Goal: Transaction & Acquisition: Purchase product/service

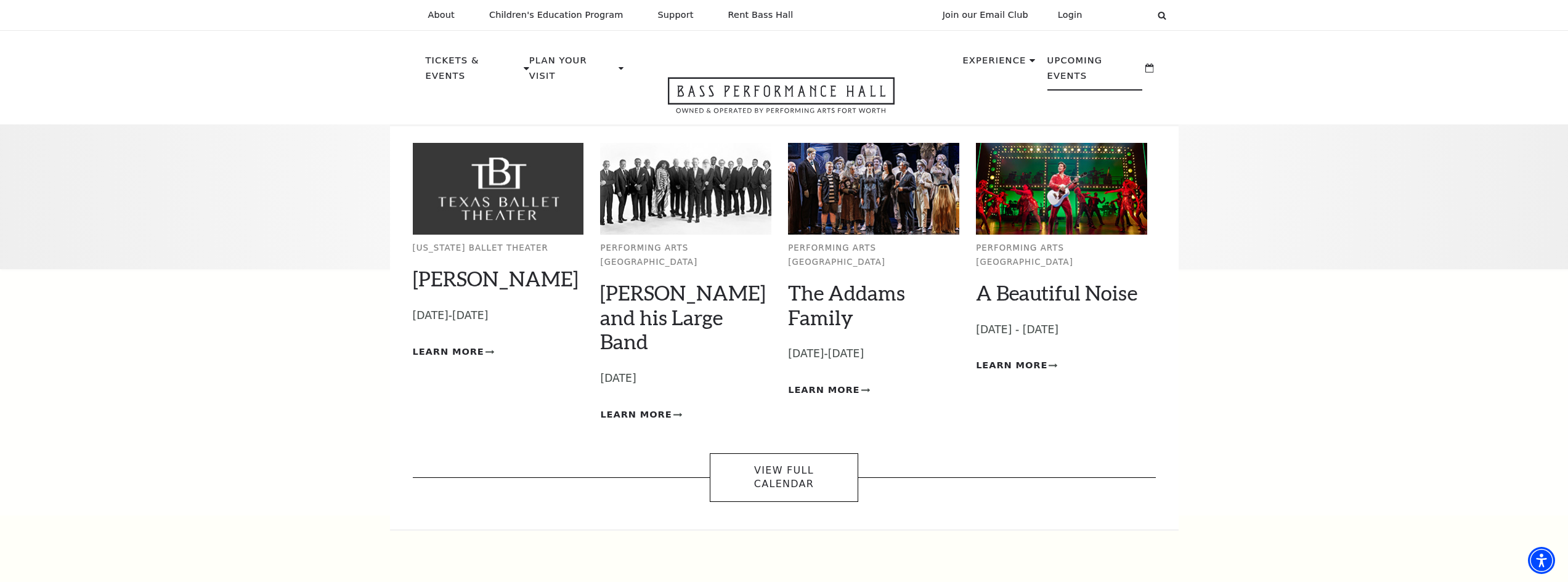
click at [1064, 66] on p "Upcoming Events" at bounding box center [1095, 72] width 95 height 38
click at [824, 282] on link "The Addams Family" at bounding box center [846, 305] width 117 height 49
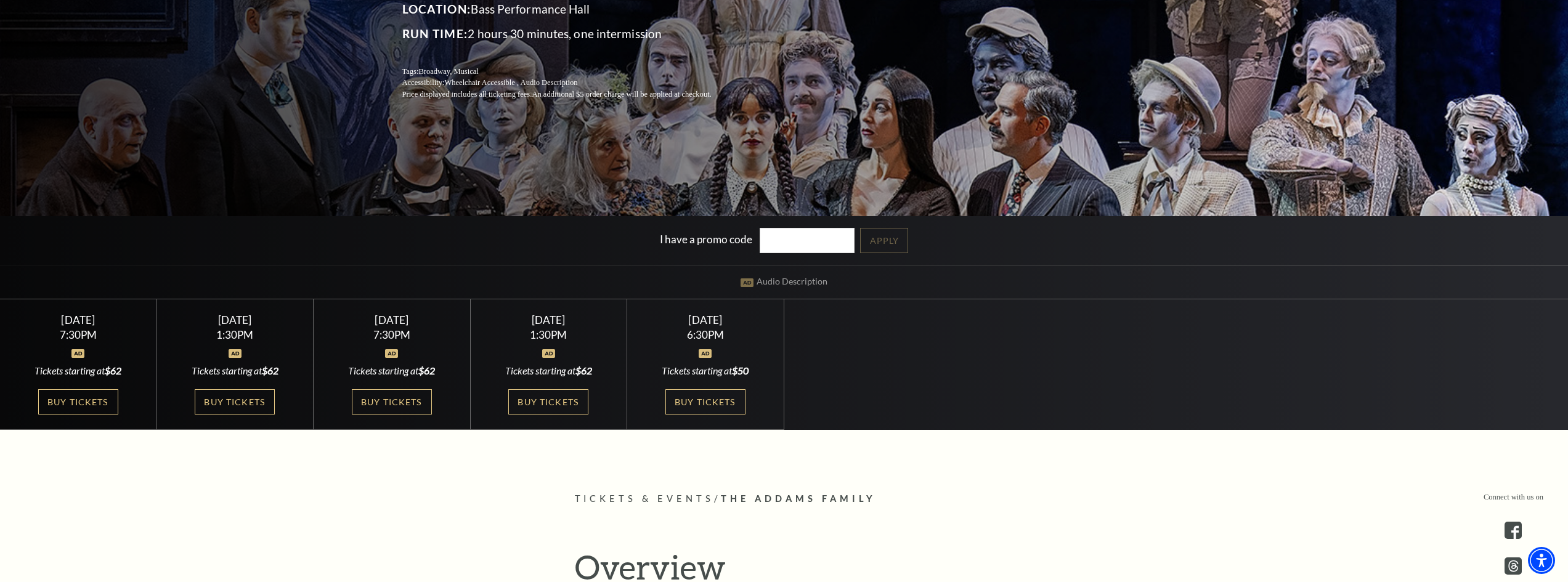
scroll to position [246, 0]
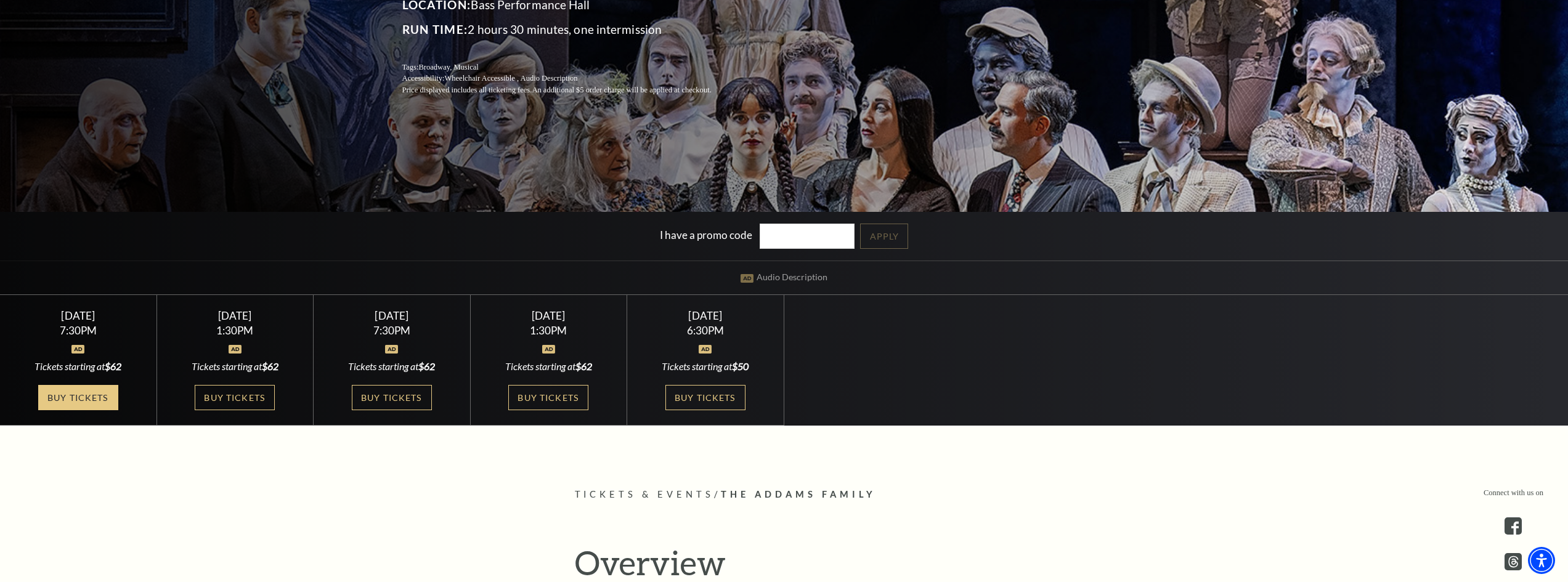
click at [58, 400] on link "Buy Tickets" at bounding box center [79, 397] width 80 height 25
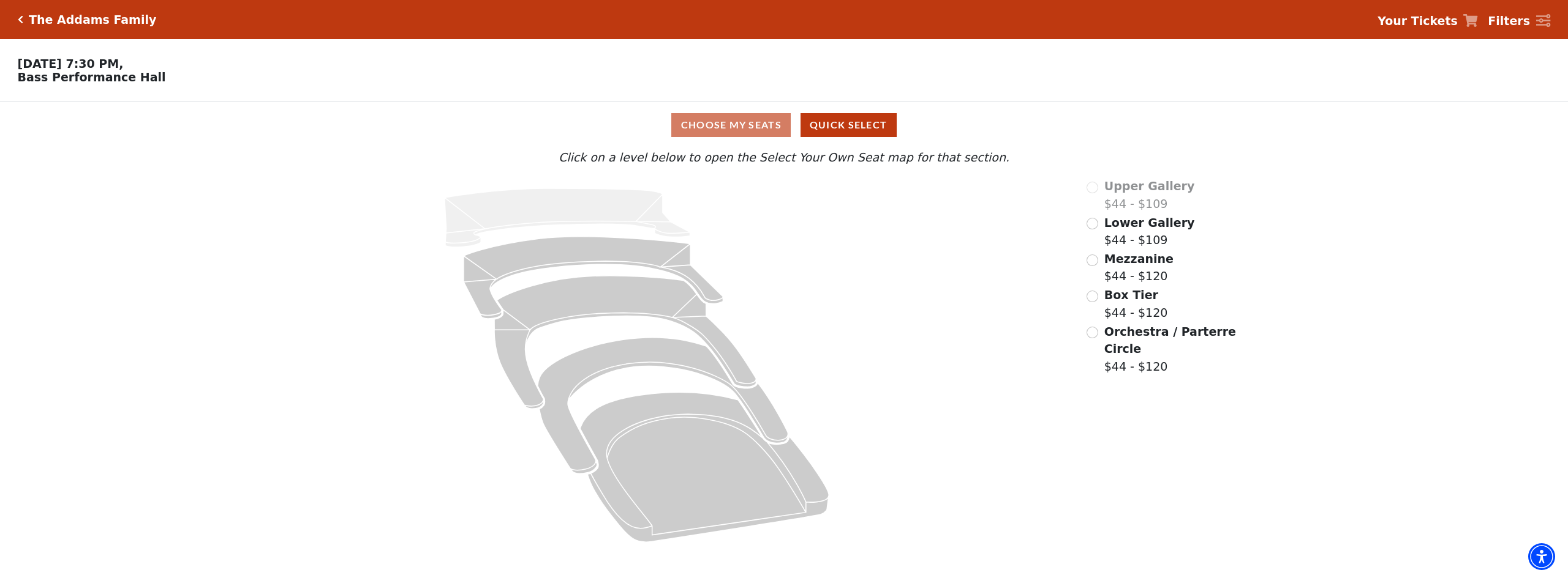
click at [772, 130] on div "Choose My Seats Quick Select" at bounding box center [784, 126] width 1176 height 24
click at [1097, 229] on input "Lower Gallery$44 - $109\a" at bounding box center [1092, 223] width 11 height 11
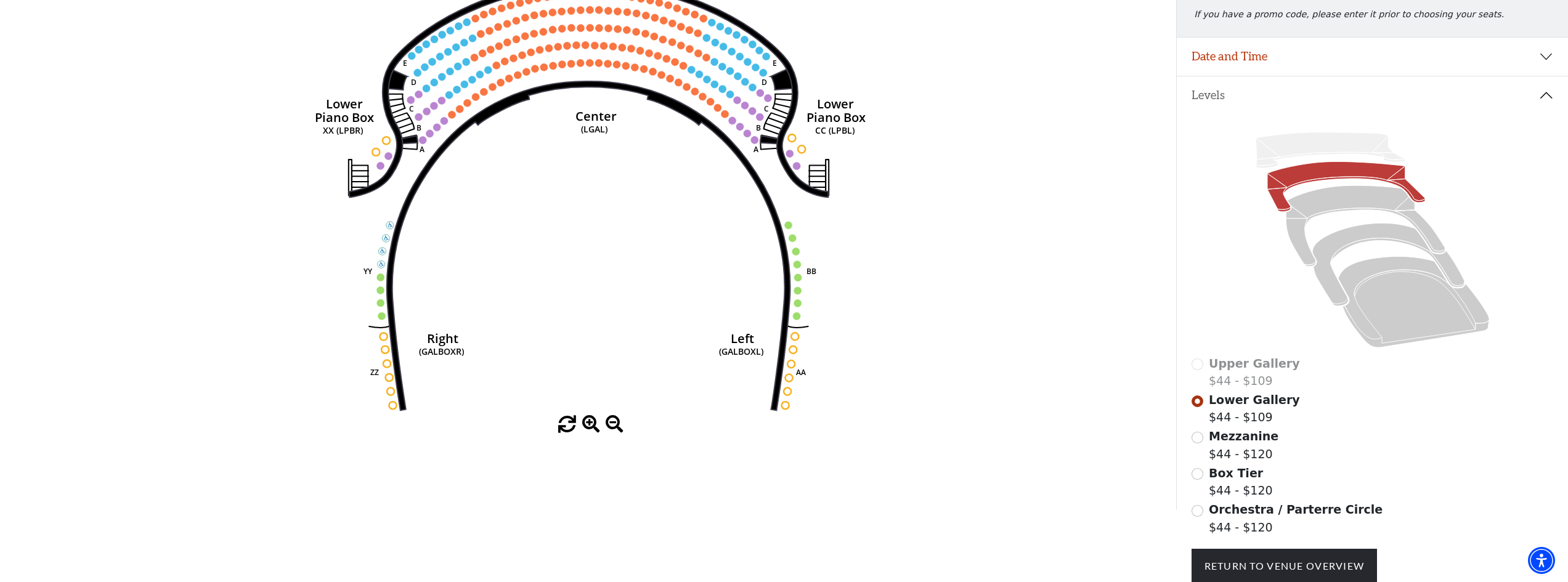
scroll to position [246, 0]
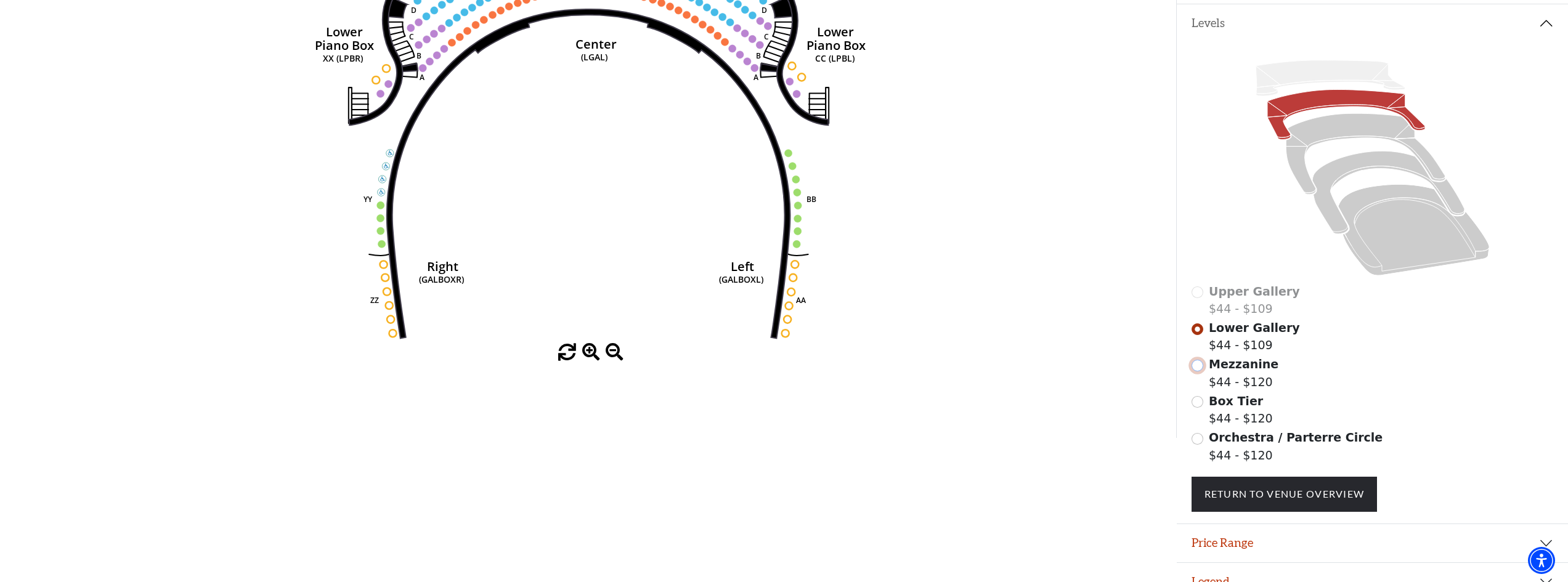
click at [1201, 372] on input "Mezzanine$44 - $120\a" at bounding box center [1197, 365] width 11 height 11
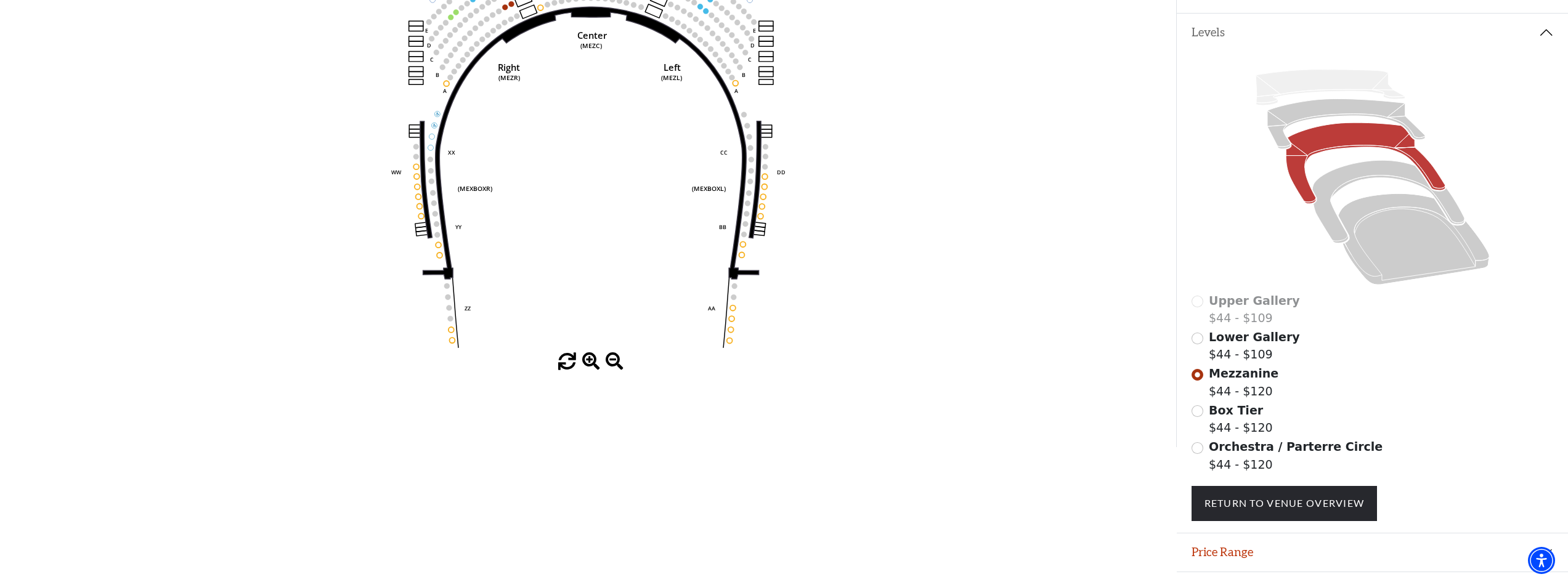
scroll to position [243, 0]
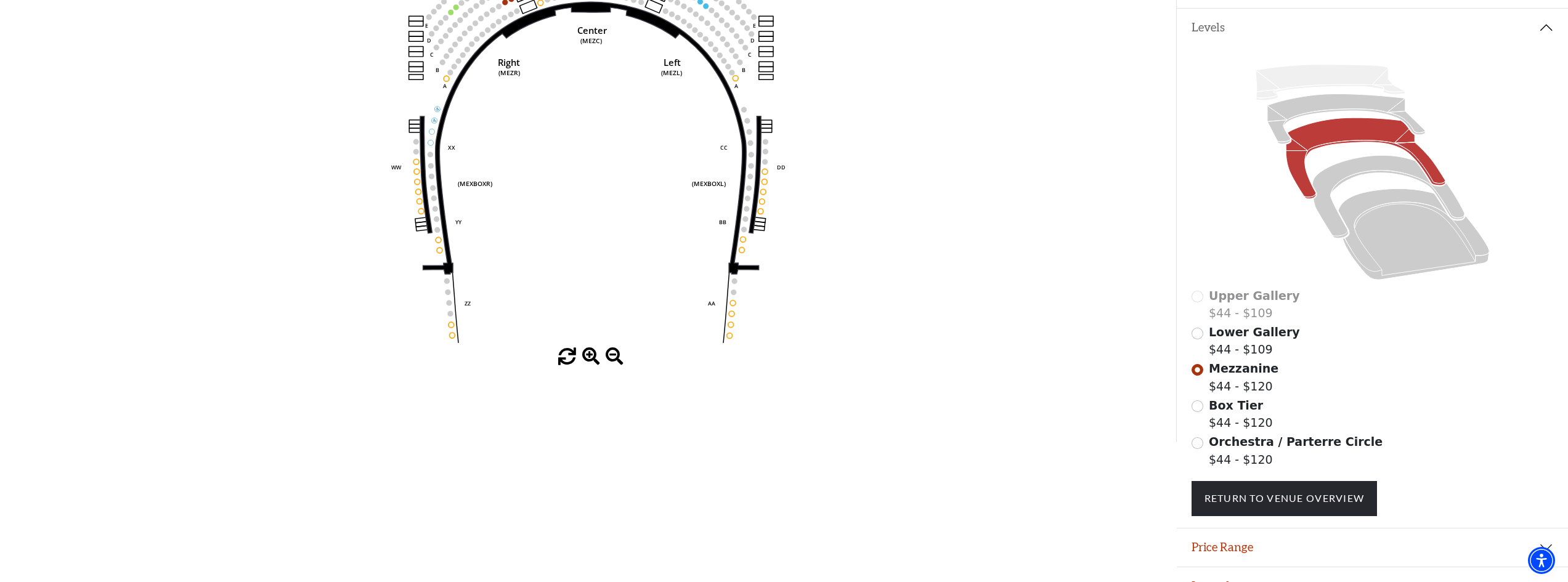
click at [1205, 411] on div "Box Tier $44 - $120" at bounding box center [1373, 414] width 362 height 35
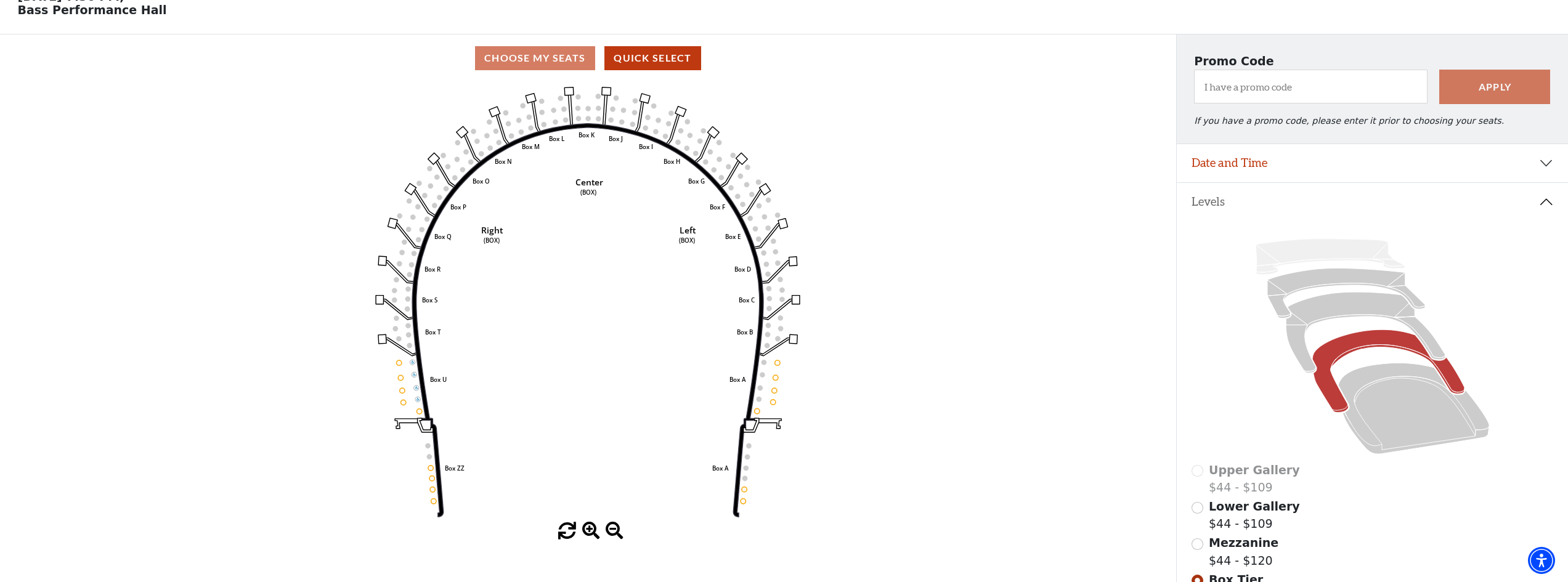
scroll to position [58, 0]
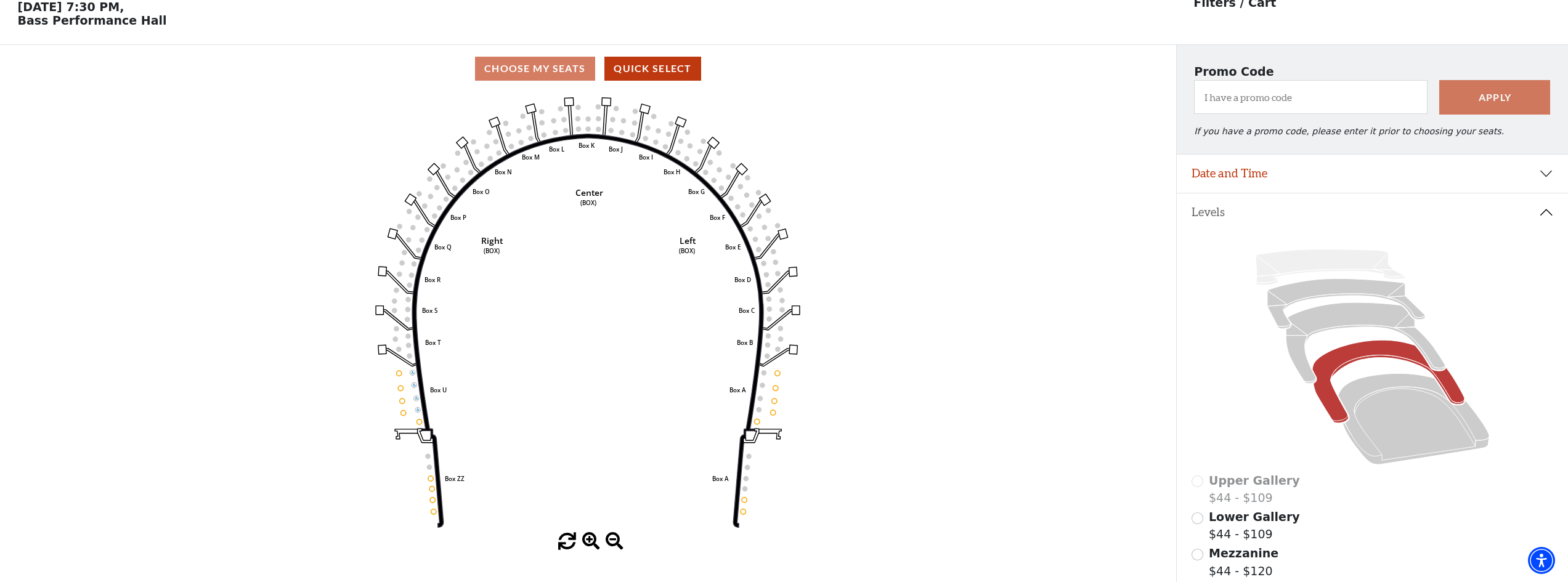
click at [548, 72] on div "Choose My Seats Quick Select" at bounding box center [588, 69] width 1176 height 24
click at [654, 74] on button "Quick Select" at bounding box center [653, 69] width 97 height 24
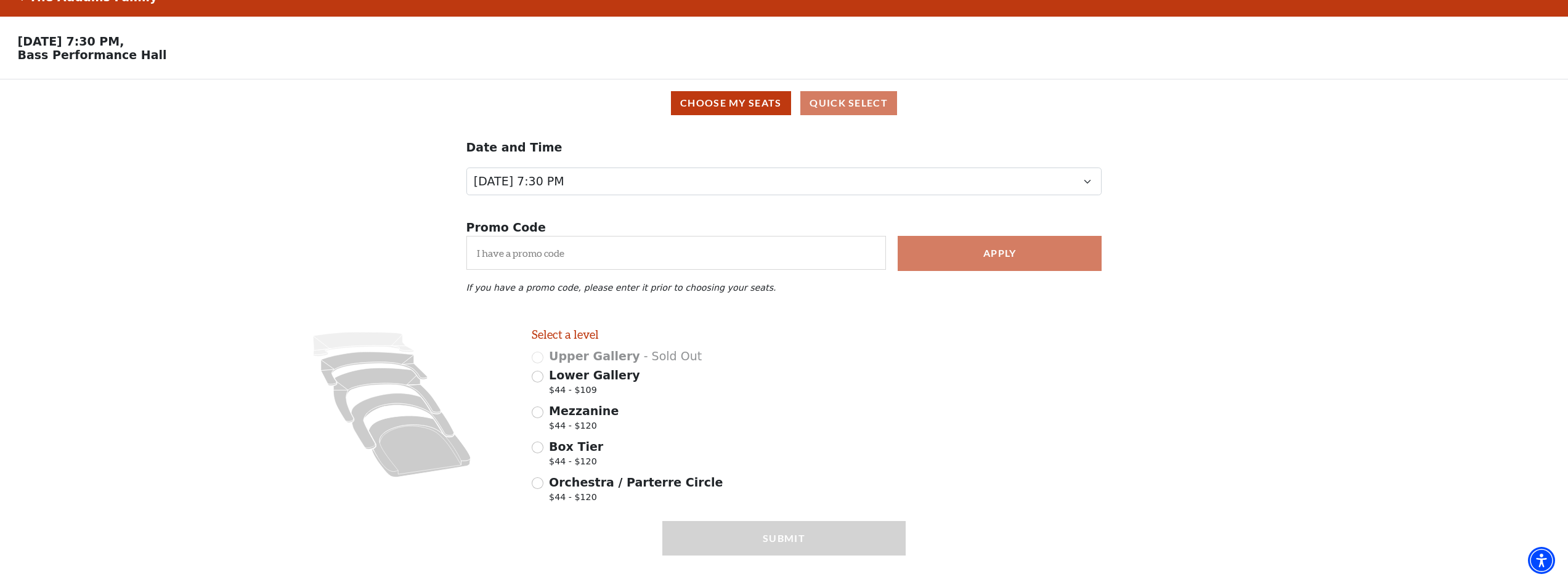
scroll to position [51, 0]
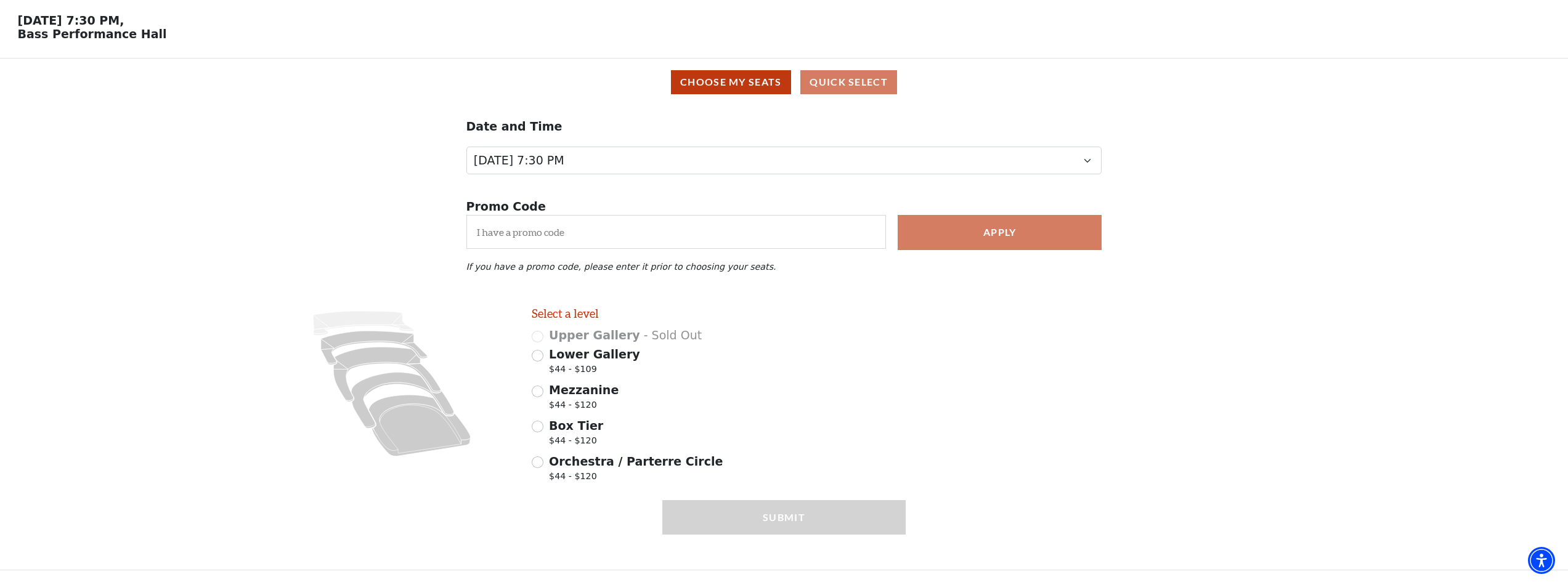
click at [565, 431] on span "Box Tier" at bounding box center [576, 426] width 54 height 14
click at [544, 431] on input "Box Tier $44 - $120" at bounding box center [537, 426] width 11 height 11
radio input "true"
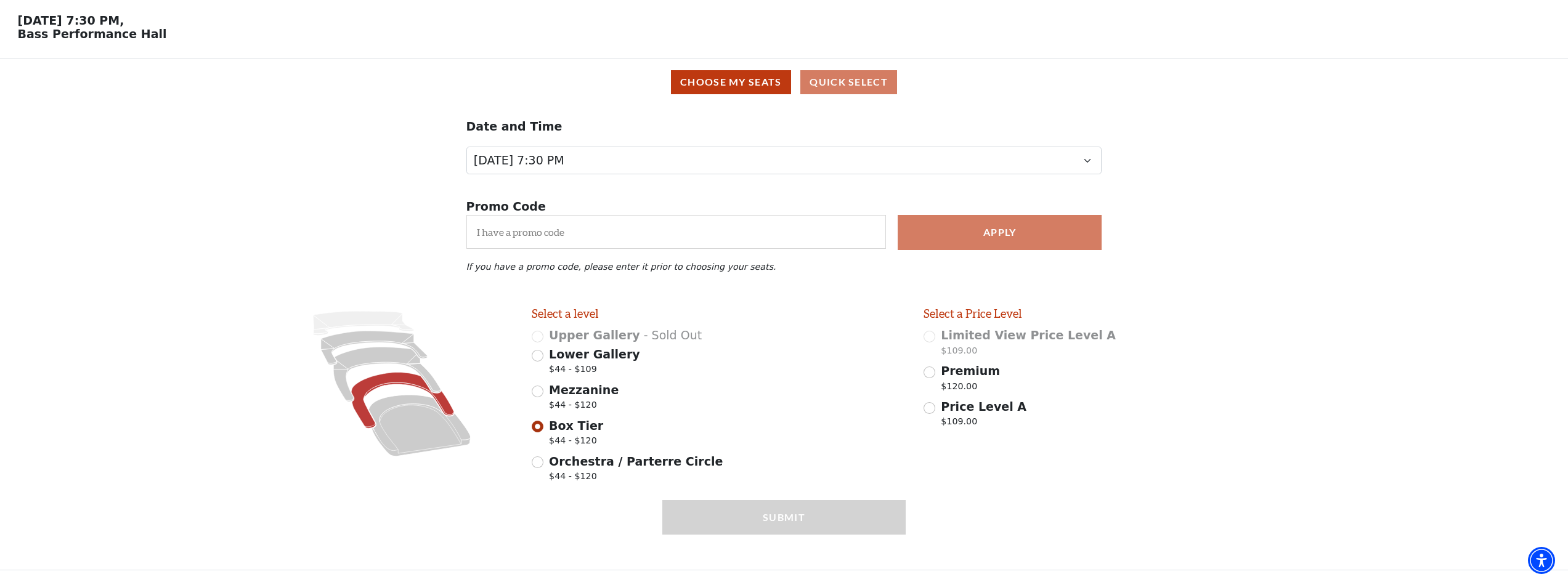
click at [567, 388] on span "Mezzanine" at bounding box center [584, 390] width 70 height 14
click at [544, 388] on input "Mezzanine $44 - $120" at bounding box center [537, 391] width 11 height 11
radio input "true"
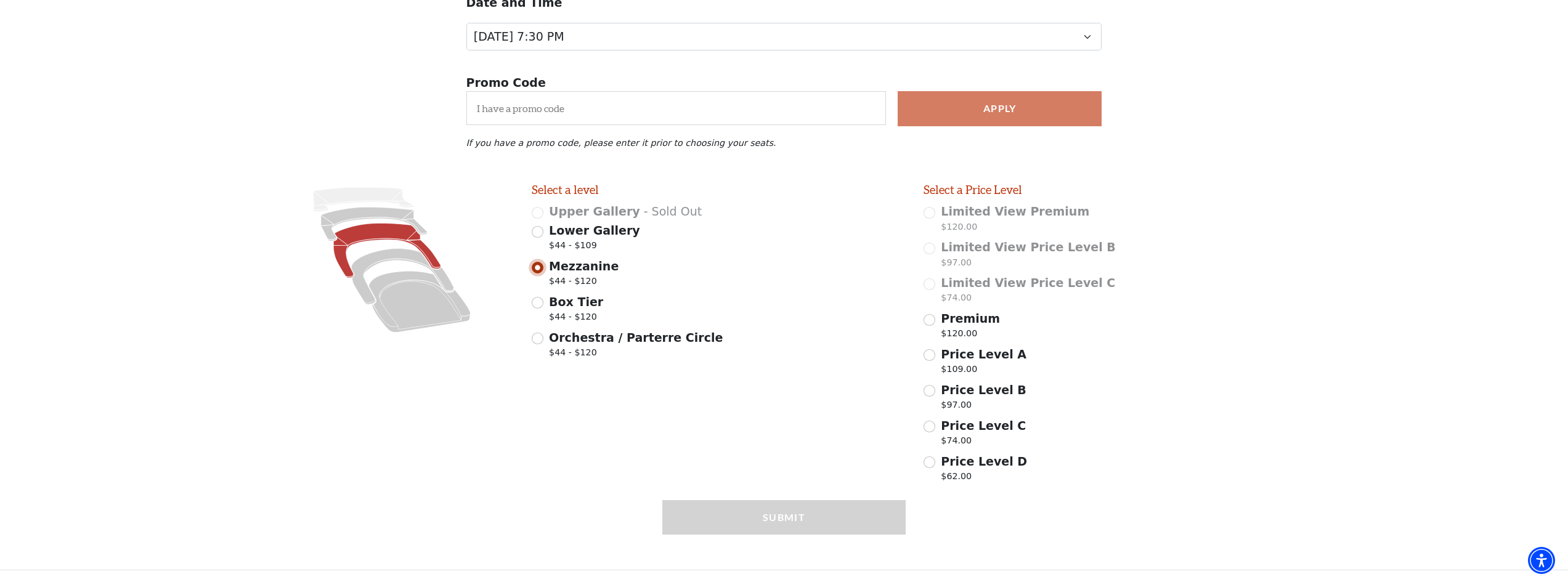
scroll to position [175, 0]
click at [572, 240] on span "$44 - $109" at bounding box center [594, 247] width 92 height 17
click at [544, 238] on input "Lower Gallery $44 - $109" at bounding box center [537, 231] width 11 height 11
radio input "true"
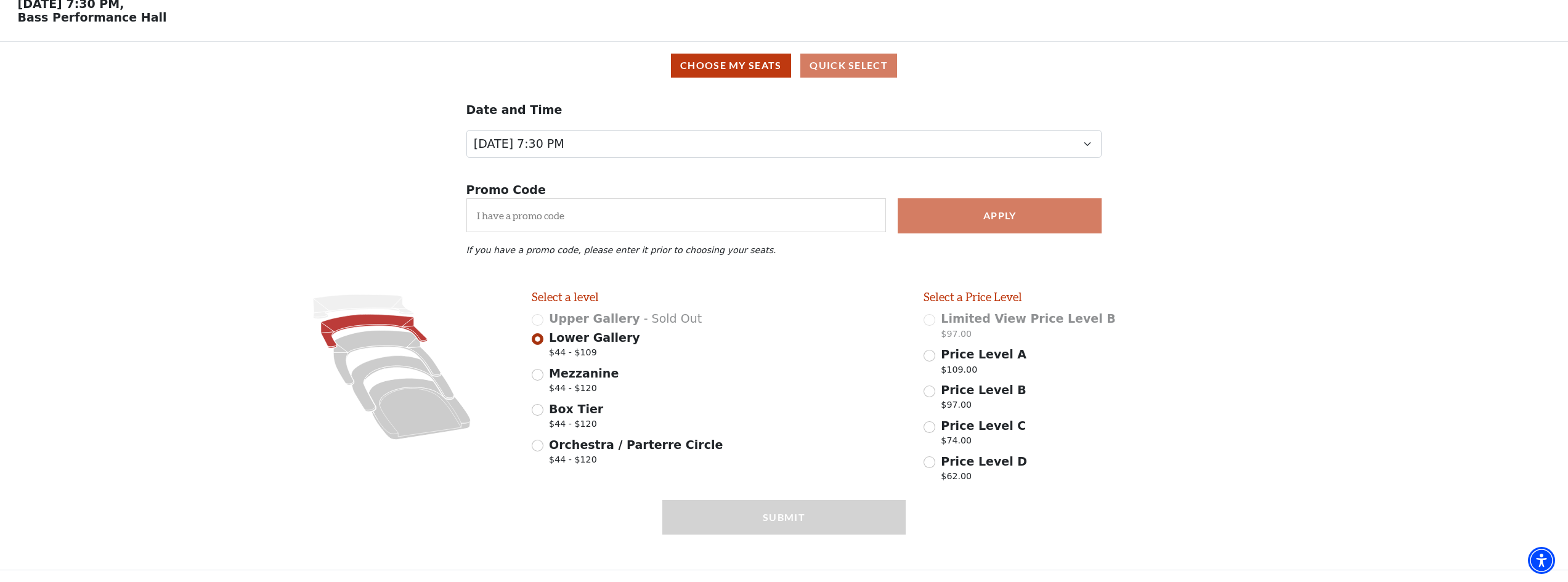
click at [603, 368] on span "Mezzanine" at bounding box center [584, 373] width 70 height 14
click at [544, 369] on input "Mezzanine $44 - $120" at bounding box center [537, 374] width 11 height 11
radio input "true"
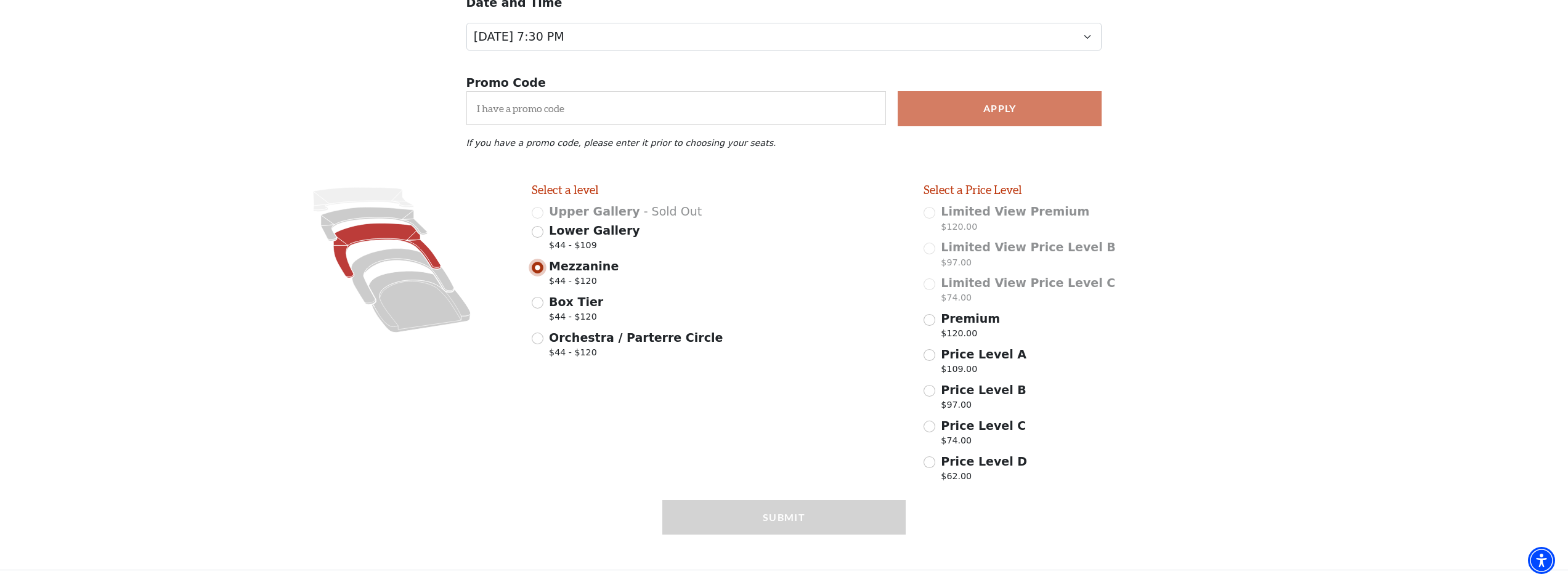
scroll to position [175, 0]
click at [578, 298] on span "Box Tier" at bounding box center [576, 302] width 54 height 14
click at [544, 298] on input "Box Tier $44 - $120" at bounding box center [537, 302] width 11 height 11
radio input "true"
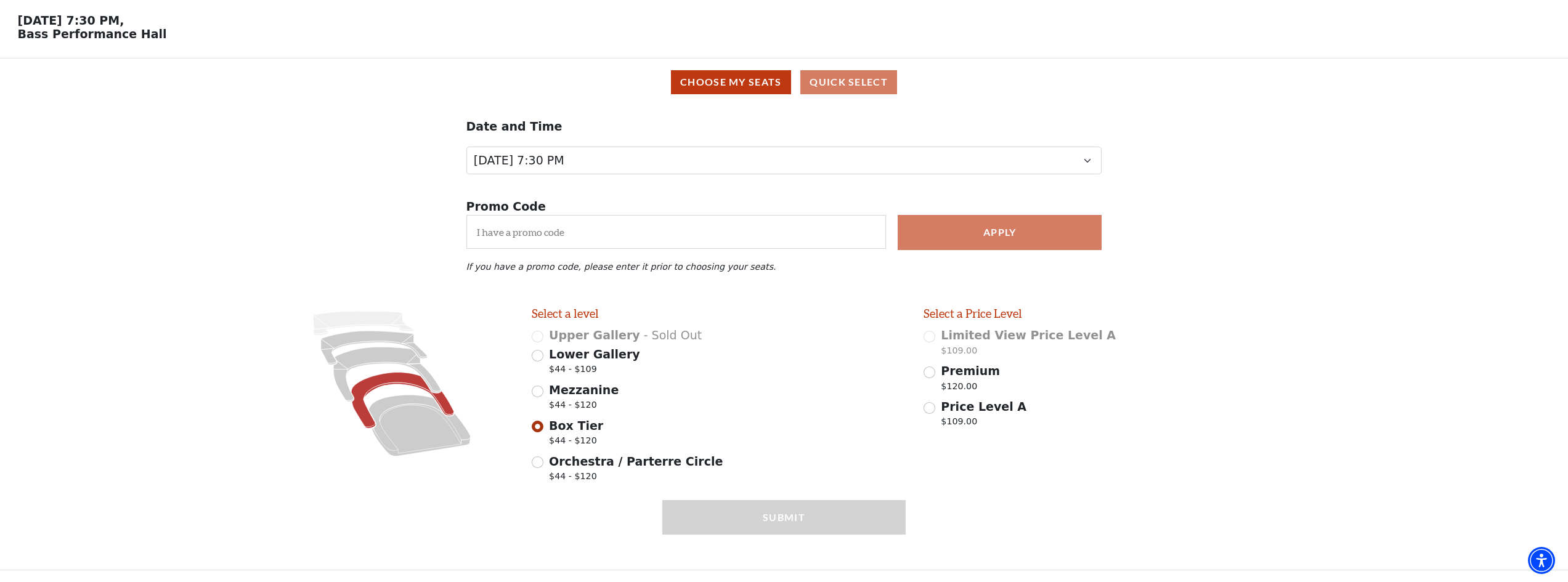
click at [570, 375] on span "$44 - $109" at bounding box center [594, 371] width 92 height 17
click at [544, 362] on input "Lower Gallery $44 - $109" at bounding box center [537, 355] width 11 height 11
radio input "true"
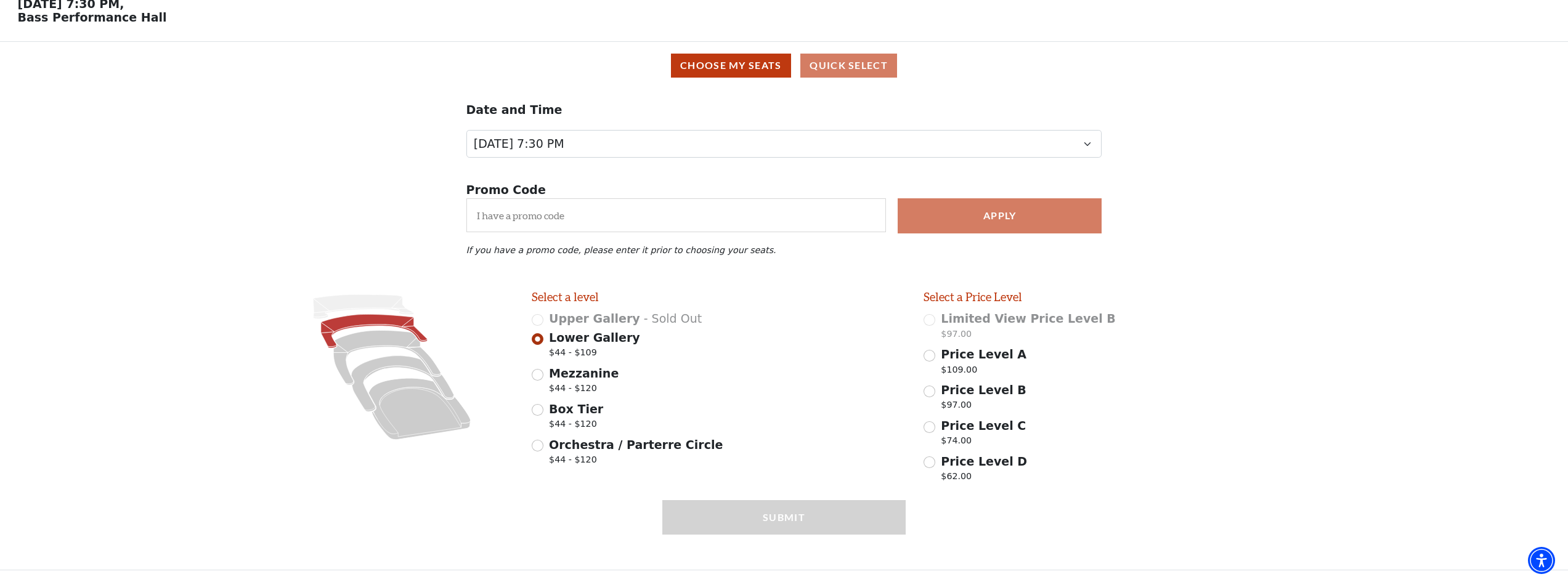
click at [574, 377] on span "Mezzanine" at bounding box center [584, 373] width 70 height 14
click at [544, 377] on input "Mezzanine $44 - $120" at bounding box center [537, 374] width 11 height 11
radio input "true"
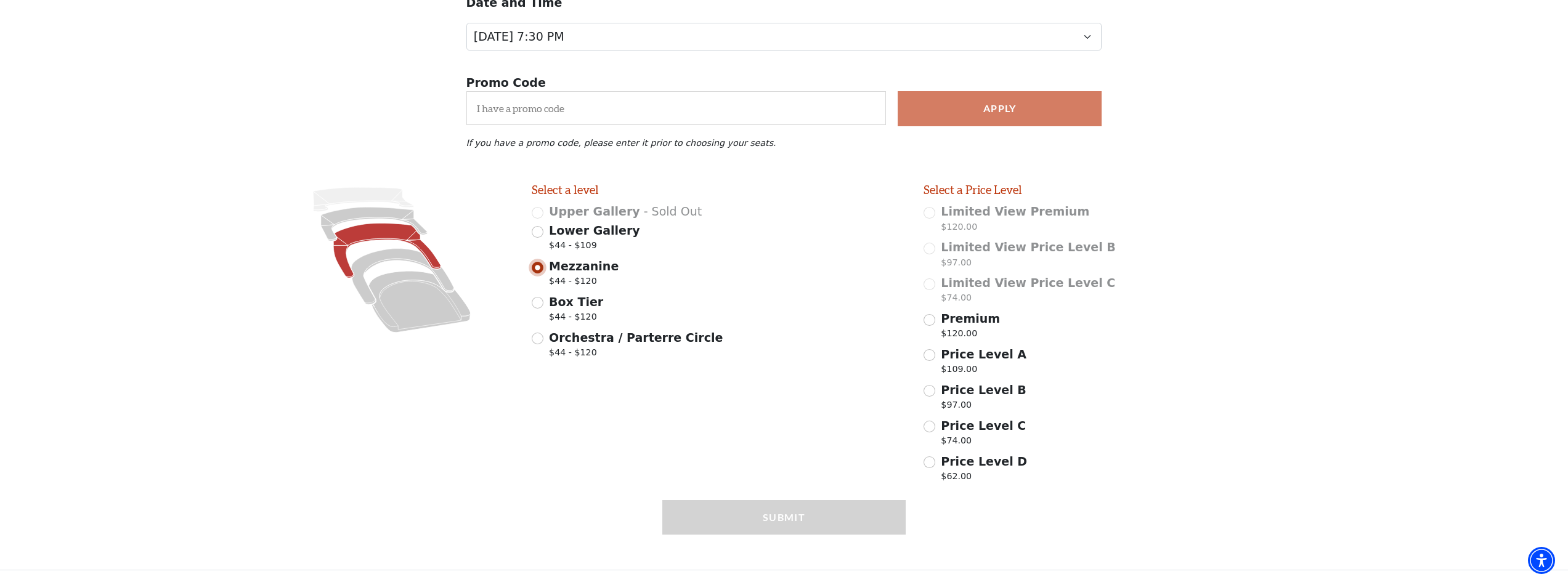
scroll to position [175, 0]
click at [572, 241] on span "$44 - $109" at bounding box center [594, 247] width 92 height 17
click at [544, 238] on input "Lower Gallery $44 - $109" at bounding box center [537, 231] width 11 height 11
radio input "true"
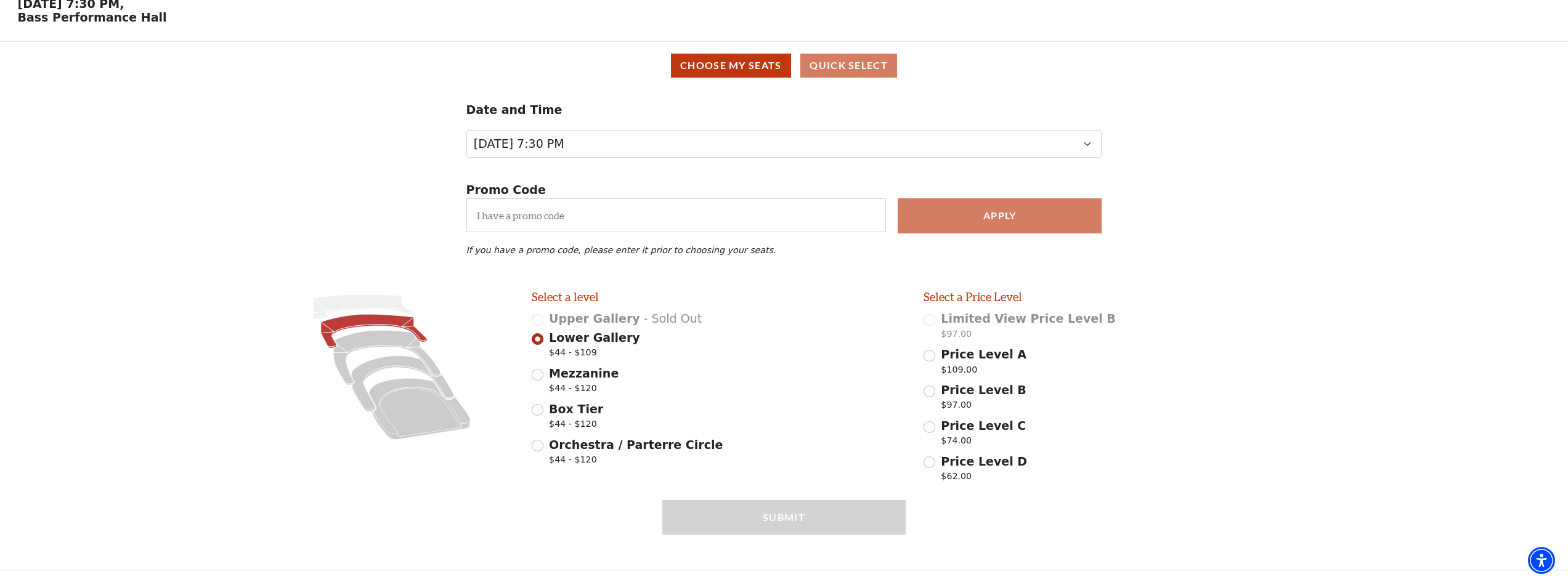
click at [562, 341] on span "Lower Gallery" at bounding box center [594, 338] width 92 height 14
click at [544, 341] on input "Lower Gallery $44 - $109" at bounding box center [537, 339] width 11 height 11
click at [564, 373] on span "Mezzanine" at bounding box center [584, 373] width 70 height 14
click at [544, 373] on input "Mezzanine $44 - $120" at bounding box center [537, 374] width 11 height 11
radio input "true"
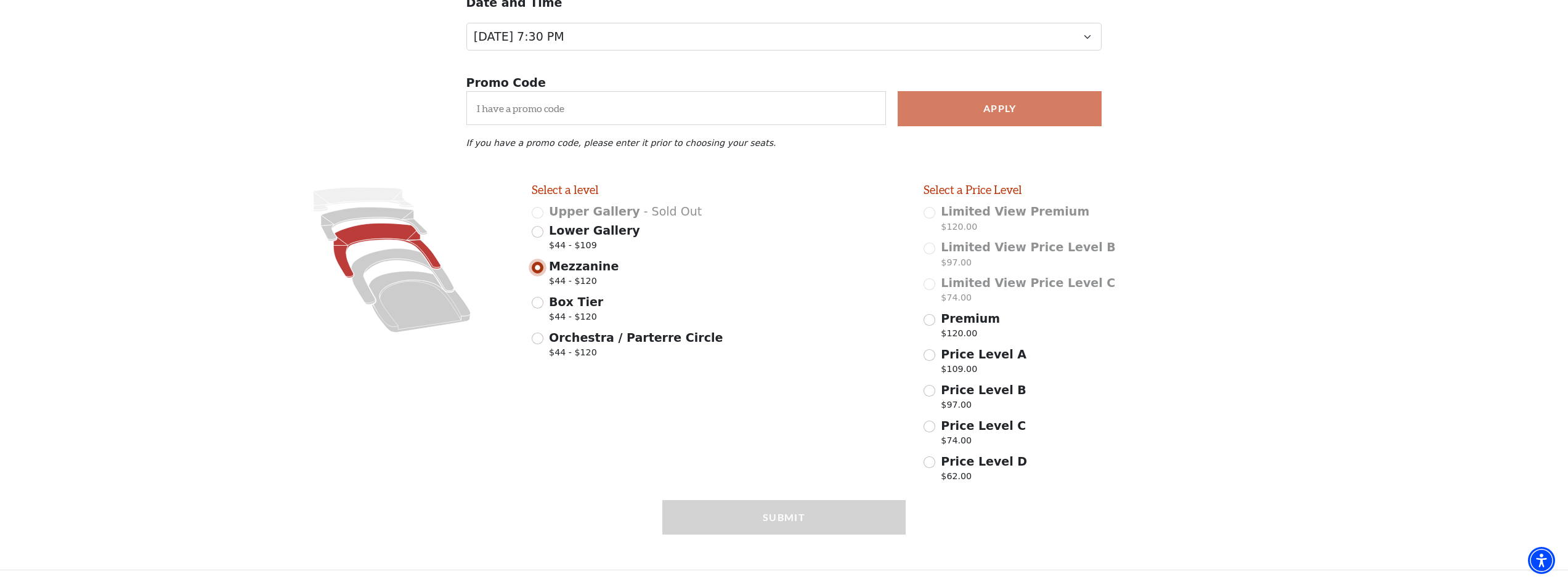
scroll to position [175, 0]
click at [572, 307] on span "Box Tier" at bounding box center [576, 302] width 54 height 14
click at [544, 307] on input "Box Tier $44 - $120" at bounding box center [537, 302] width 11 height 11
radio input "true"
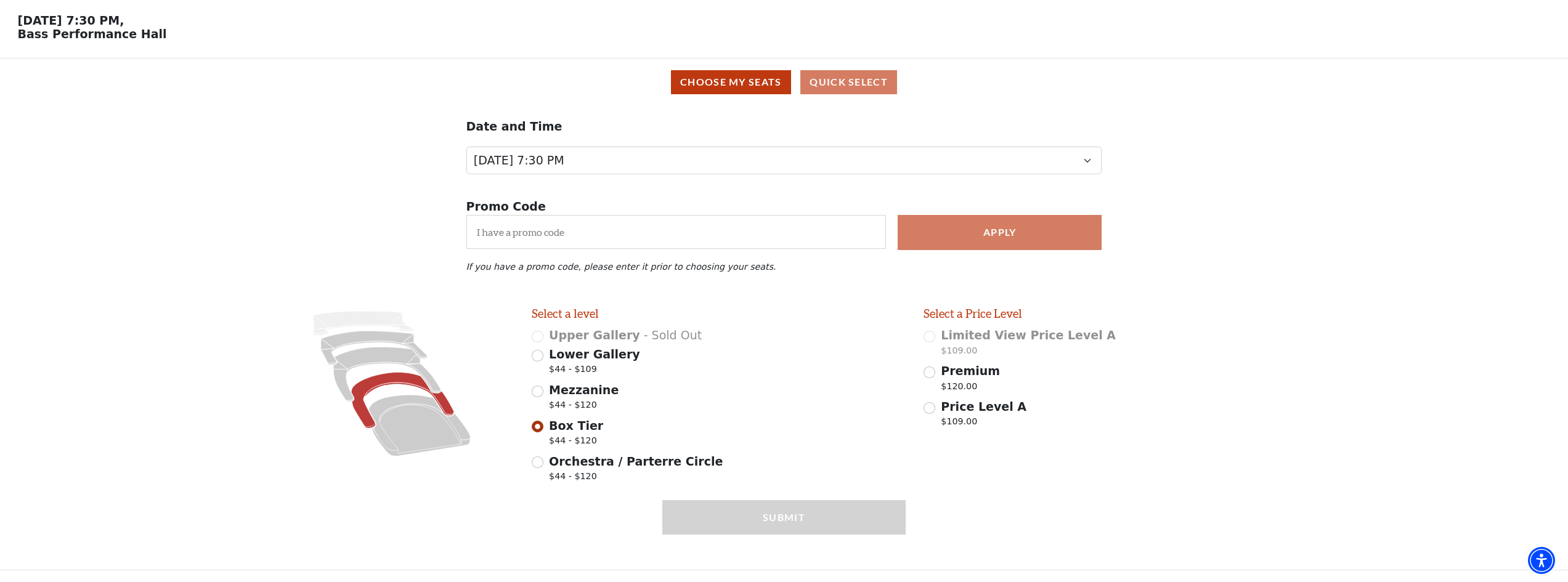
click at [582, 401] on span "$44 - $120" at bounding box center [584, 407] width 70 height 17
click at [544, 398] on input "Mezzanine $44 - $120" at bounding box center [537, 391] width 11 height 11
radio input "true"
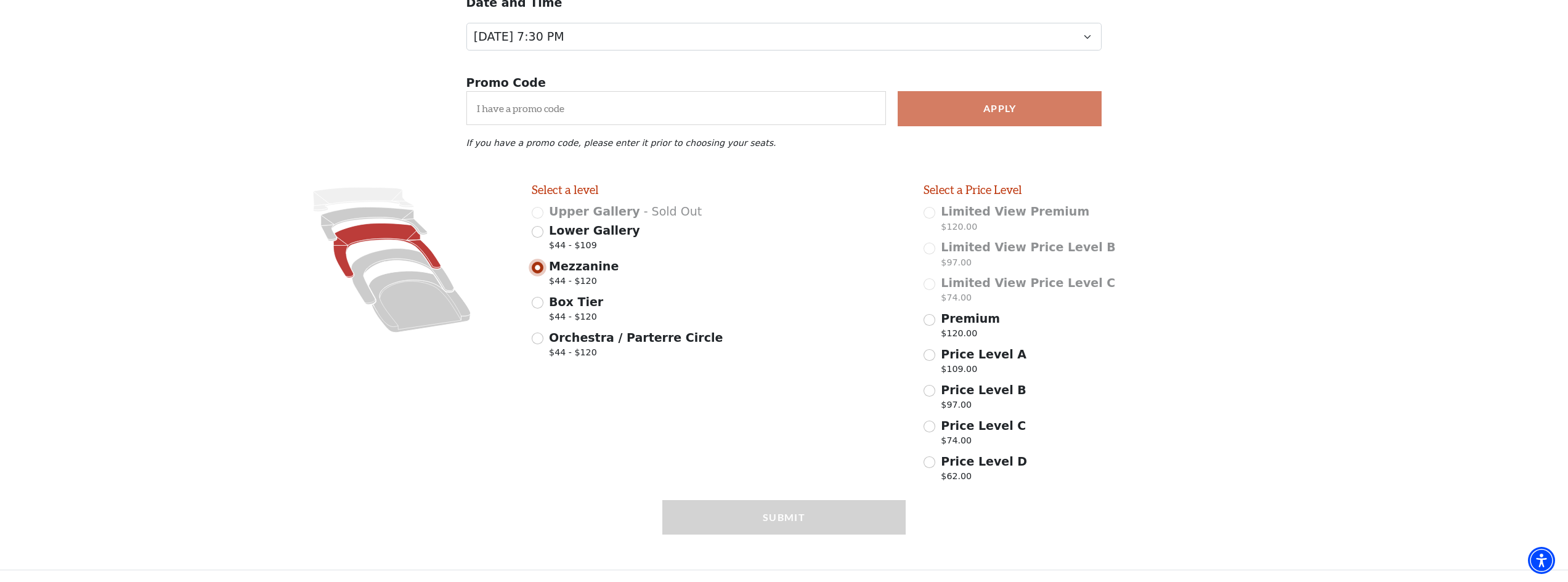
scroll to position [175, 0]
click at [938, 476] on div "Price Level D $62.00" at bounding box center [1111, 470] width 374 height 35
click at [934, 467] on input "Price Level D $62.00" at bounding box center [929, 462] width 11 height 11
radio input "true"
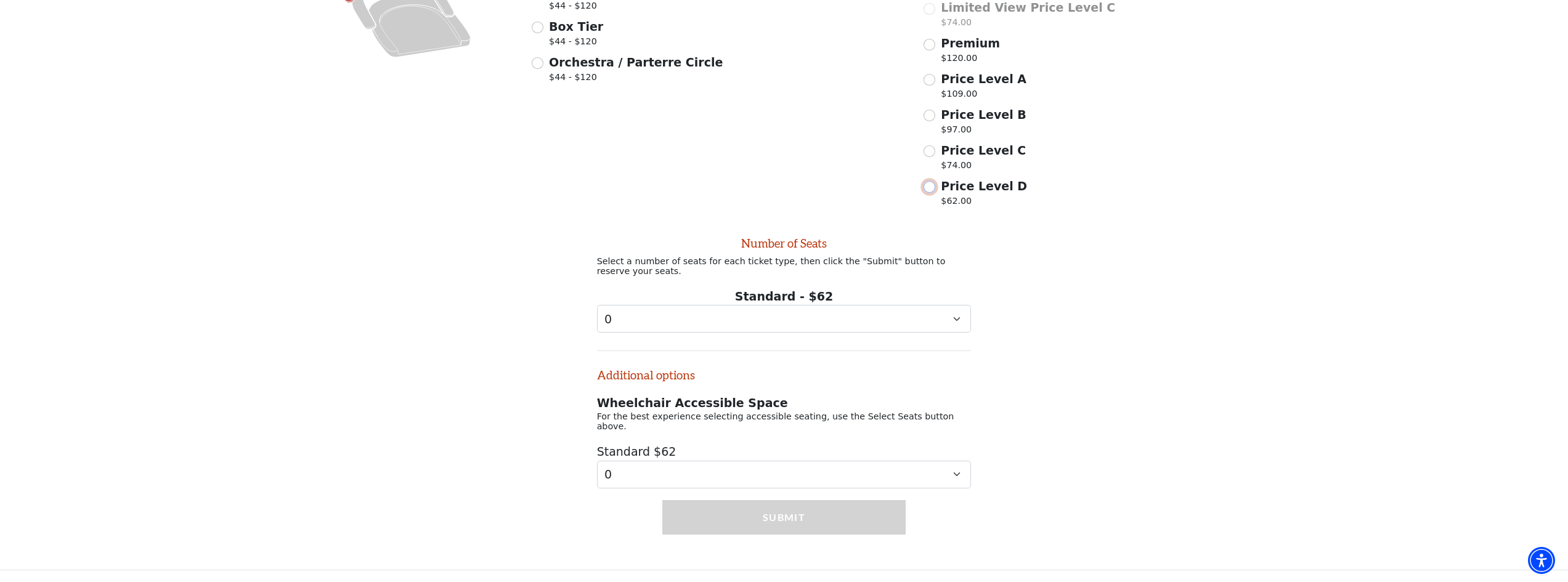
scroll to position [446, 0]
click at [809, 325] on select "0 1 2 3 4 5 6 7 8 9" at bounding box center [784, 319] width 374 height 28
select select "3"
click at [597, 313] on select "0 1 2 3 4 5 6 7 8 9" at bounding box center [784, 319] width 374 height 28
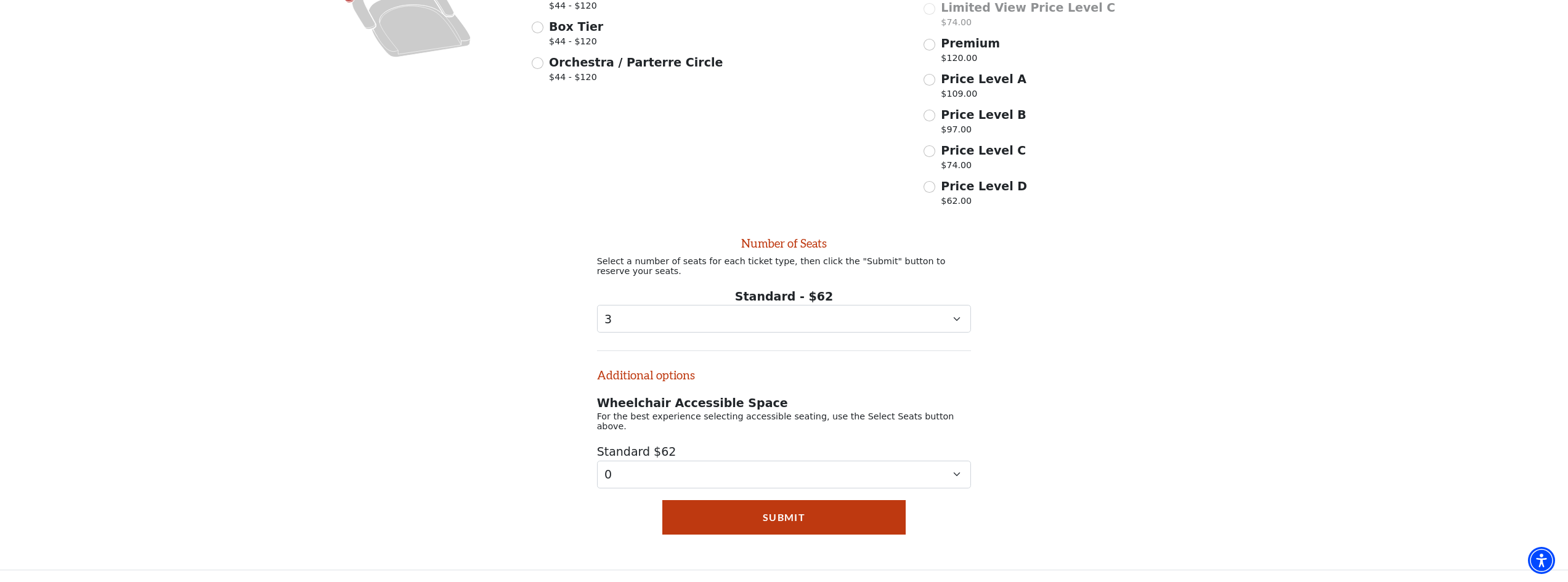
click at [935, 160] on div "Price Level C $74.00" at bounding box center [1111, 159] width 374 height 35
click at [930, 162] on div "Price Level C $74.00" at bounding box center [1111, 159] width 374 height 35
click at [928, 162] on div "Price Level C $74.00" at bounding box center [1111, 159] width 374 height 35
click at [929, 156] on input "Price Level C $74.00" at bounding box center [929, 151] width 11 height 11
radio input "true"
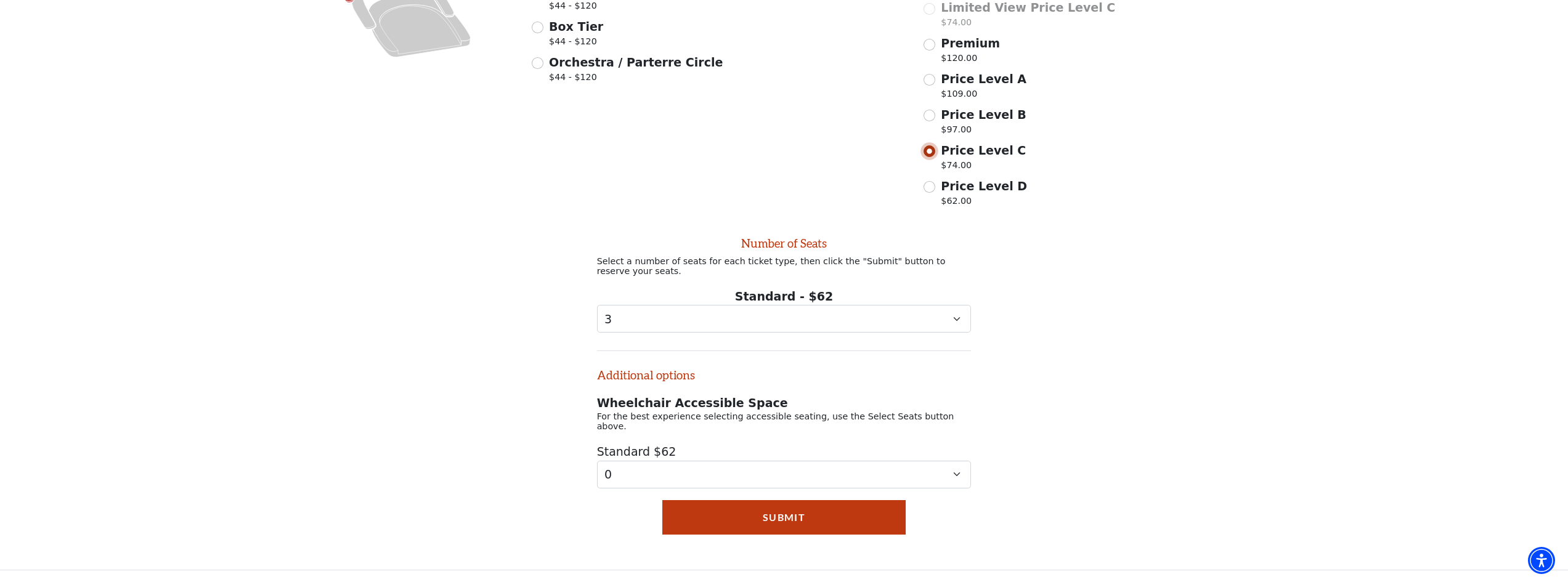
select select "0"
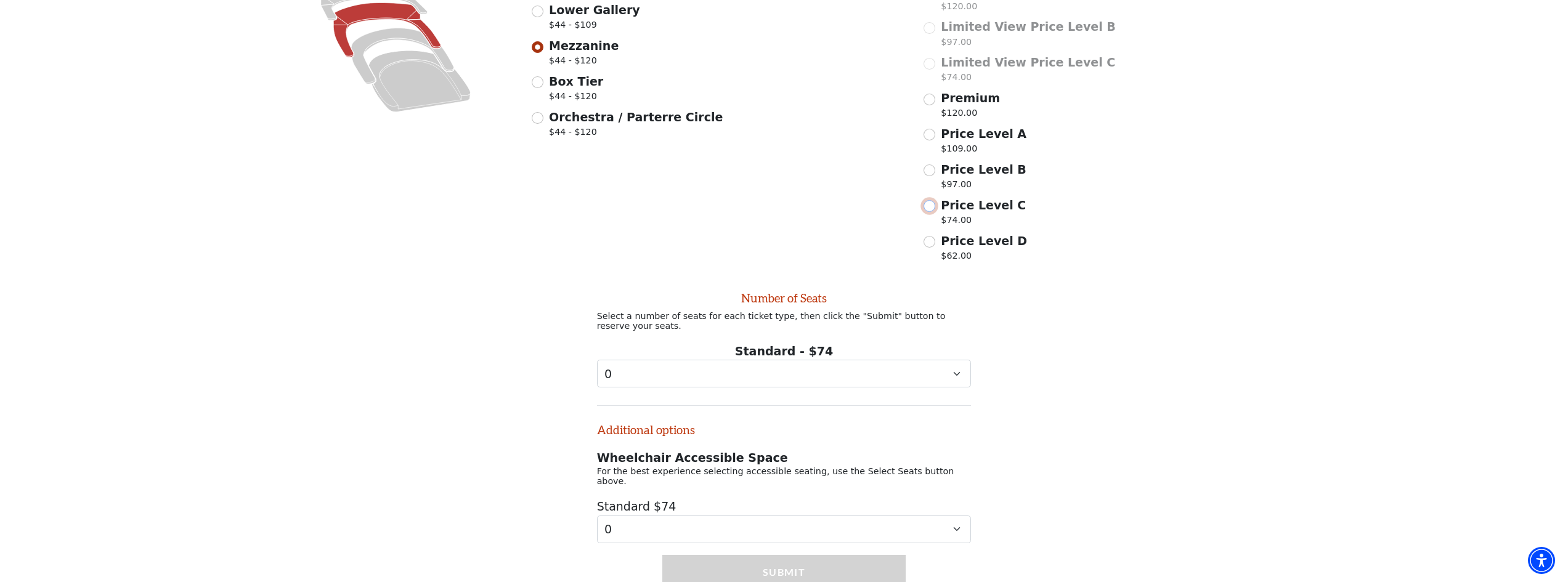
scroll to position [261, 0]
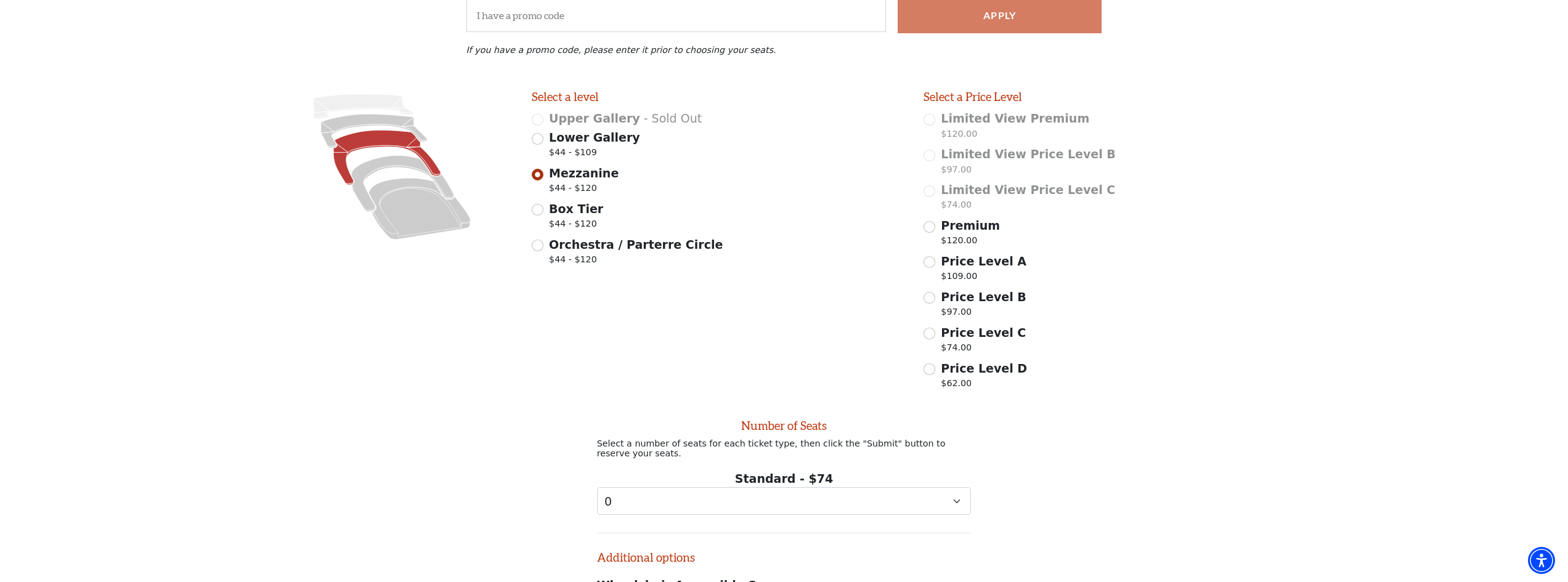
click at [934, 347] on div "Price Level C $74.00" at bounding box center [1111, 341] width 374 height 35
click at [931, 339] on input "Price Level C $74.00" at bounding box center [929, 333] width 11 height 11
radio input "true"
click at [404, 344] on div "Images representing the levels that are in the facility" at bounding box center [391, 243] width 261 height 305
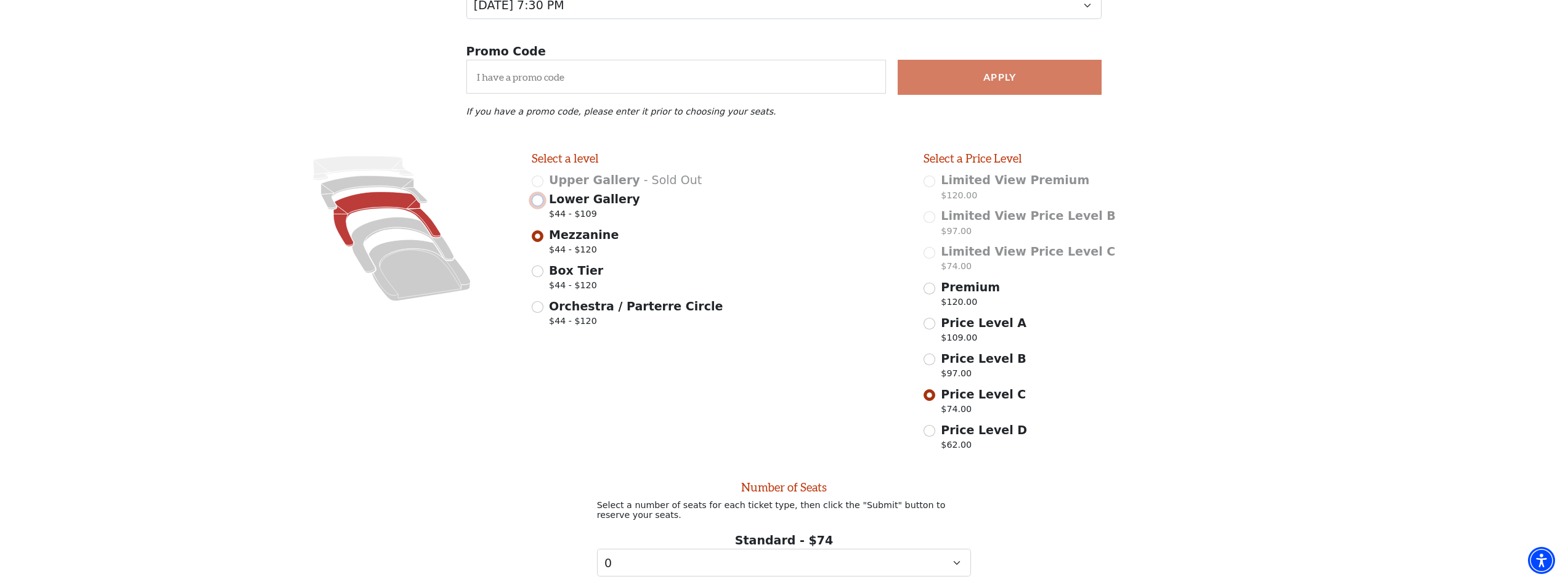
click at [538, 207] on input "Lower Gallery $44 - $109" at bounding box center [537, 200] width 11 height 11
radio input "true"
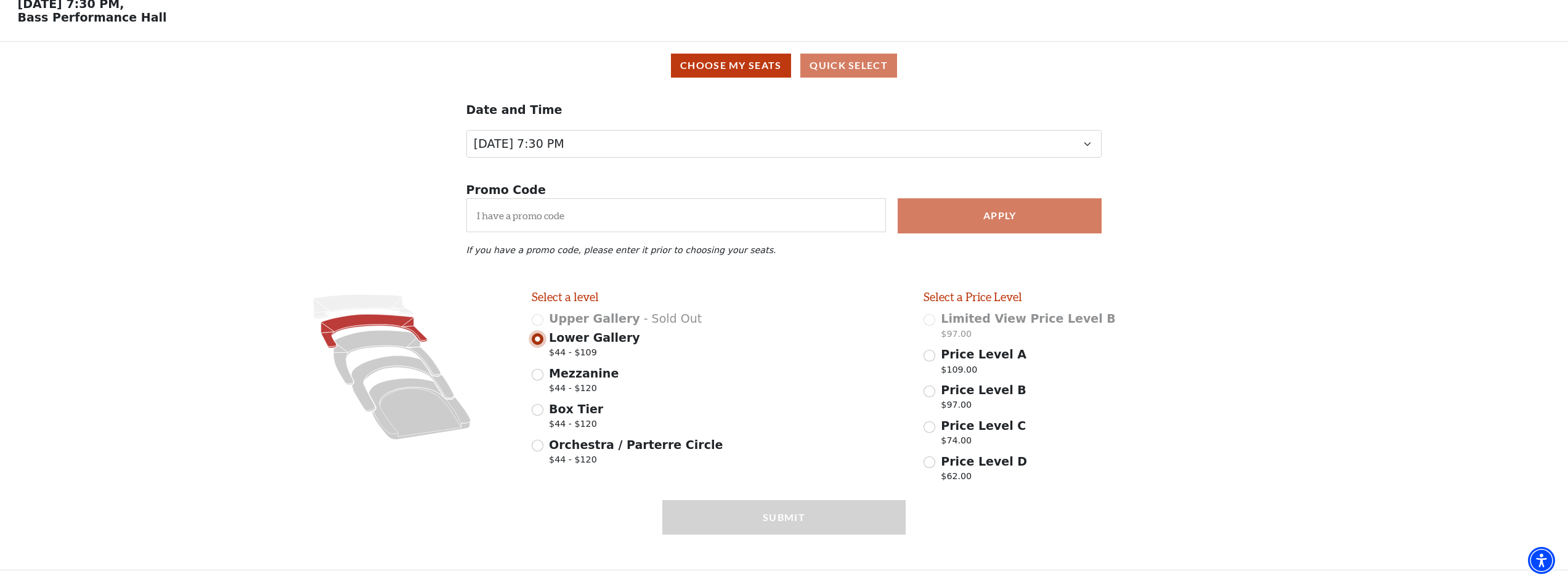
scroll to position [67, 0]
click at [939, 428] on div "Price Level C $74.00" at bounding box center [1111, 435] width 374 height 35
click at [928, 425] on input "Price Level C $74.00" at bounding box center [929, 427] width 11 height 11
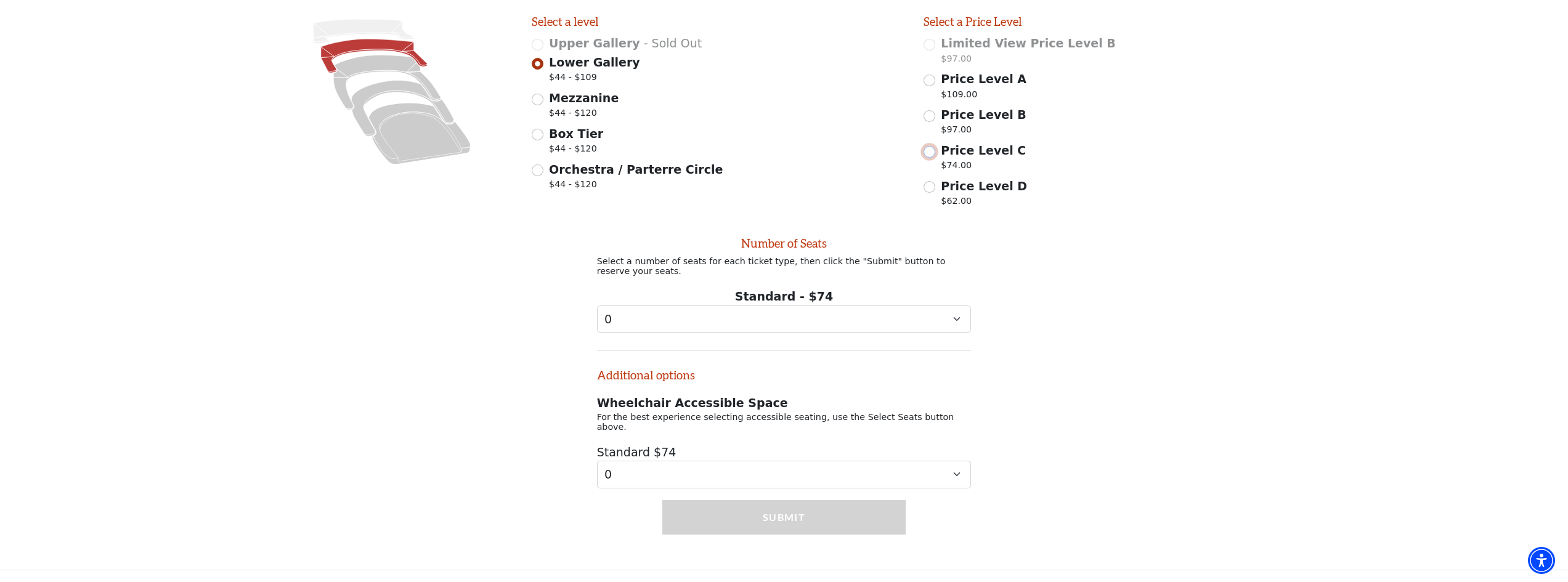
scroll to position [339, 0]
click at [937, 154] on div "Price Level C $74.00" at bounding box center [1111, 159] width 374 height 35
click at [932, 158] on input "Price Level C $74.00" at bounding box center [929, 151] width 11 height 11
radio input "true"
click at [777, 322] on select "0 1 2 3 4 5 6 7 8 9" at bounding box center [784, 319] width 374 height 28
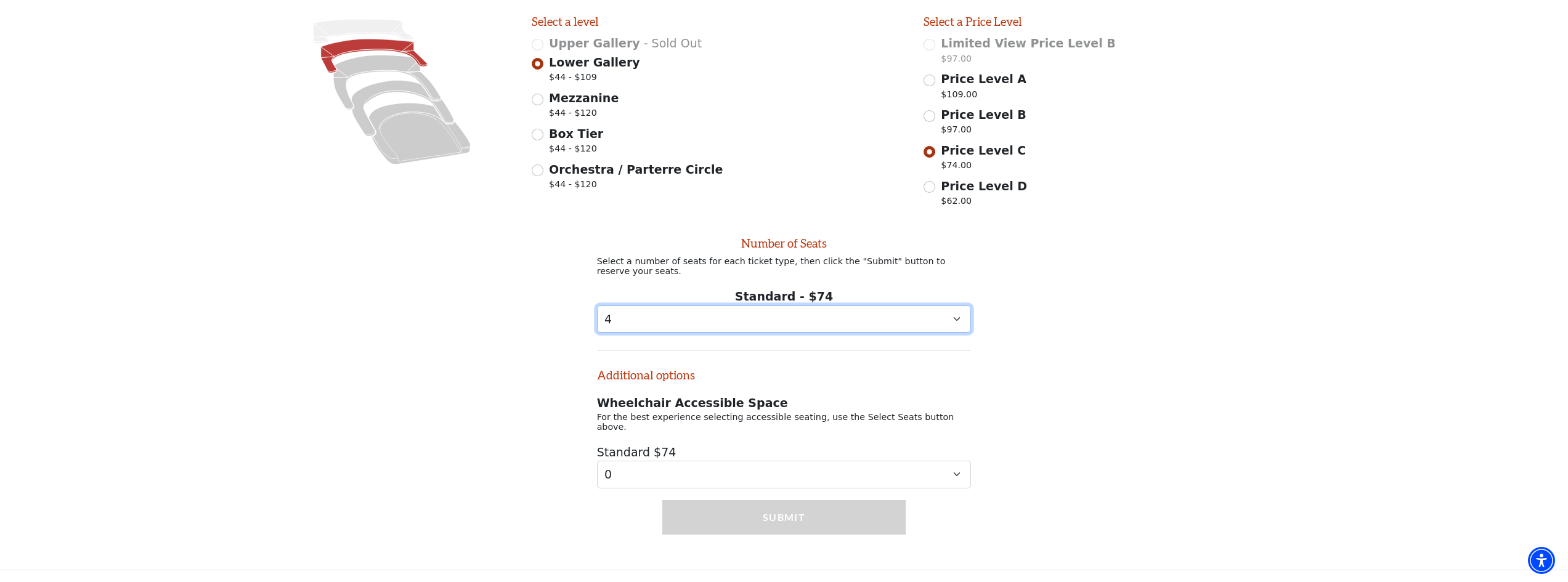
click at [597, 313] on select "0 1 2 3 4 5 6 7 8 9" at bounding box center [784, 319] width 374 height 28
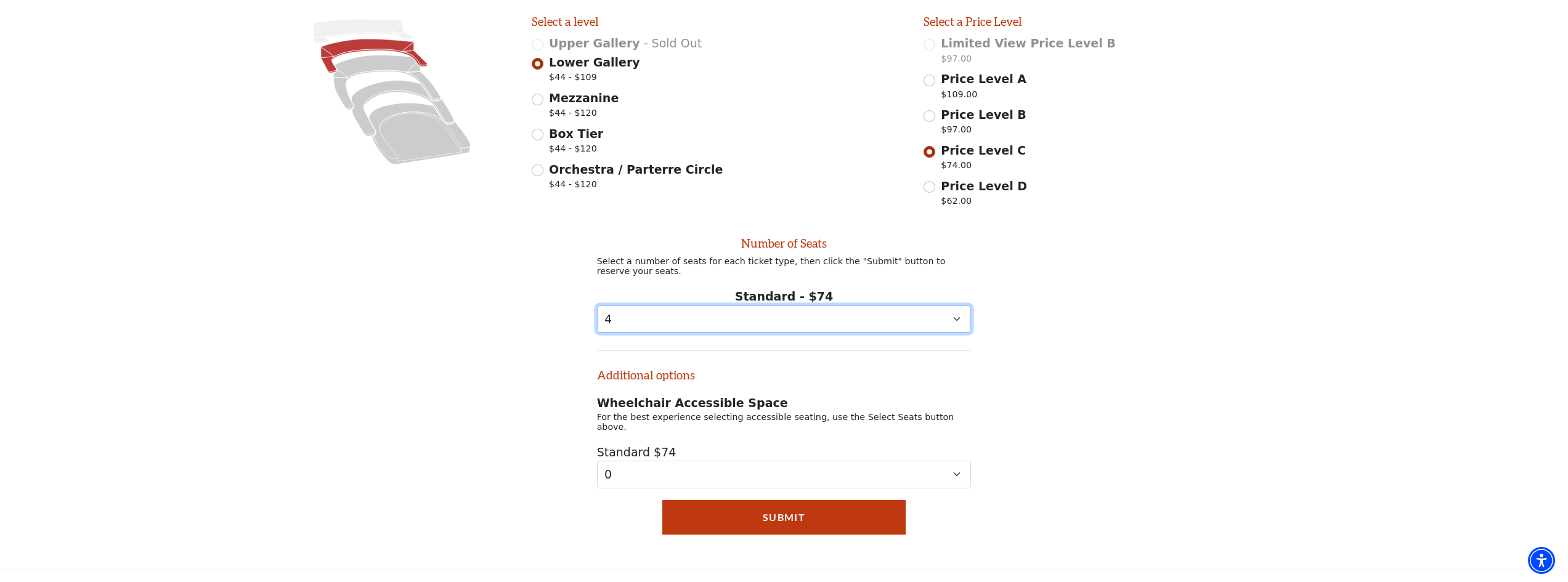
click at [660, 319] on select "0 1 2 3 4 5 6 7 8 9" at bounding box center [784, 319] width 374 height 28
select select "3"
click at [597, 313] on select "0 1 2 3 4 5 6 7 8 9" at bounding box center [784, 319] width 374 height 28
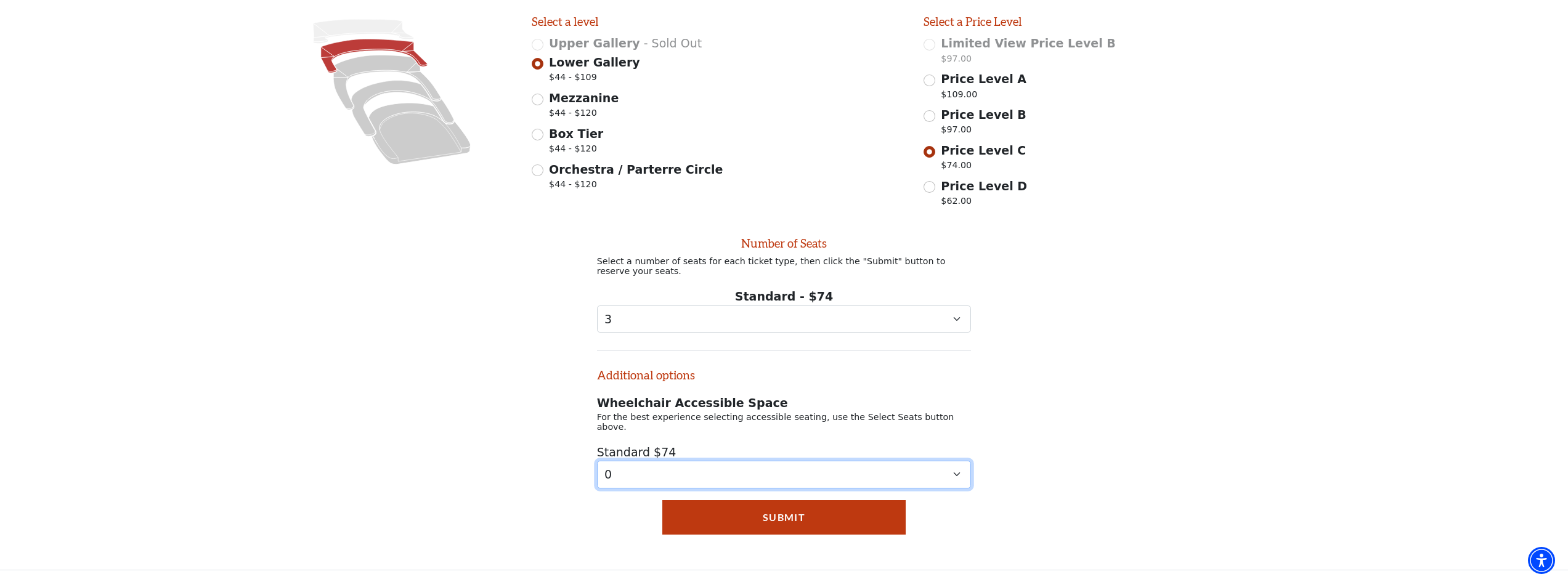
click at [630, 465] on select "0 1 2 3 4 5 6 7 8" at bounding box center [784, 475] width 374 height 28
click at [633, 465] on select "0 1 2 3 4 5 6 7 8" at bounding box center [784, 475] width 374 height 28
click at [597, 461] on select "0 1 2 3 4 5 6 7 8" at bounding box center [784, 475] width 374 height 28
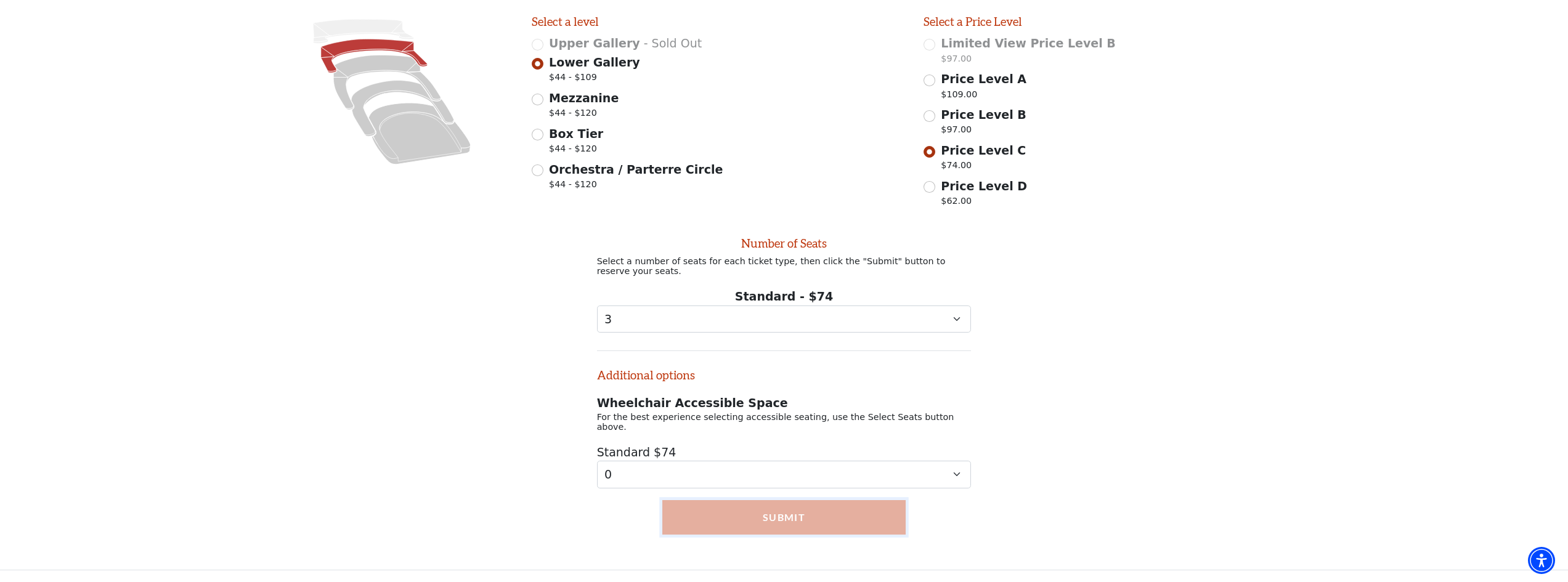
click at [728, 526] on button "Submit" at bounding box center [784, 517] width 244 height 35
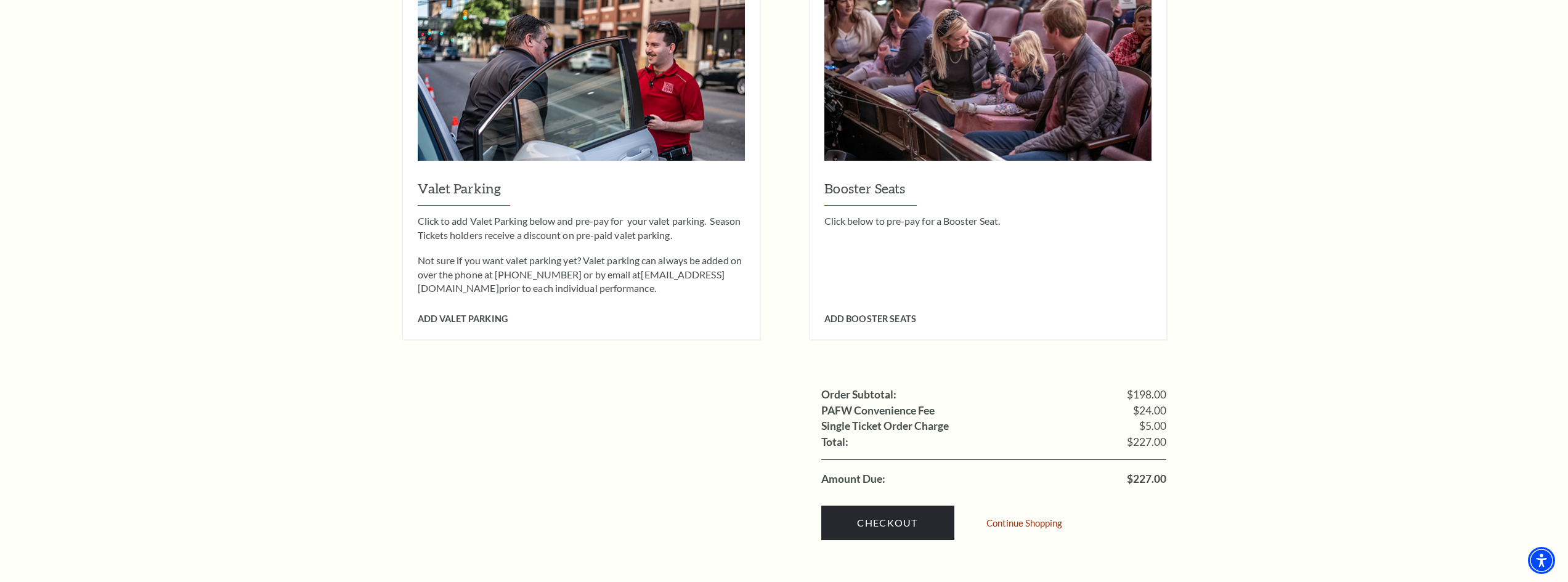
scroll to position [1048, 0]
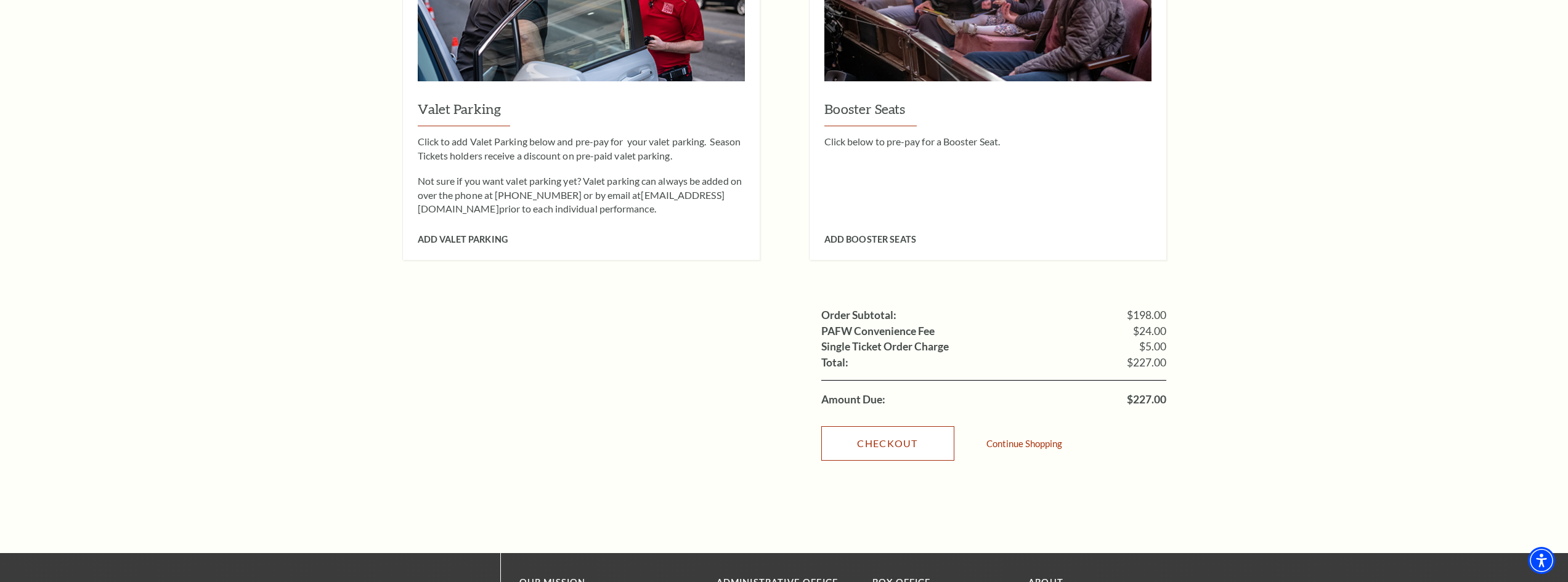
click at [916, 427] on link "Checkout" at bounding box center [887, 444] width 134 height 35
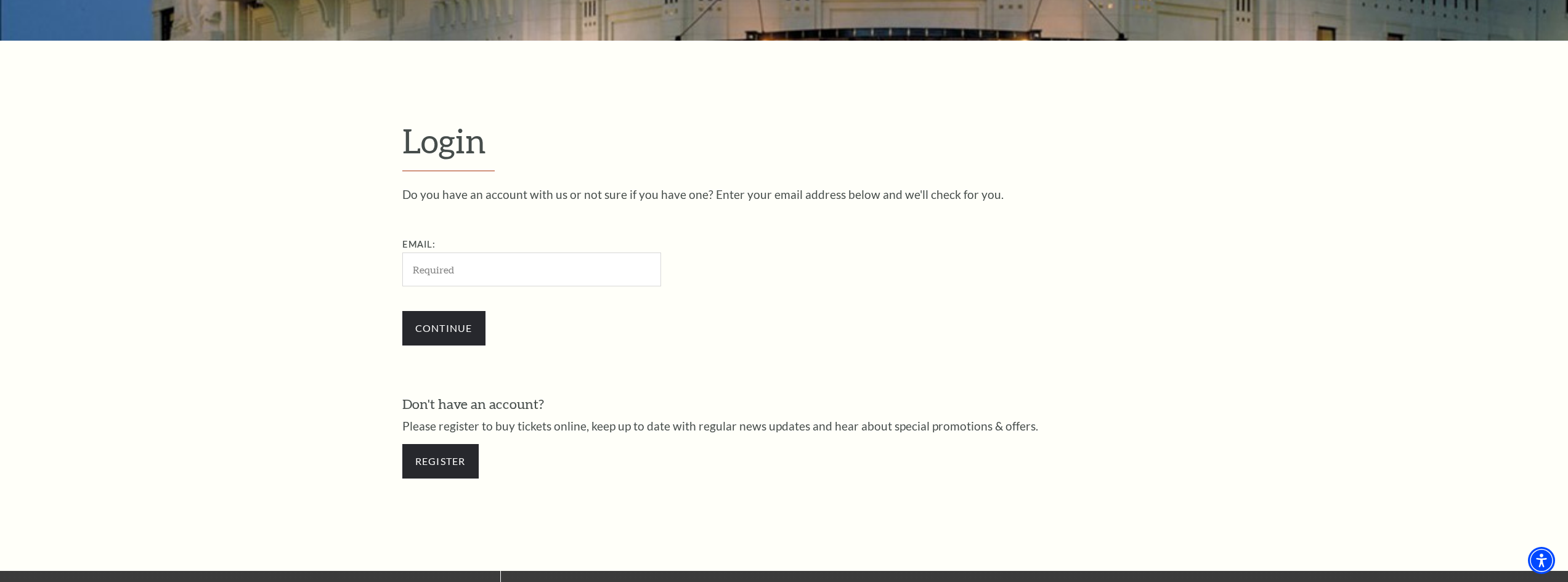
scroll to position [368, 0]
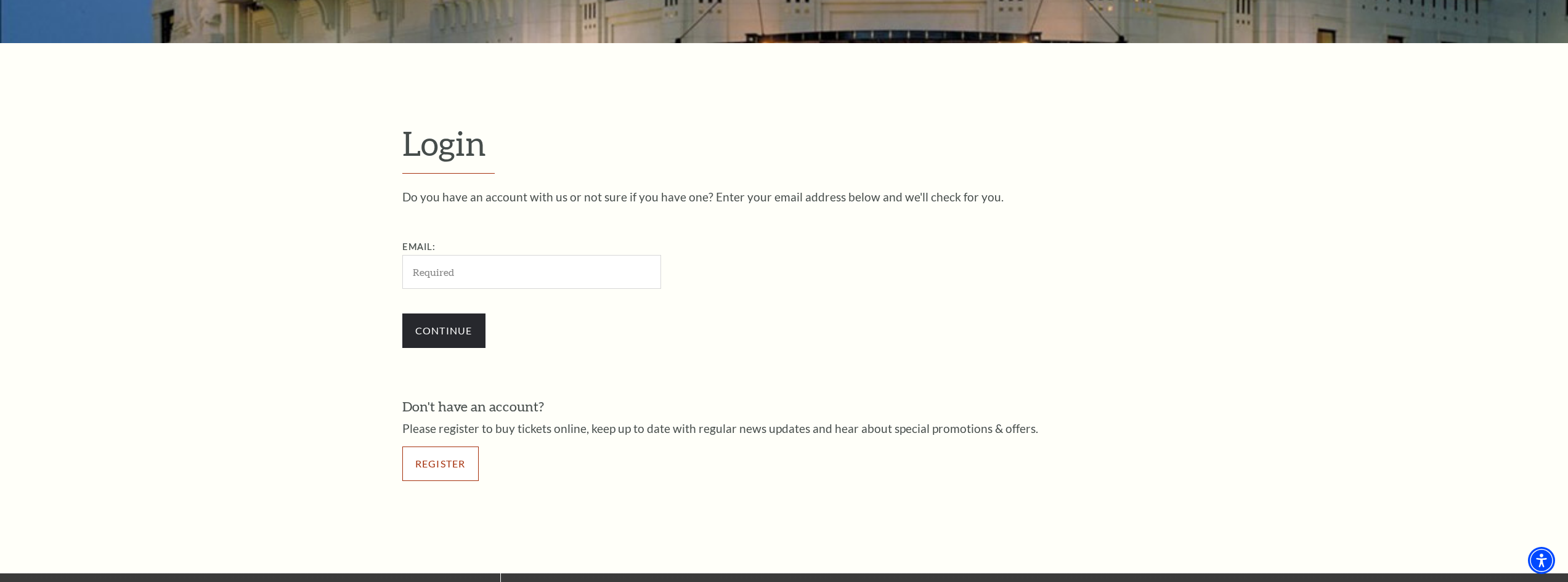
click at [436, 462] on link "Register" at bounding box center [441, 464] width 77 height 35
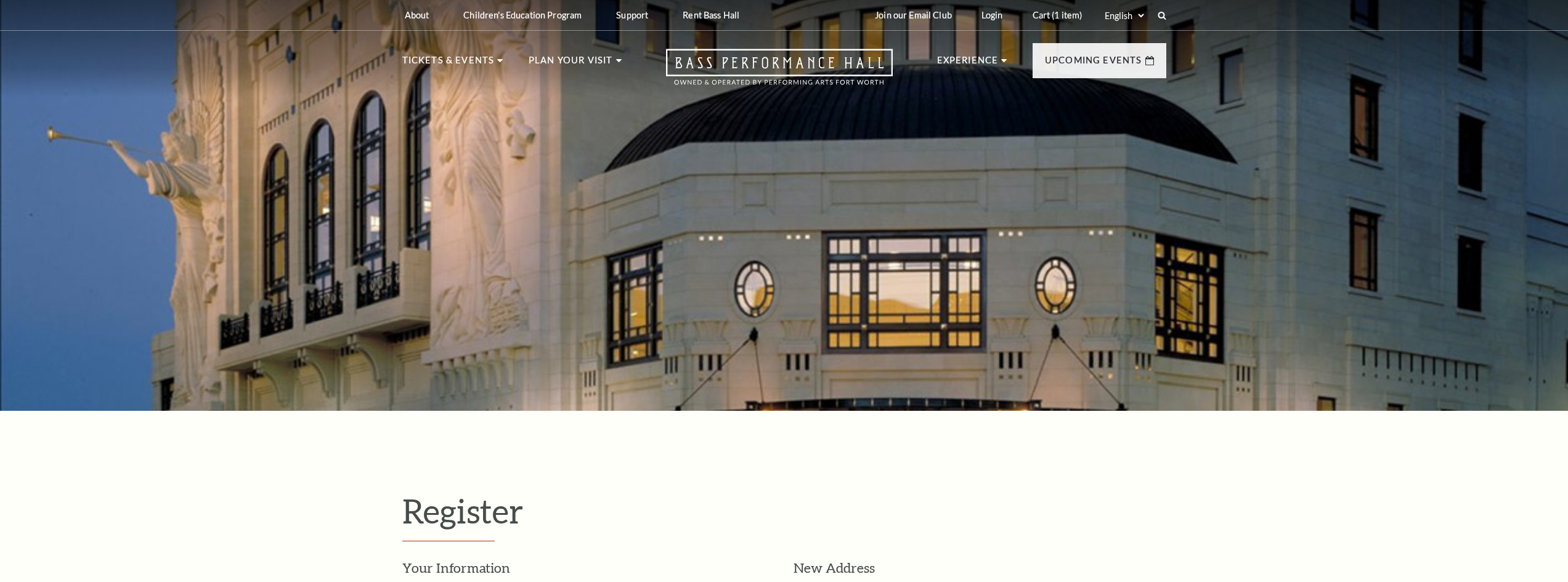
select select "1"
select select "TX"
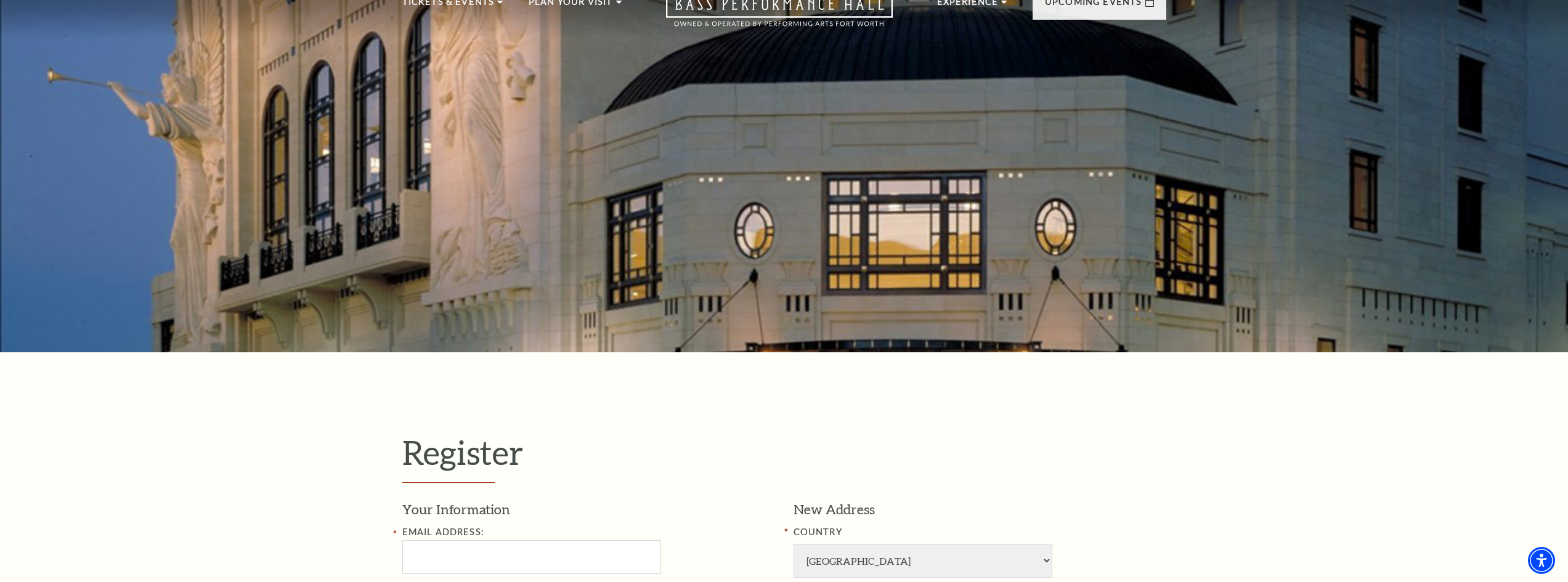
scroll to position [246, 0]
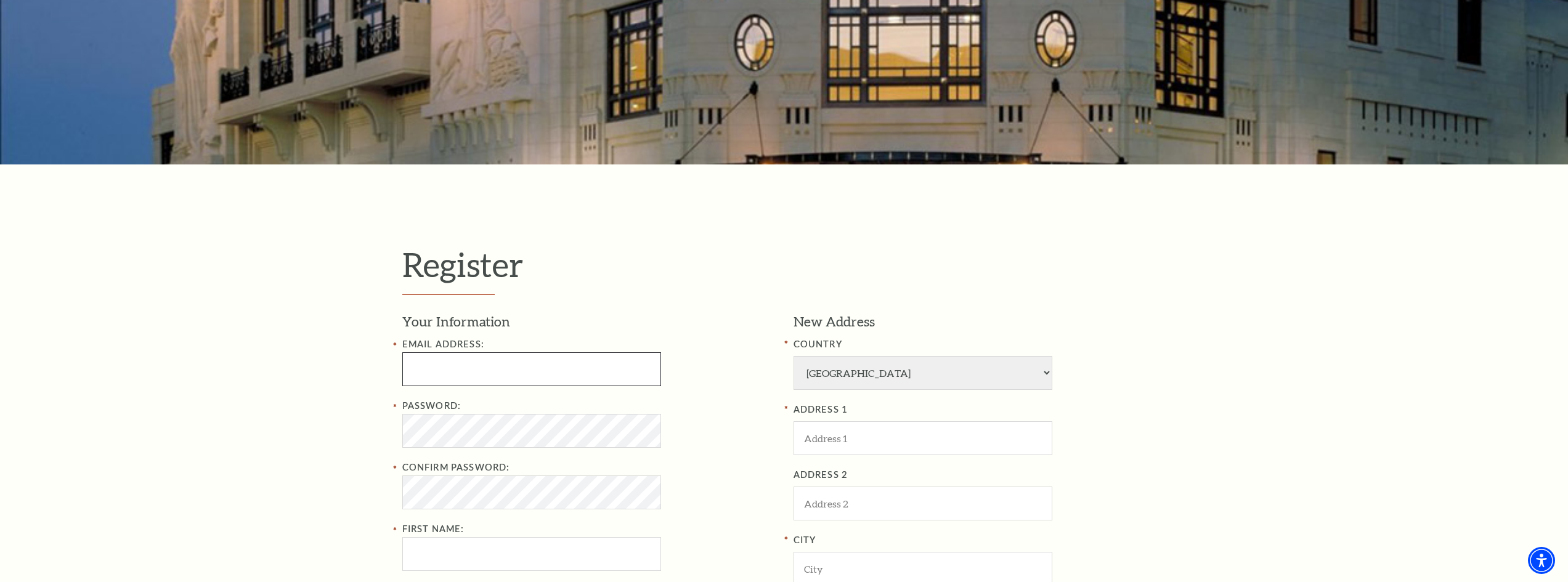
click at [494, 360] on input "Email Address:" at bounding box center [531, 369] width 259 height 34
type input "connorstagliano@gmail.com"
type input "[PERSON_NAME]"
type input "Stagliano"
type input "9402059698"
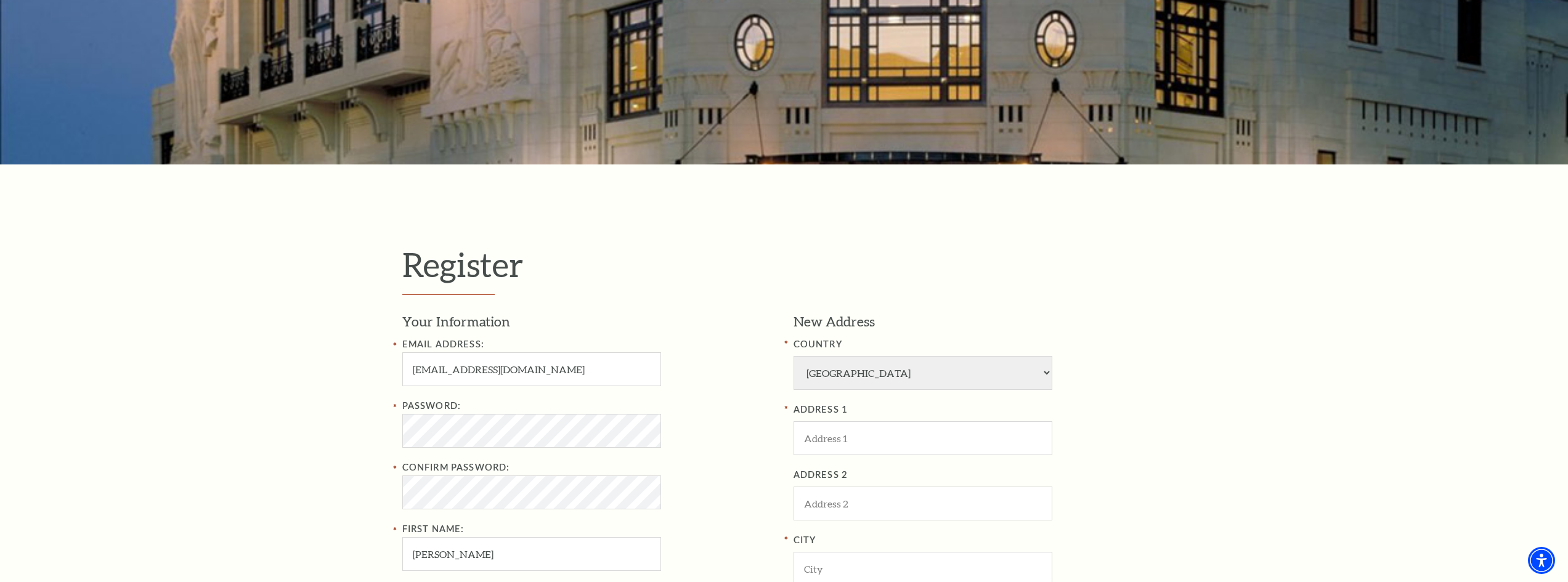
type input "540 Buckingham Rd Apt 534"
type input "Richardson"
type input "75081"
type input "940-205-9698"
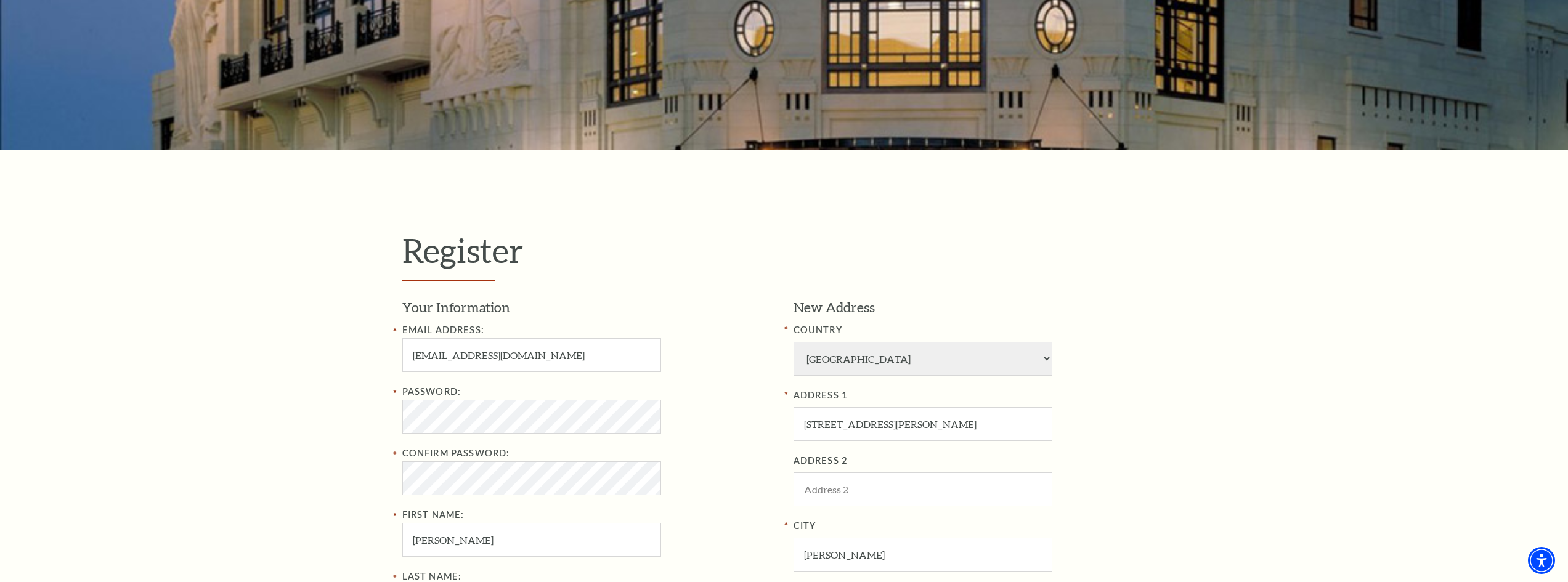
scroll to position [370, 0]
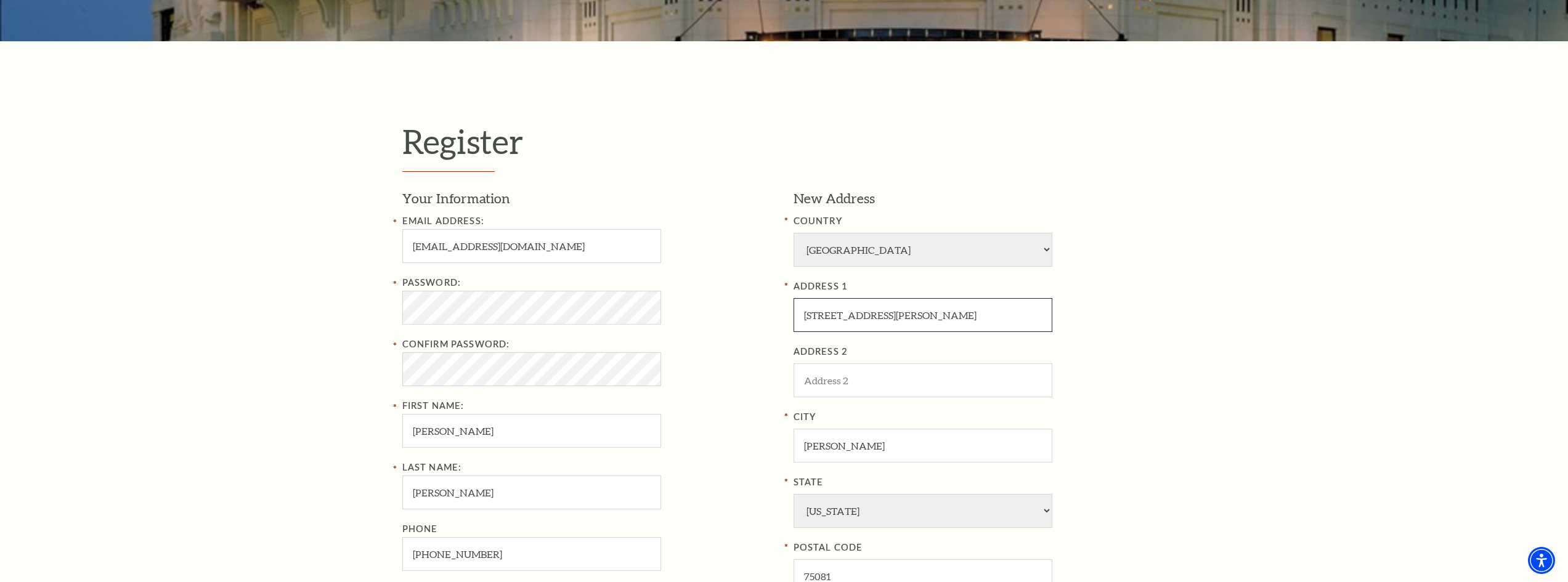
click at [978, 322] on input "540 Buckingham Rd Apt 534" at bounding box center [923, 315] width 259 height 34
type input "1608 Moss Trail Ct"
click at [876, 441] on input "Richardson" at bounding box center [923, 446] width 259 height 34
type input "Argyle"
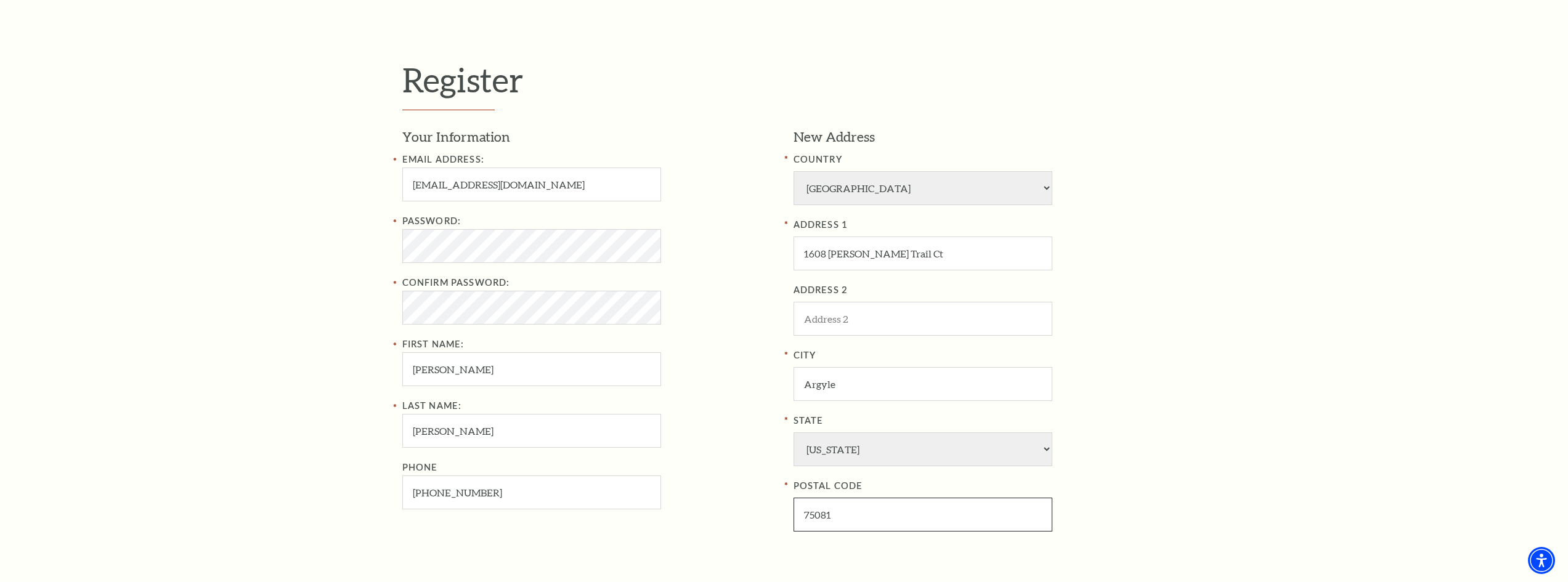
drag, startPoint x: 848, startPoint y: 514, endPoint x: 810, endPoint y: 513, distance: 38.0
click at [810, 513] on input "75081" at bounding box center [923, 515] width 259 height 34
type input "76226"
click at [768, 494] on div "Phone 940-205-9698" at bounding box center [588, 485] width 373 height 49
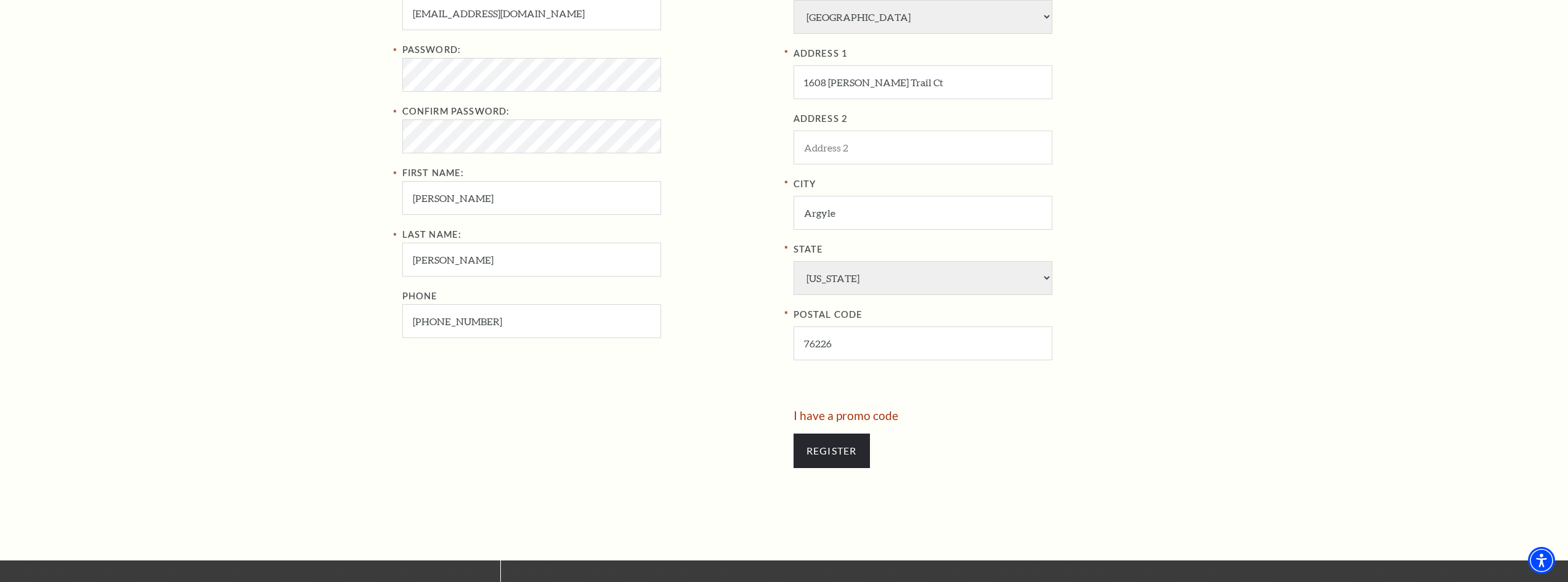
scroll to position [616, 0]
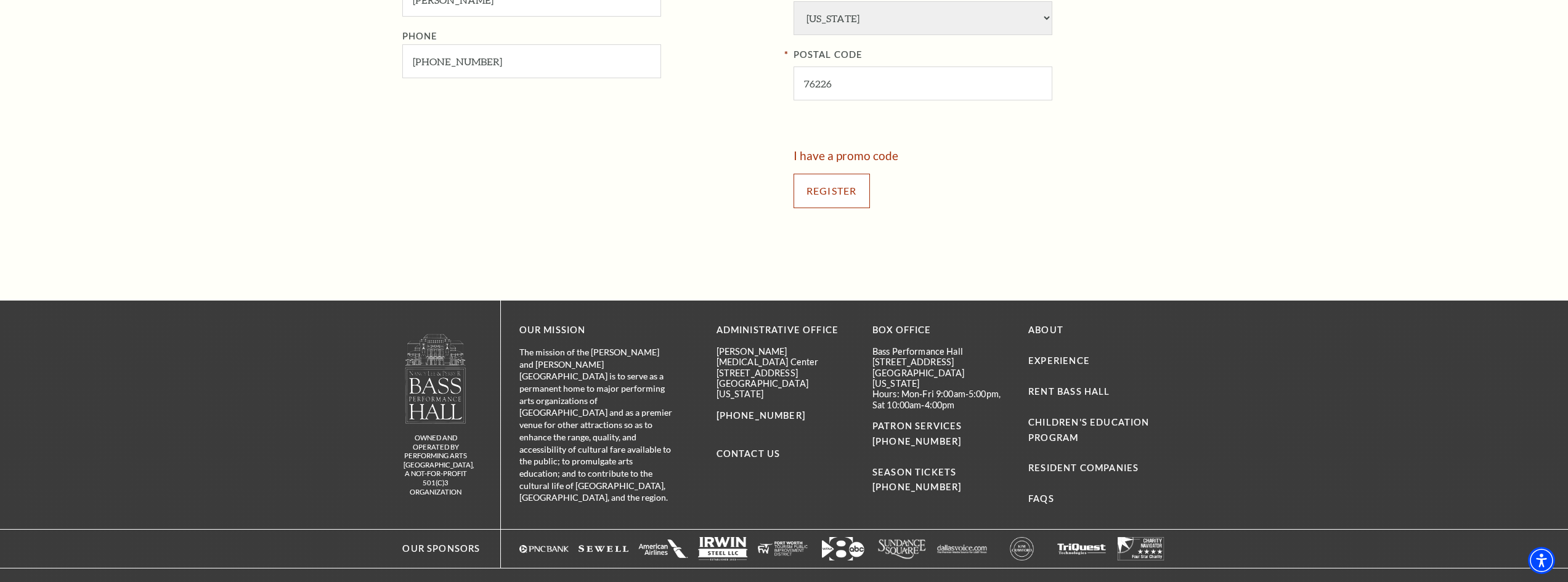
click at [853, 177] on input "Register" at bounding box center [832, 191] width 77 height 35
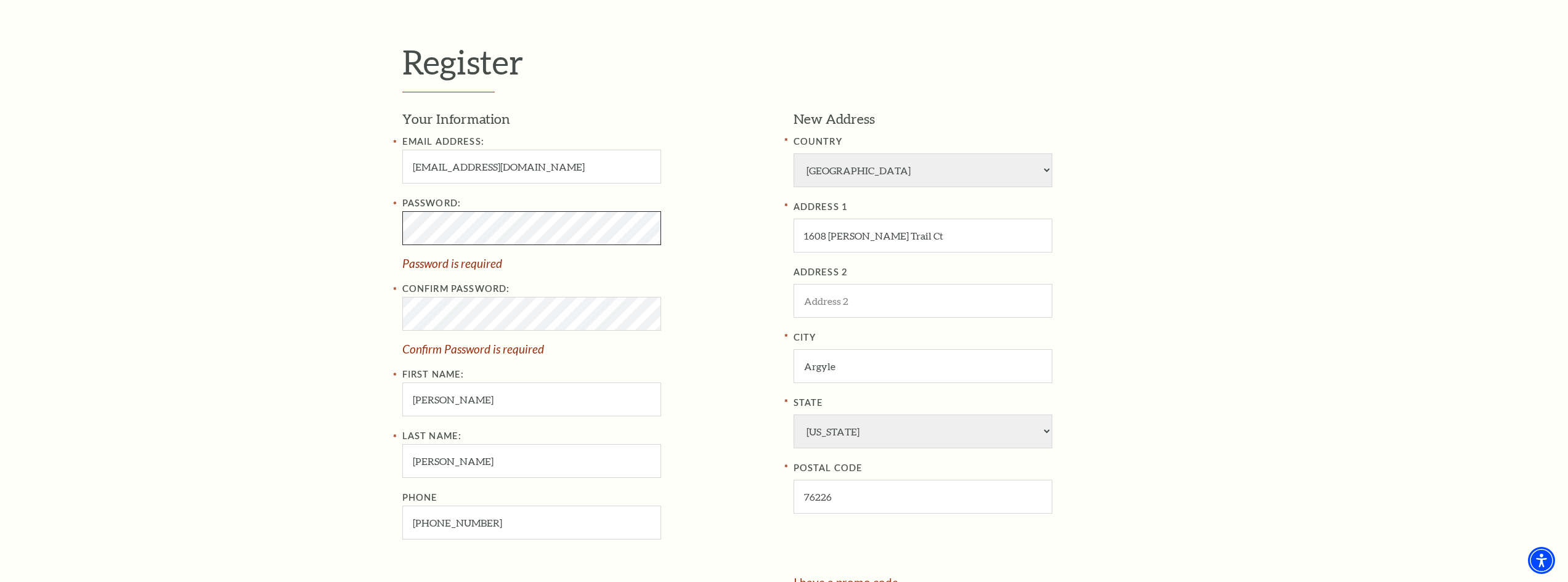
scroll to position [448, 0]
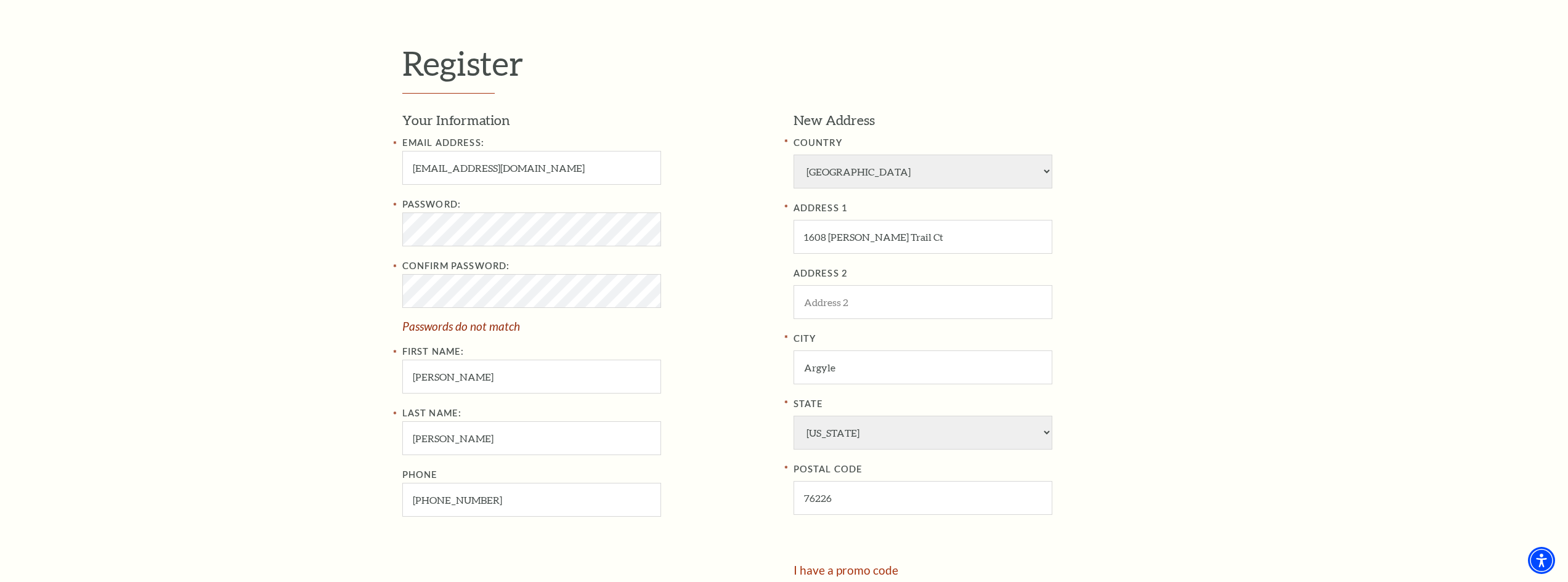
click at [307, 294] on div "Register Your Information Email Address: connorstagliano@gmail.com Password: Co…" at bounding box center [784, 339] width 1568 height 752
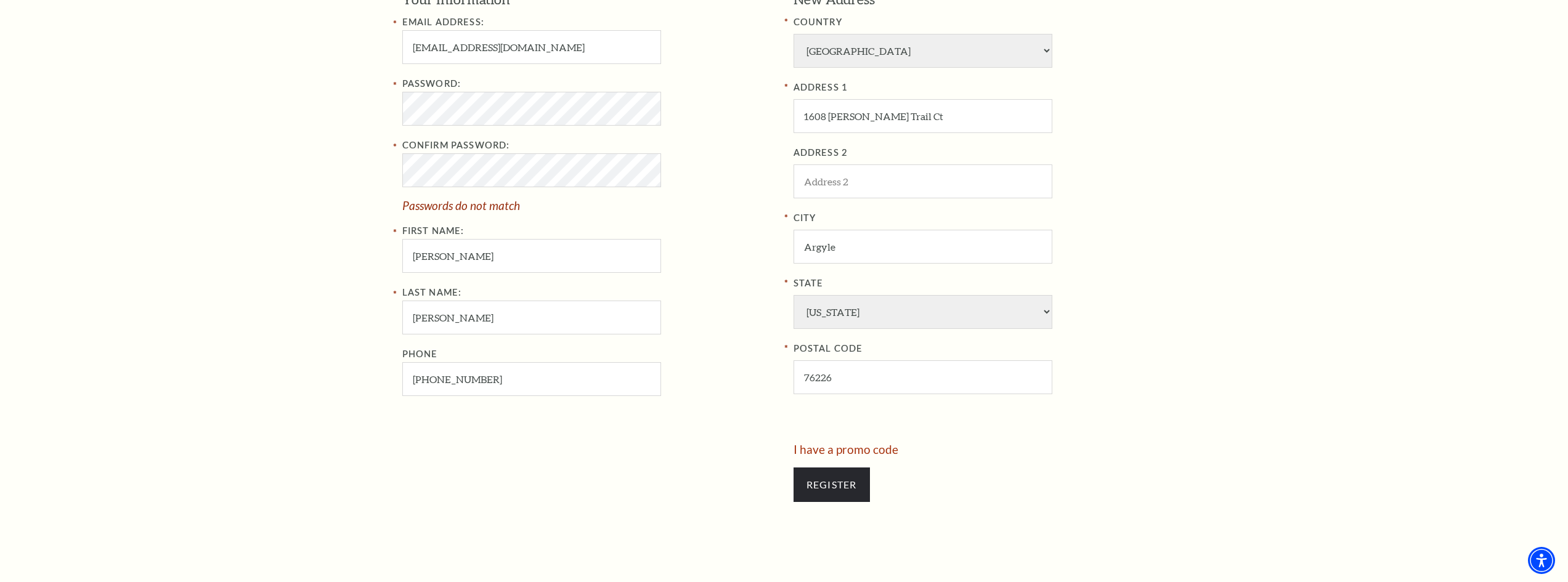
scroll to position [572, 0]
click at [819, 476] on input "Register" at bounding box center [832, 483] width 77 height 35
click at [848, 488] on input "Register" at bounding box center [832, 483] width 77 height 35
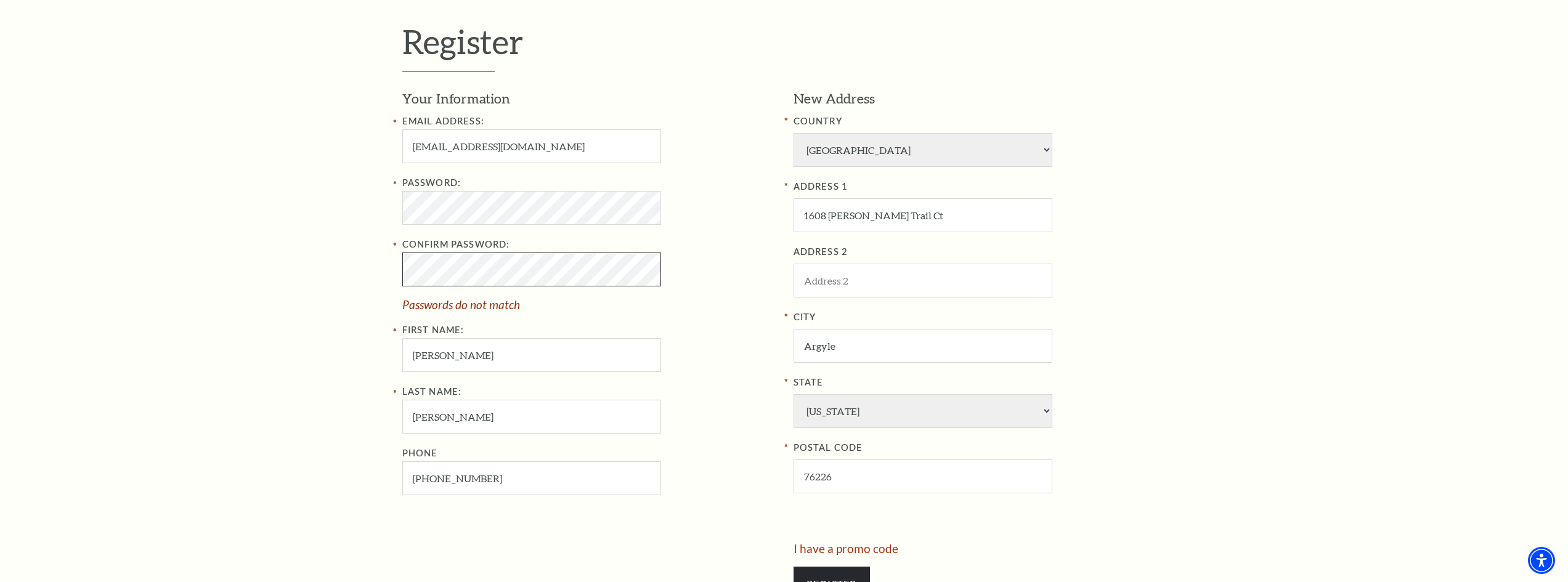
scroll to position [448, 0]
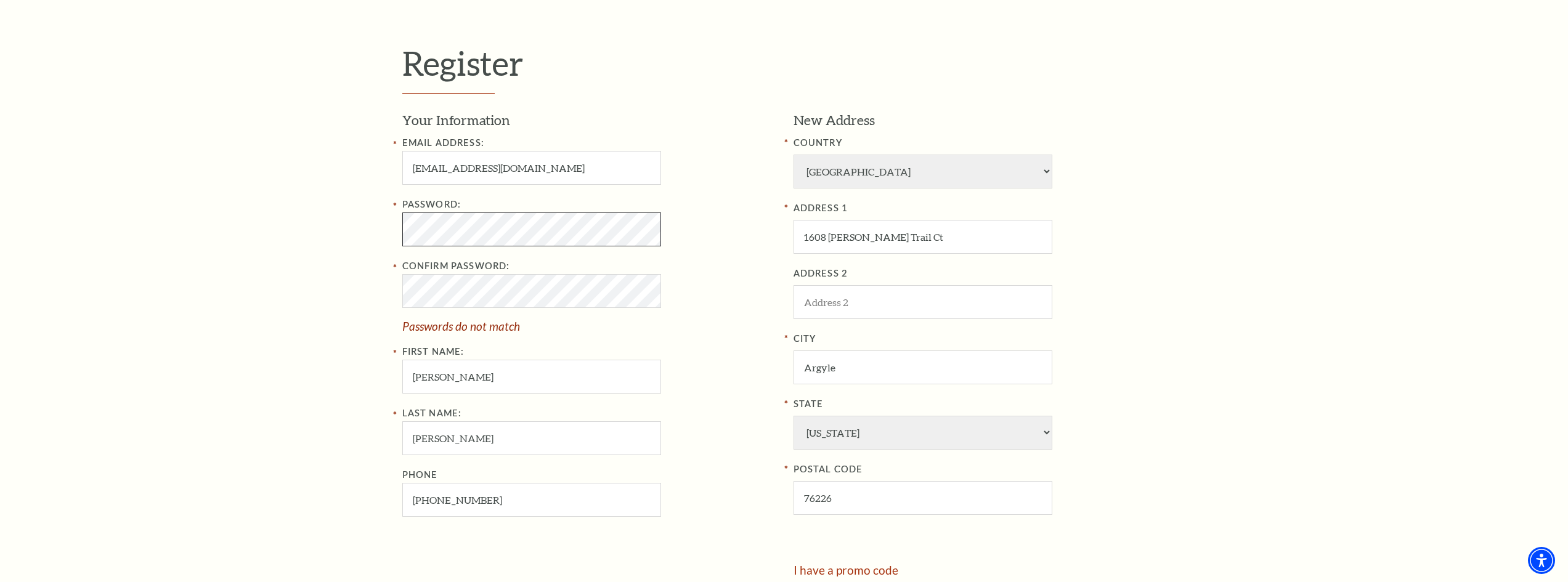
click at [261, 223] on div "Register Your Information Email Address: connorstagliano@gmail.com Password: Co…" at bounding box center [784, 339] width 1568 height 752
click at [462, 283] on div "Confirm Password: Passwords do not match" at bounding box center [588, 296] width 373 height 73
drag, startPoint x: 462, startPoint y: 274, endPoint x: 337, endPoint y: 305, distance: 128.8
click at [316, 303] on div "Register Your Information Email Address: connorstagliano@gmail.com Password: Co…" at bounding box center [784, 339] width 1568 height 752
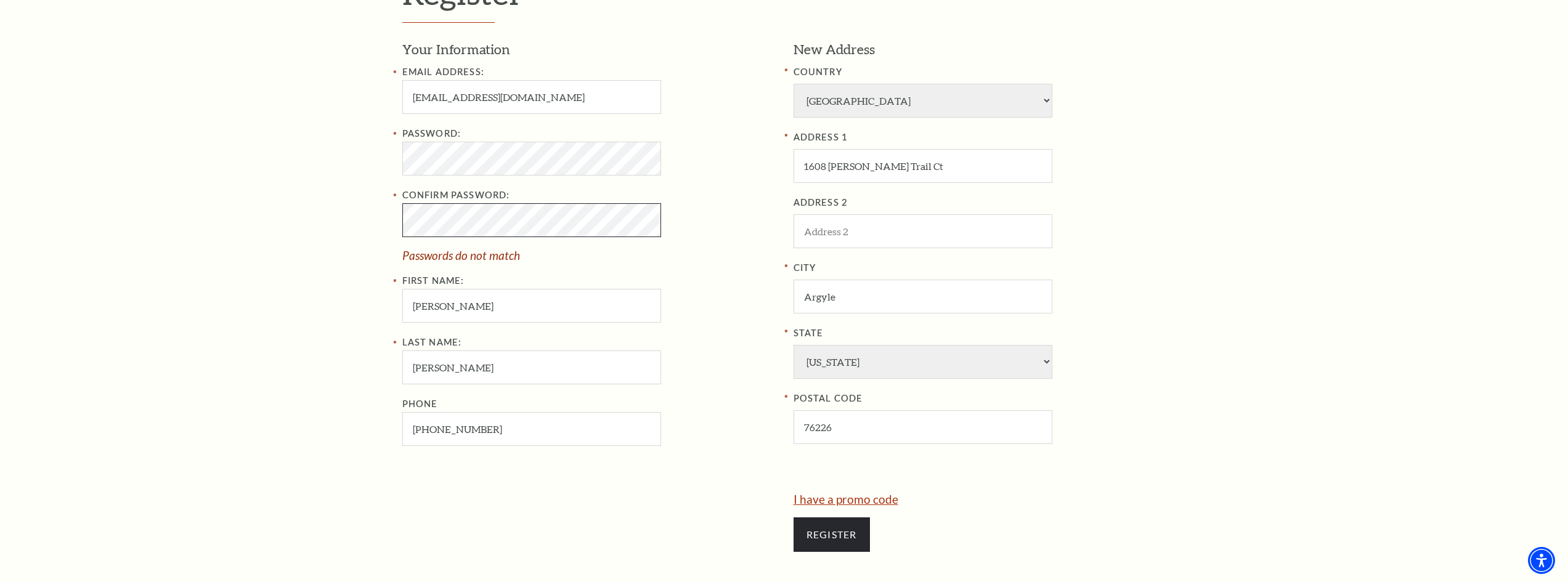
scroll to position [633, 0]
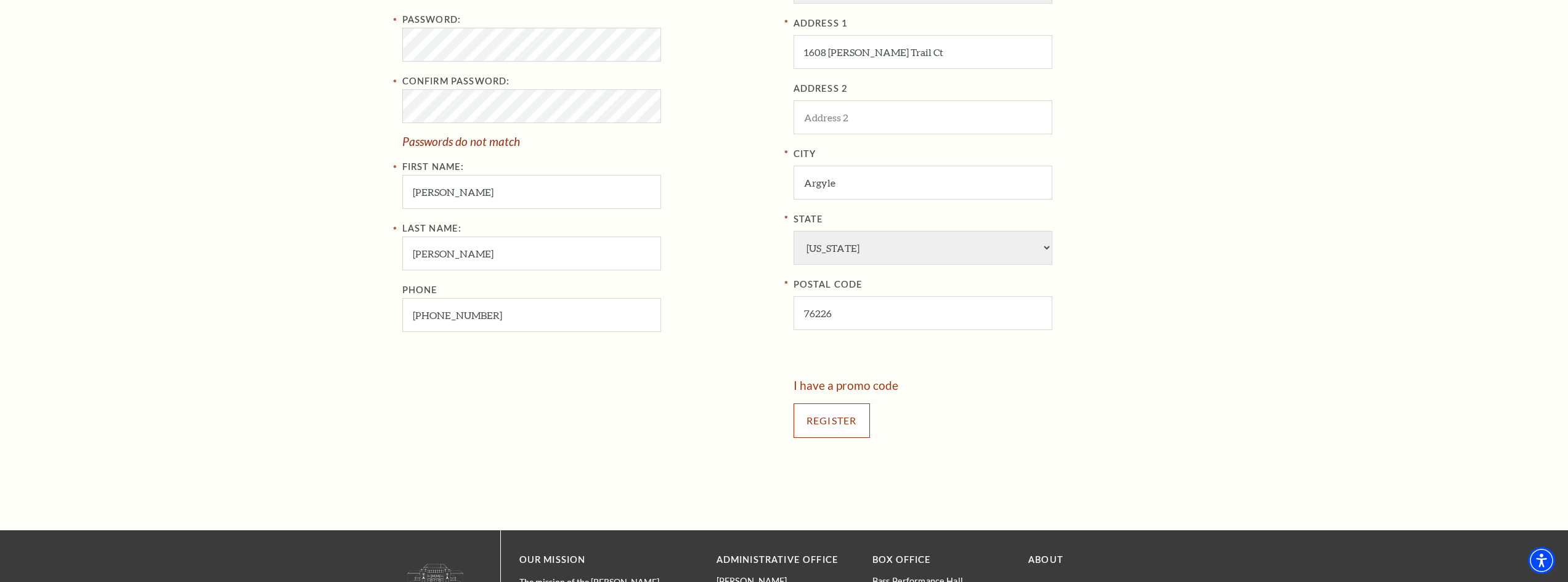
click at [851, 416] on input "Register" at bounding box center [832, 421] width 77 height 35
click at [307, 140] on div "Register Your Information Email Address: connorstagliano@gmail.com Password: Co…" at bounding box center [784, 154] width 1568 height 752
click at [165, 72] on div "Register Your Information Email Address: connorstagliano@gmail.com Password: Co…" at bounding box center [784, 154] width 1568 height 752
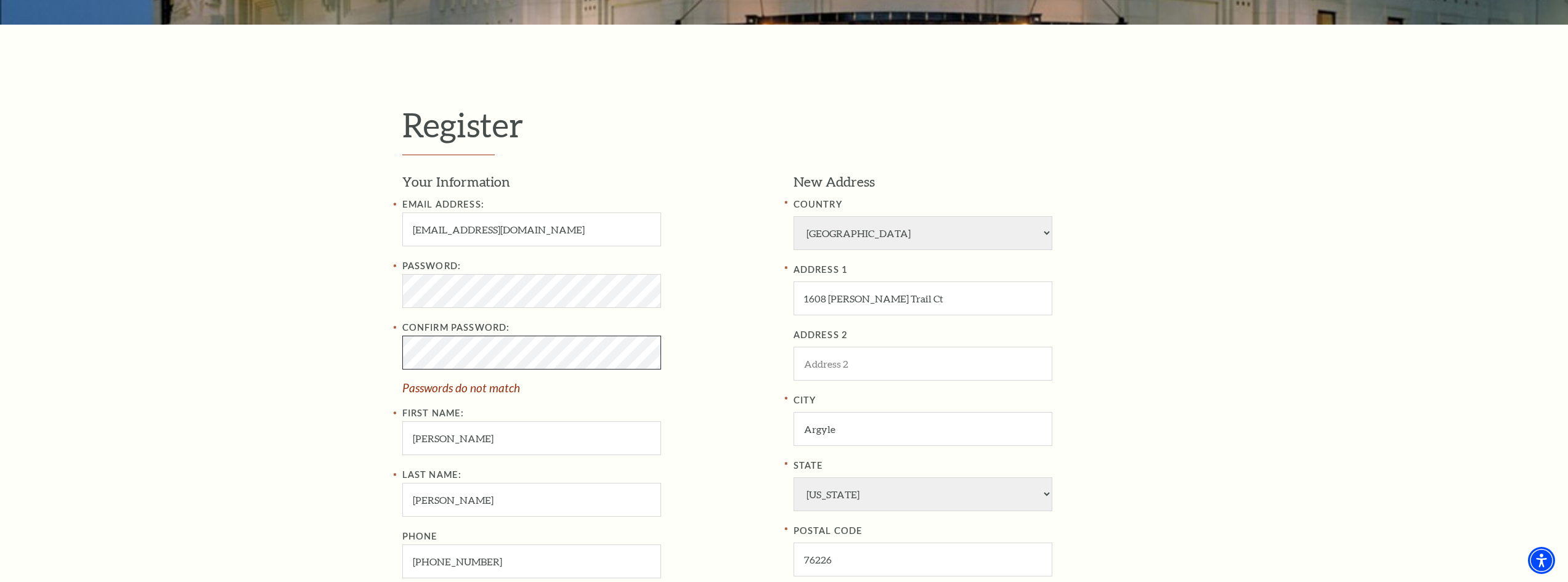
scroll to position [510, 0]
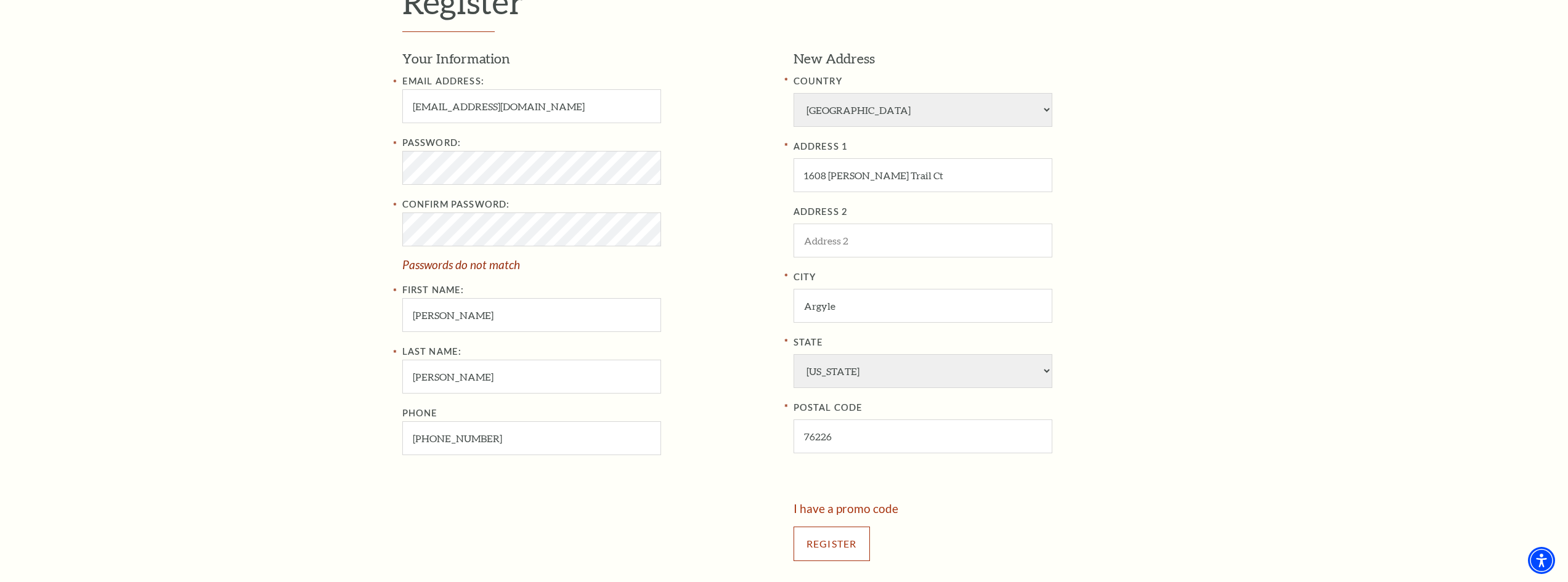
click at [802, 536] on input "Register" at bounding box center [832, 544] width 77 height 35
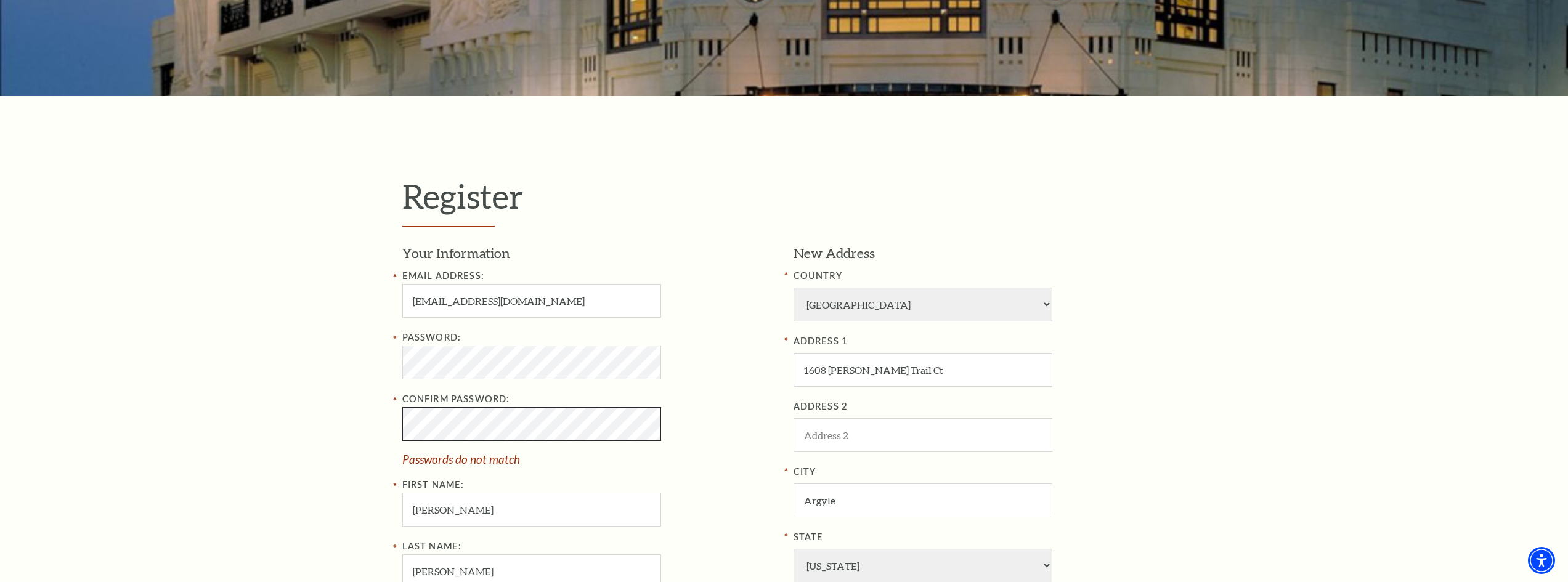
scroll to position [264, 0]
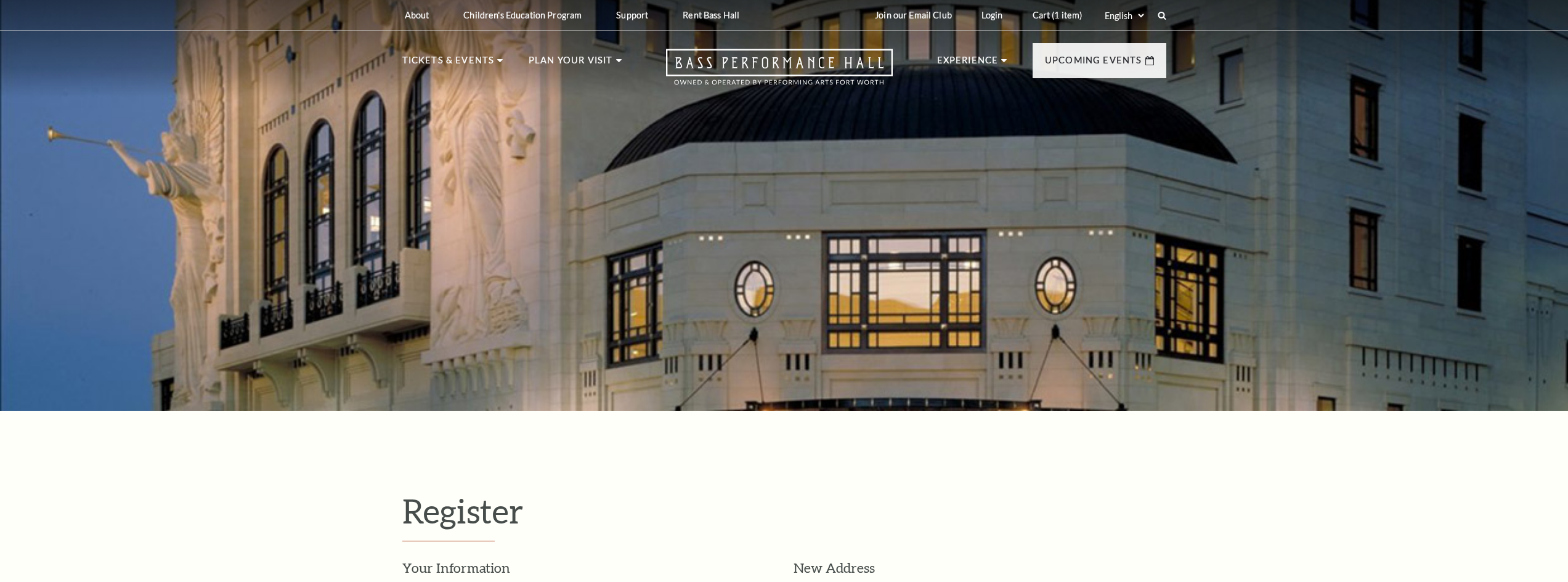
select select "1"
select select "[GEOGRAPHIC_DATA]"
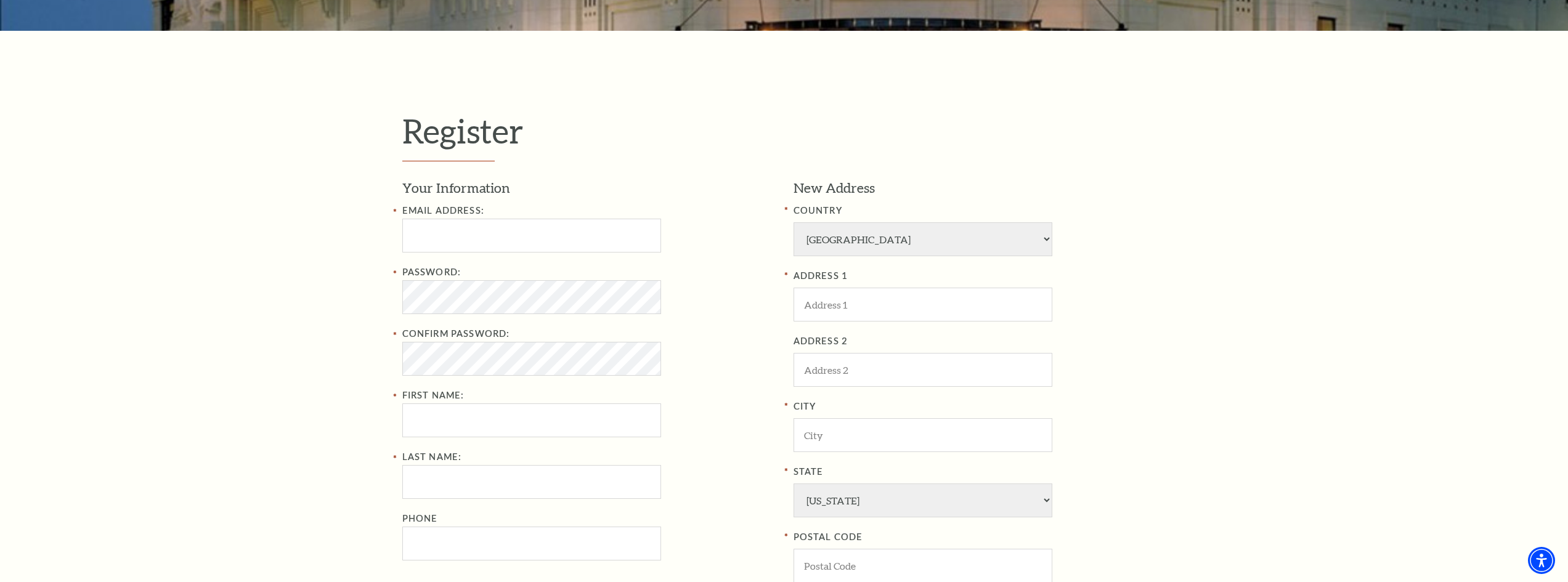
scroll to position [387, 0]
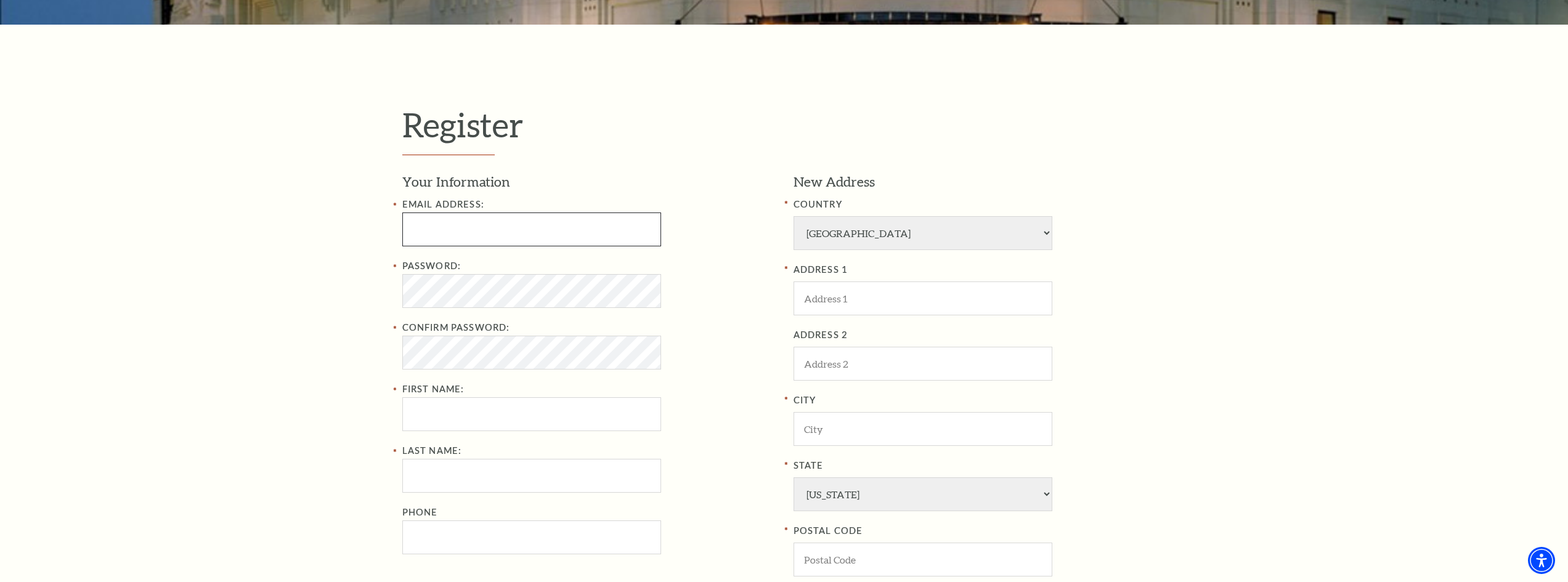
click at [456, 224] on input "Email Address:" at bounding box center [531, 229] width 259 height 34
type input "connorstagliano@gmail.com"
type input "1608 Moss Trail Ct"
type input "Argyle"
type input "76226"
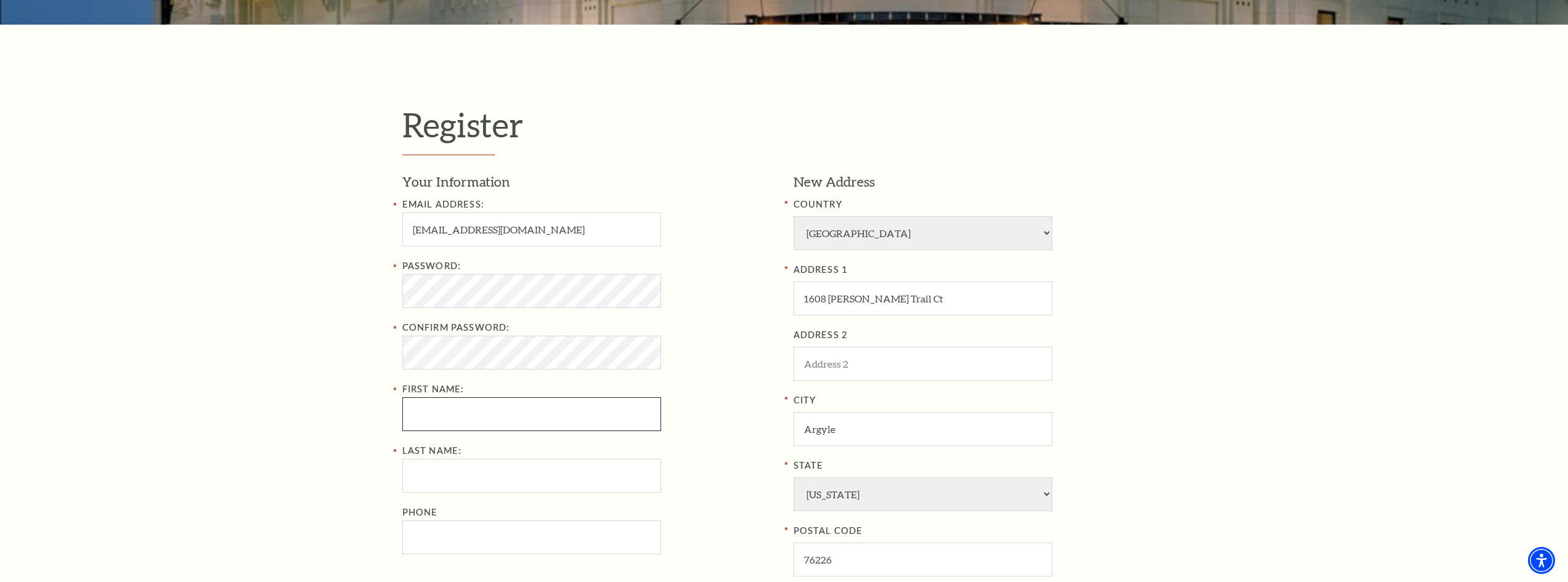
drag, startPoint x: 482, startPoint y: 399, endPoint x: 486, endPoint y: 407, distance: 8.9
click at [483, 399] on div "Password: Confirm Password: First Name:" at bounding box center [588, 346] width 373 height 173
type input "Connor"
type input "Stagliano"
type input "940-205-9698"
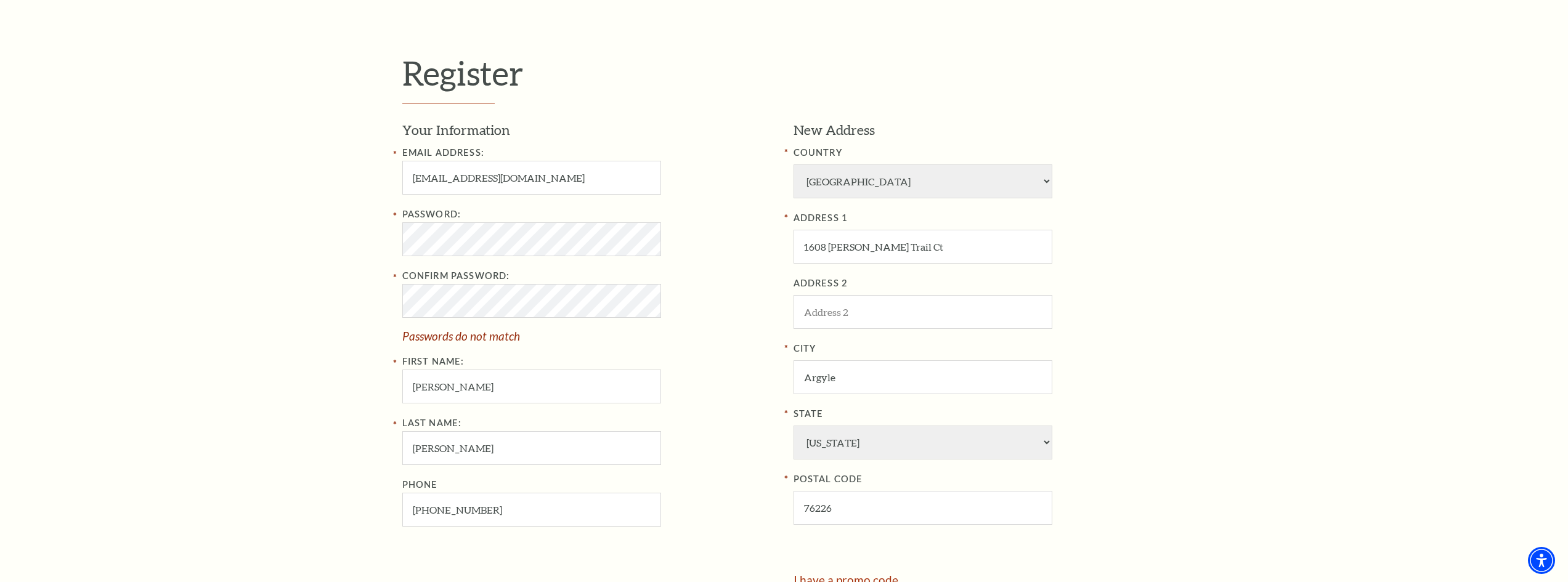
scroll to position [572, 0]
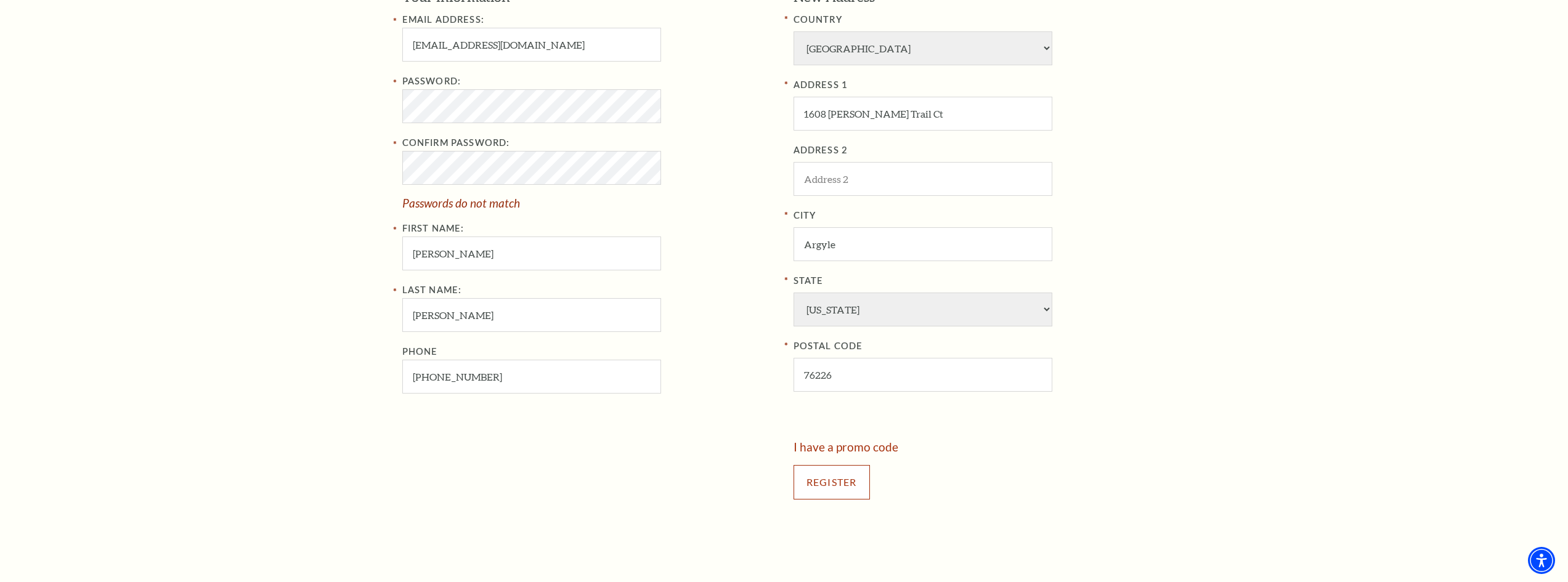
click at [823, 475] on input "Register" at bounding box center [832, 483] width 77 height 35
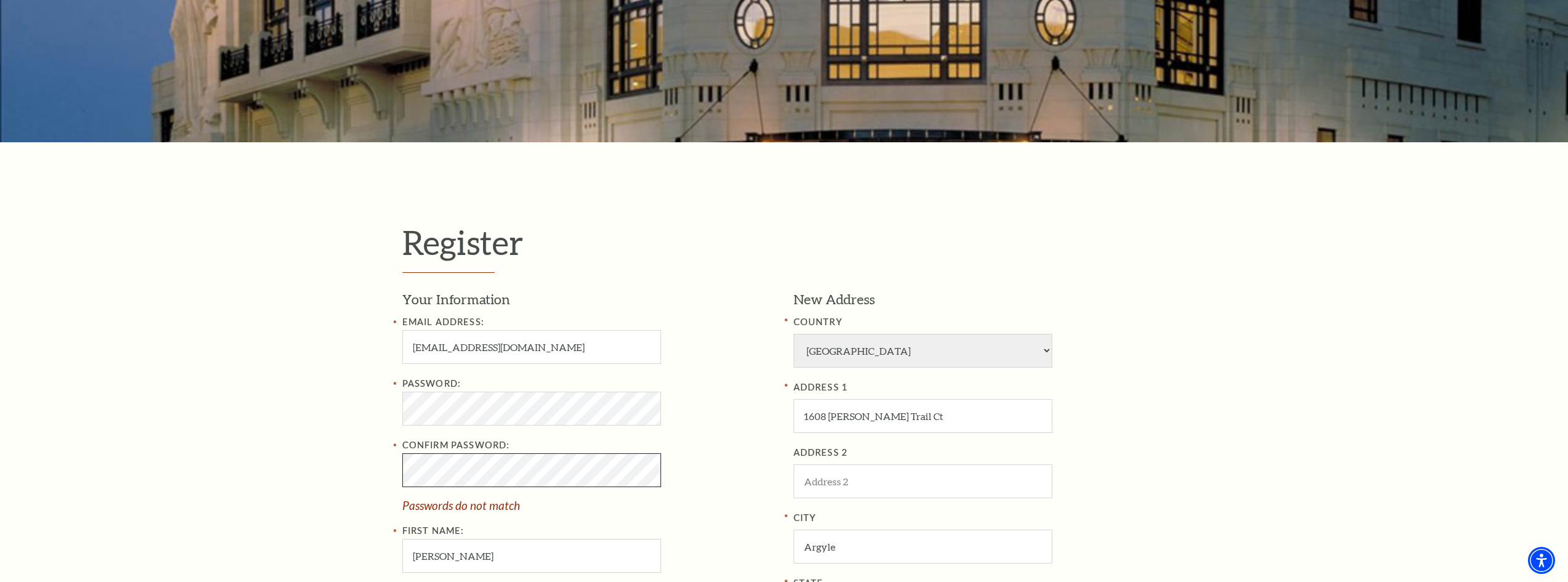
scroll to position [264, 0]
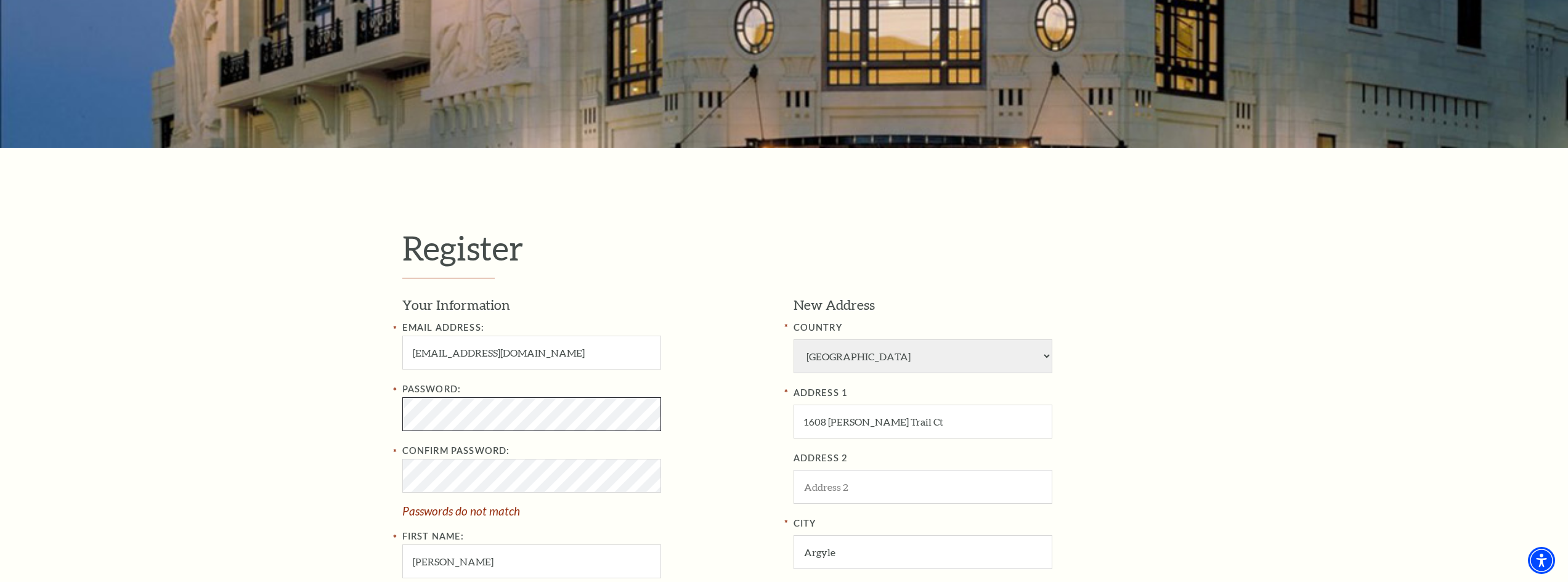
click at [340, 423] on div "Register Your Information Email Address: connorstagliano@gmail.com Password: Co…" at bounding box center [784, 524] width 1568 height 752
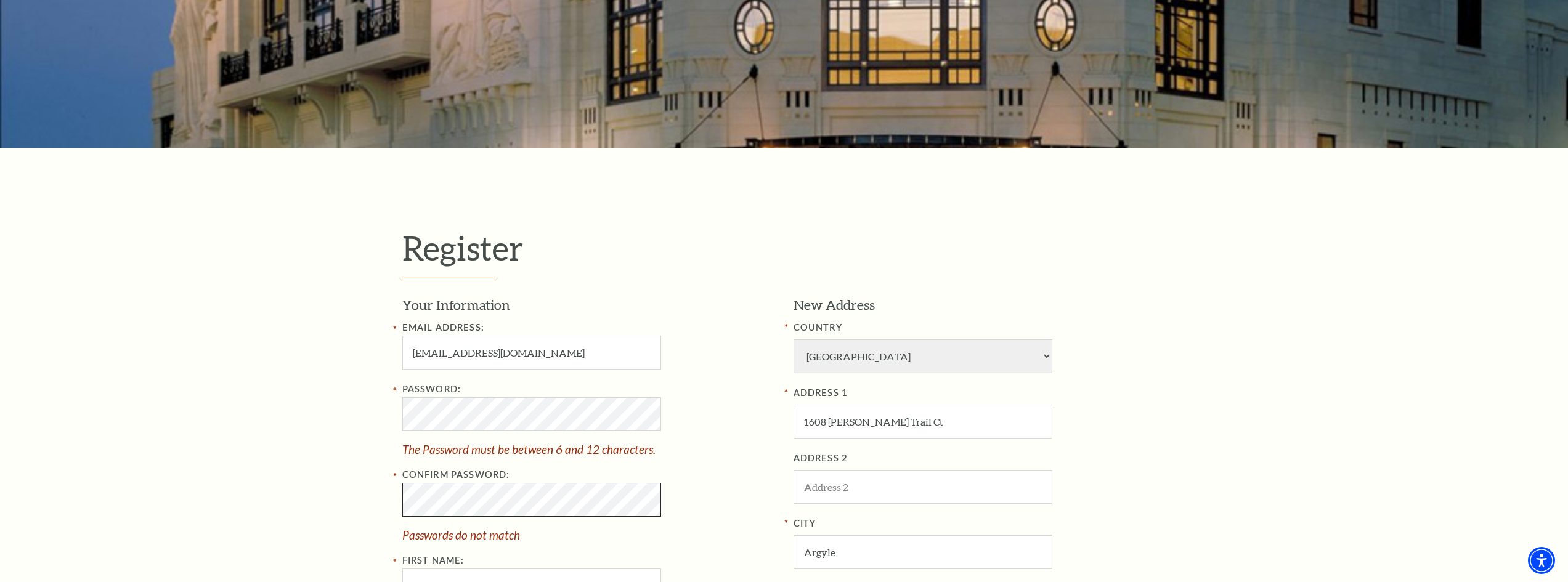
click at [361, 489] on div "Register Your Information Email Address: connorstagliano@gmail.com Password: Th…" at bounding box center [784, 531] width 1568 height 766
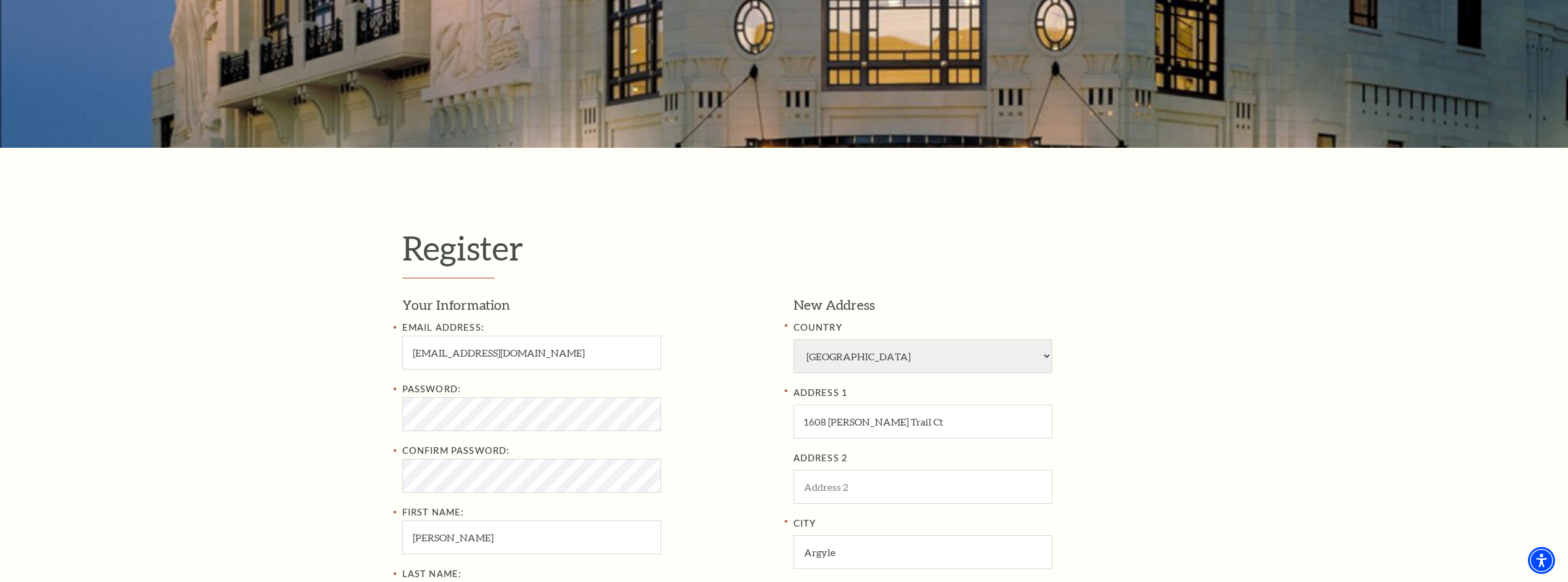
click at [366, 481] on div "Register Your Information Email Address: connorstagliano@gmail.com Password: Co…" at bounding box center [784, 524] width 1568 height 752
click at [368, 450] on div "Register Your Information Email Address: connorstagliano@gmail.com Password: Co…" at bounding box center [784, 524] width 1568 height 752
click at [377, 483] on div "Register Your Information Email Address: connorstagliano@gmail.com Password: Co…" at bounding box center [784, 524] width 1568 height 752
click at [345, 489] on div "Register Your Information Email Address: connorstagliano@gmail.com Password: Co…" at bounding box center [784, 524] width 1568 height 752
click at [250, 401] on div "Register Your Information Email Address: connorstagliano@gmail.com Password: Co…" at bounding box center [784, 524] width 1568 height 752
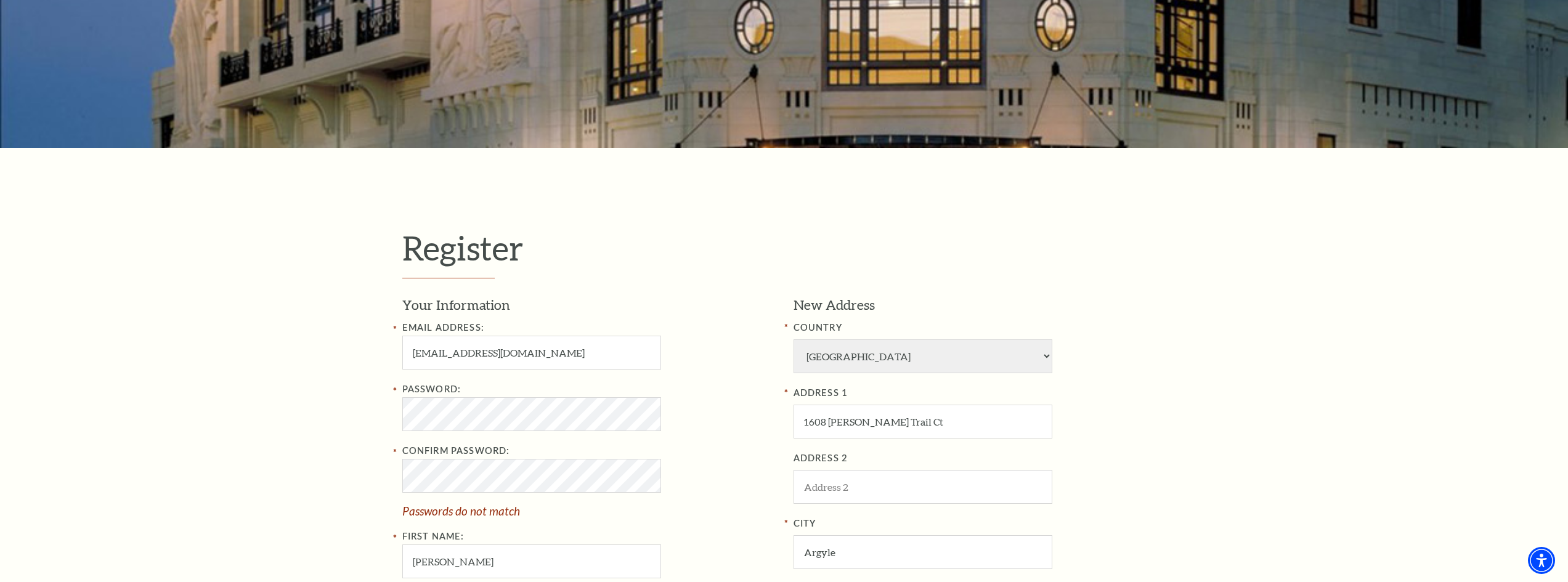
click at [252, 400] on div "Register Your Information Email Address: connorstagliano@gmail.com Password: Co…" at bounding box center [784, 524] width 1568 height 752
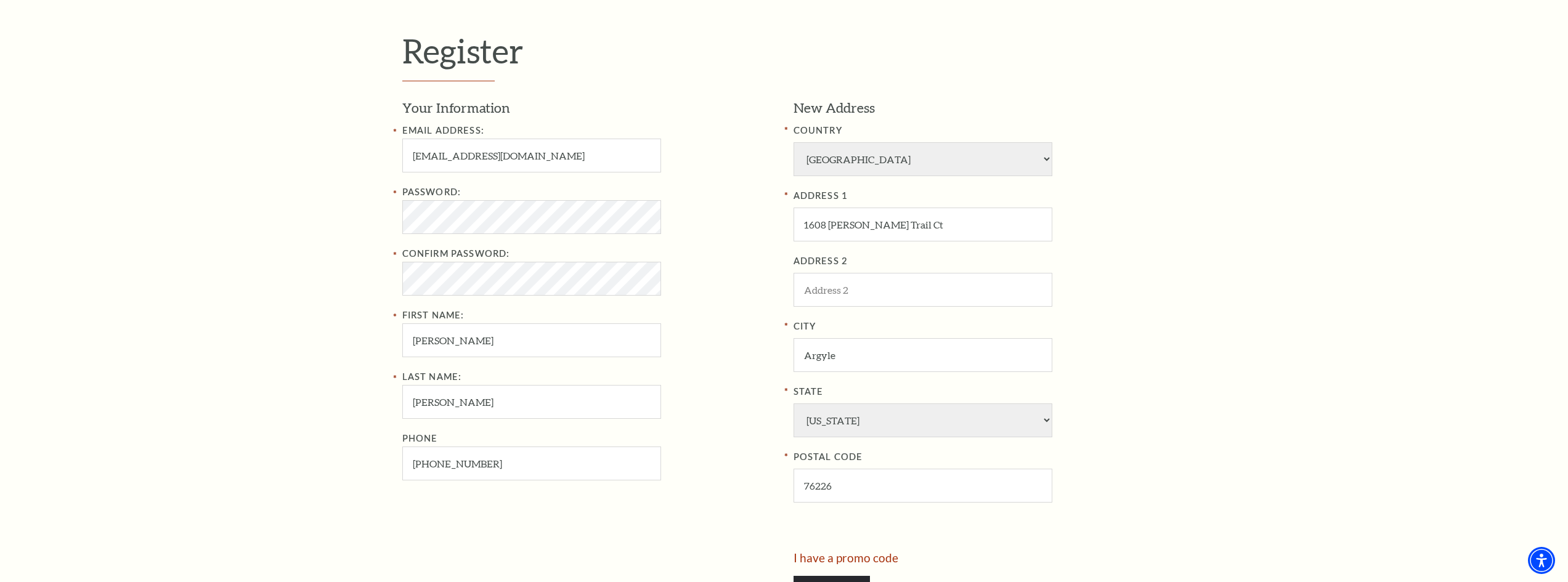
scroll to position [572, 0]
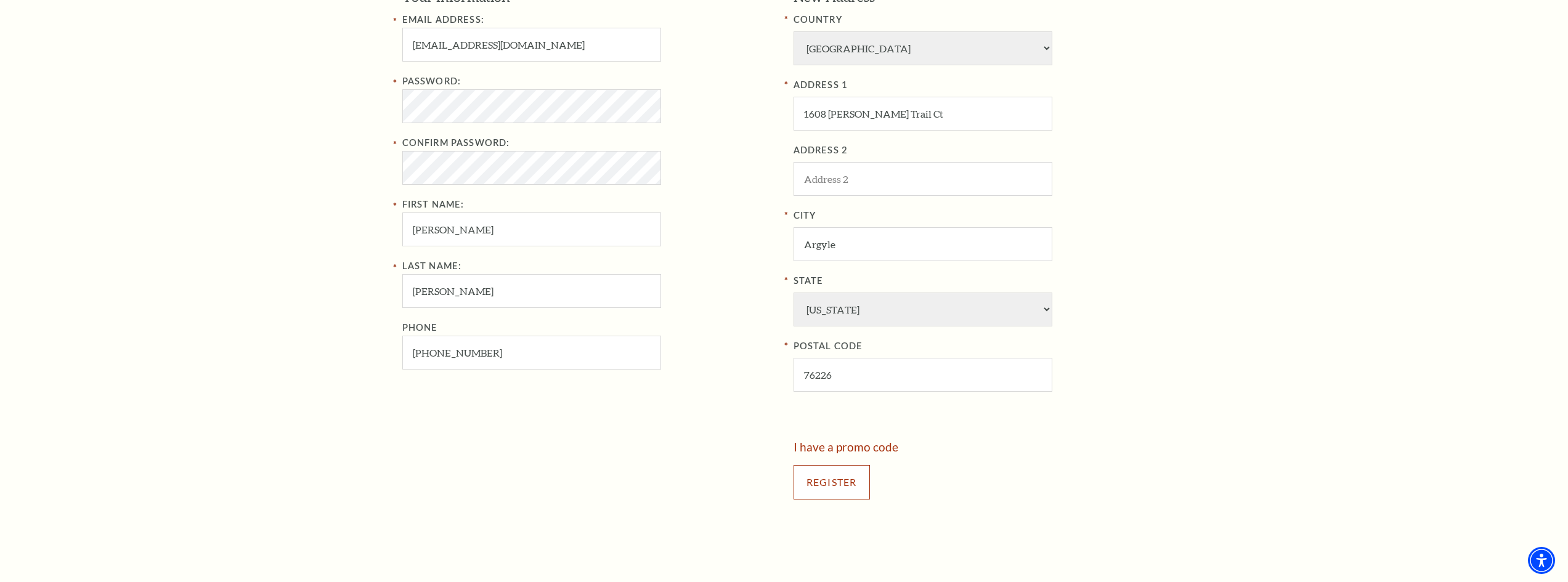
click at [827, 482] on input "Register" at bounding box center [832, 483] width 77 height 35
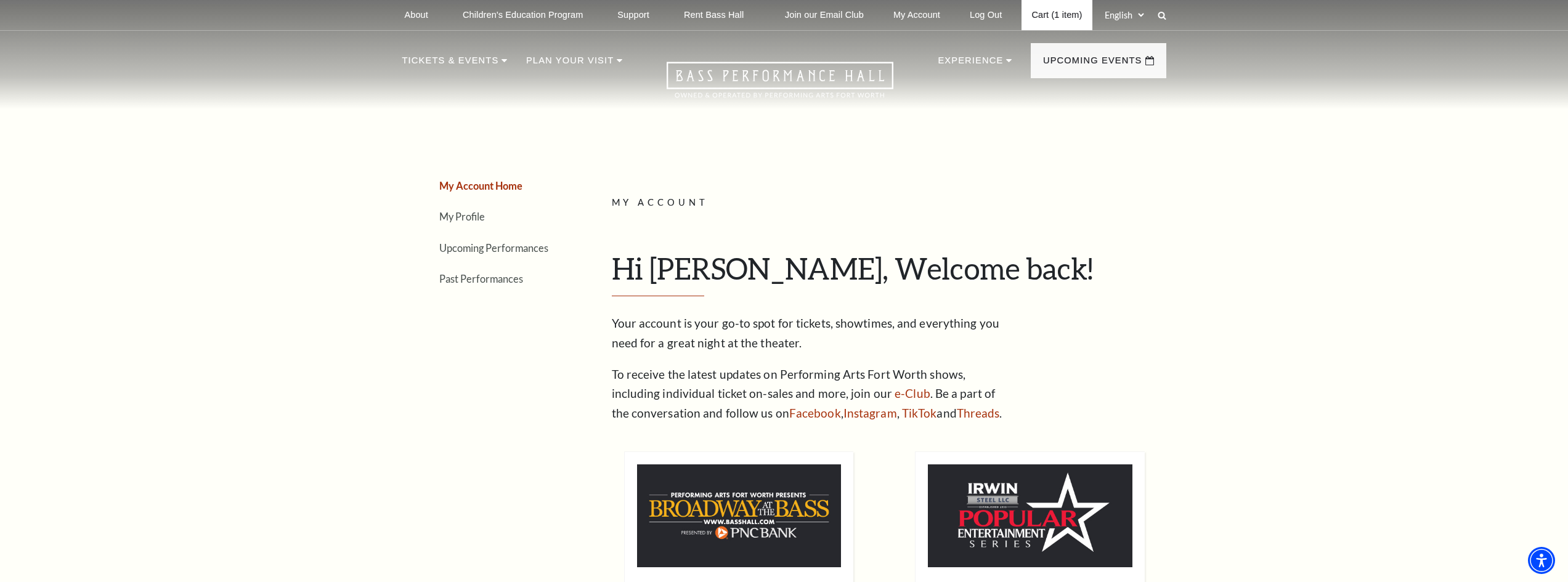
click at [1048, 15] on link "Cart (1 item)" at bounding box center [1057, 15] width 71 height 31
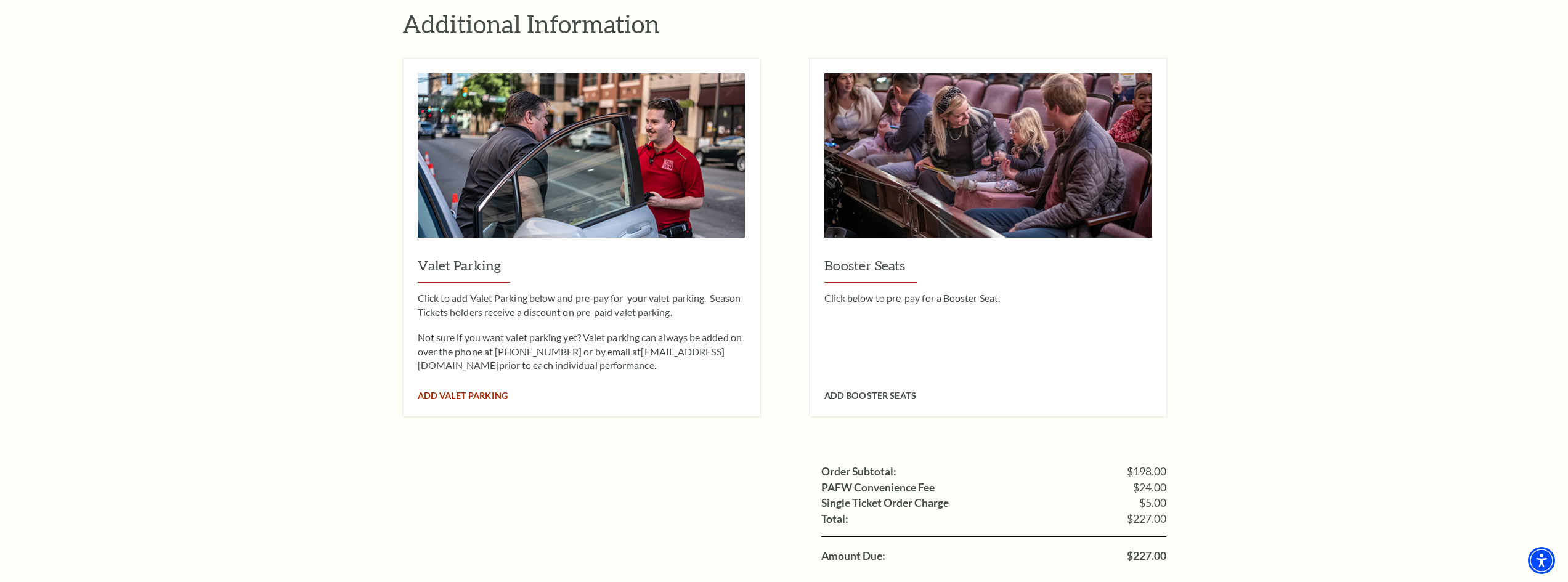
scroll to position [1048, 0]
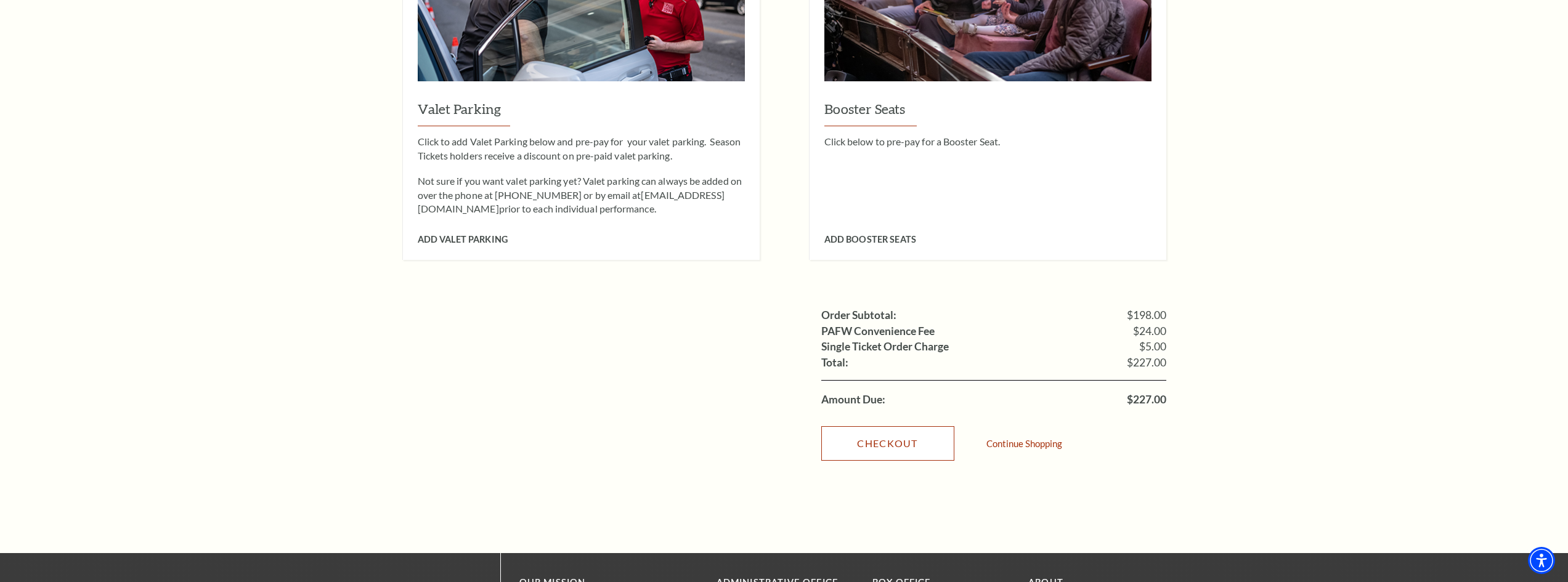
click at [903, 432] on link "Checkout" at bounding box center [887, 444] width 134 height 35
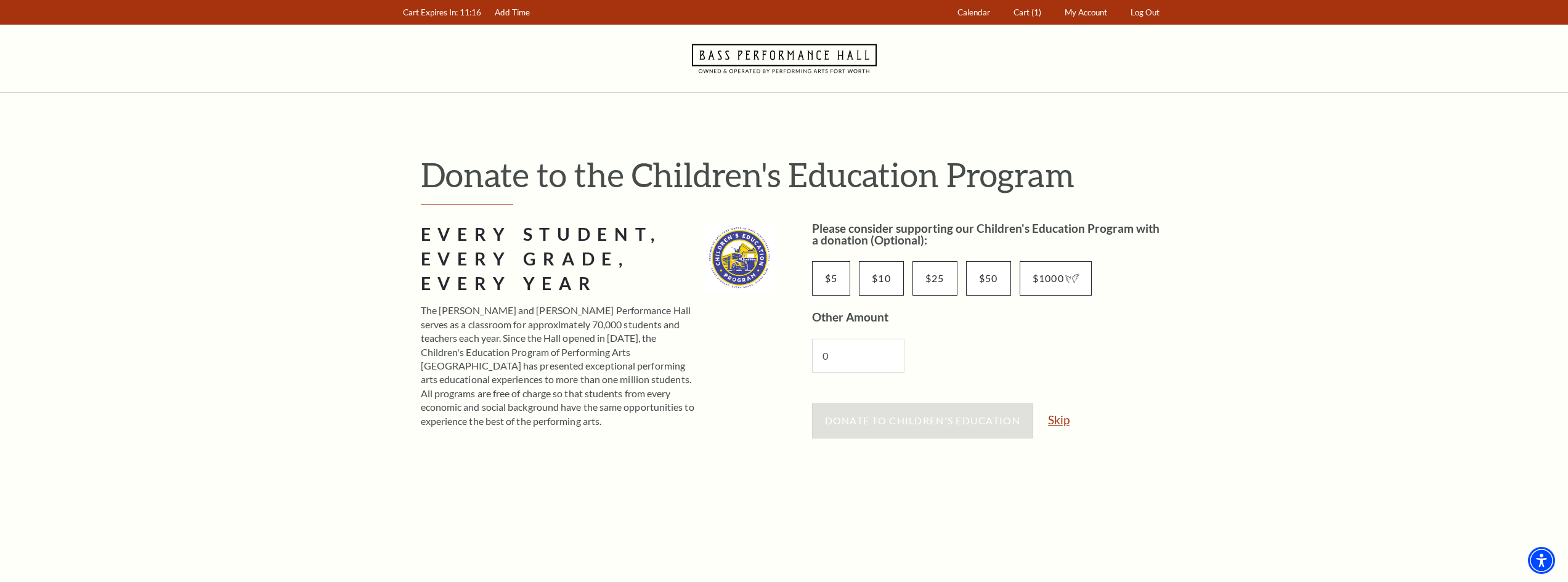
click at [1055, 417] on link "Skip" at bounding box center [1058, 420] width 22 height 11
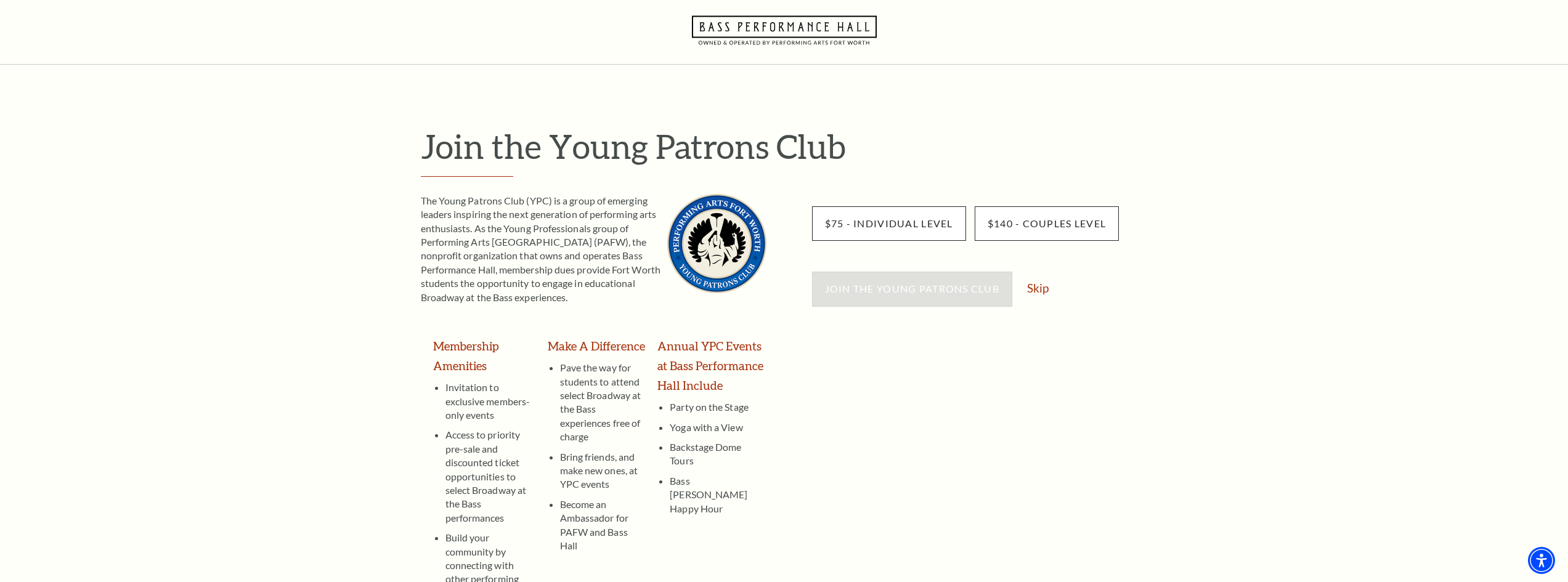
scroll to position [62, 0]
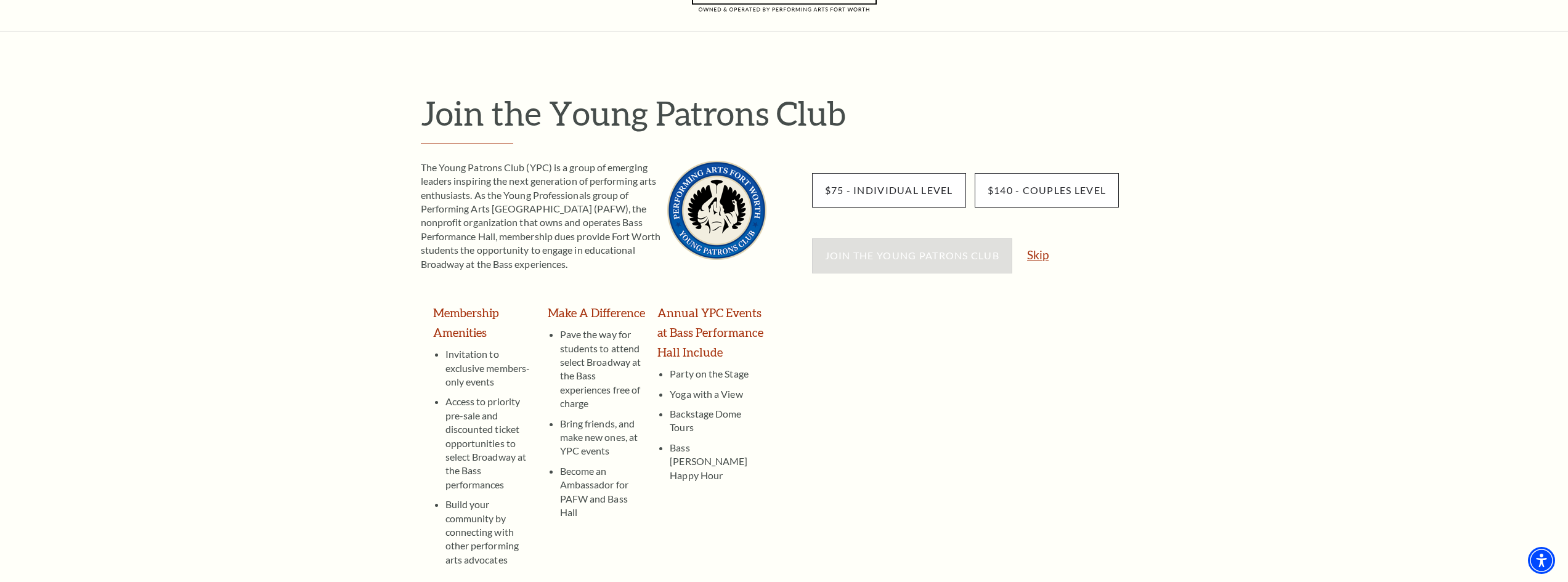
click at [1044, 256] on link "Skip" at bounding box center [1037, 254] width 22 height 11
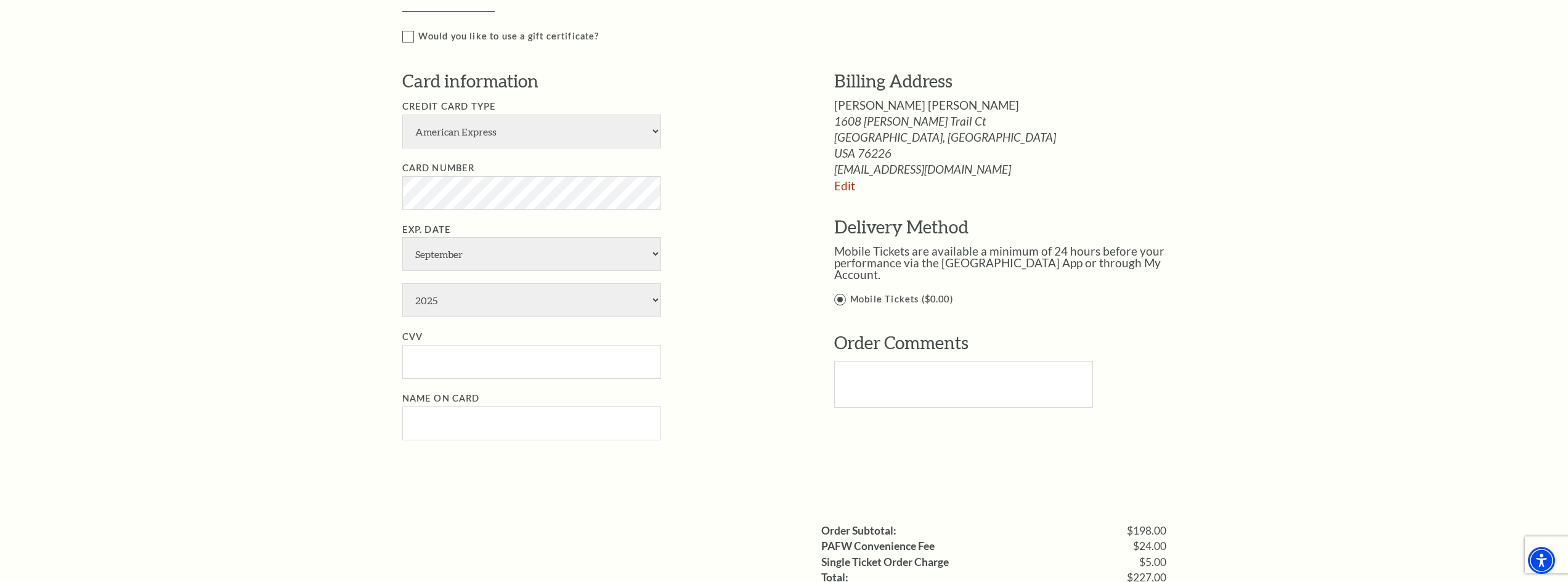
scroll to position [678, 0]
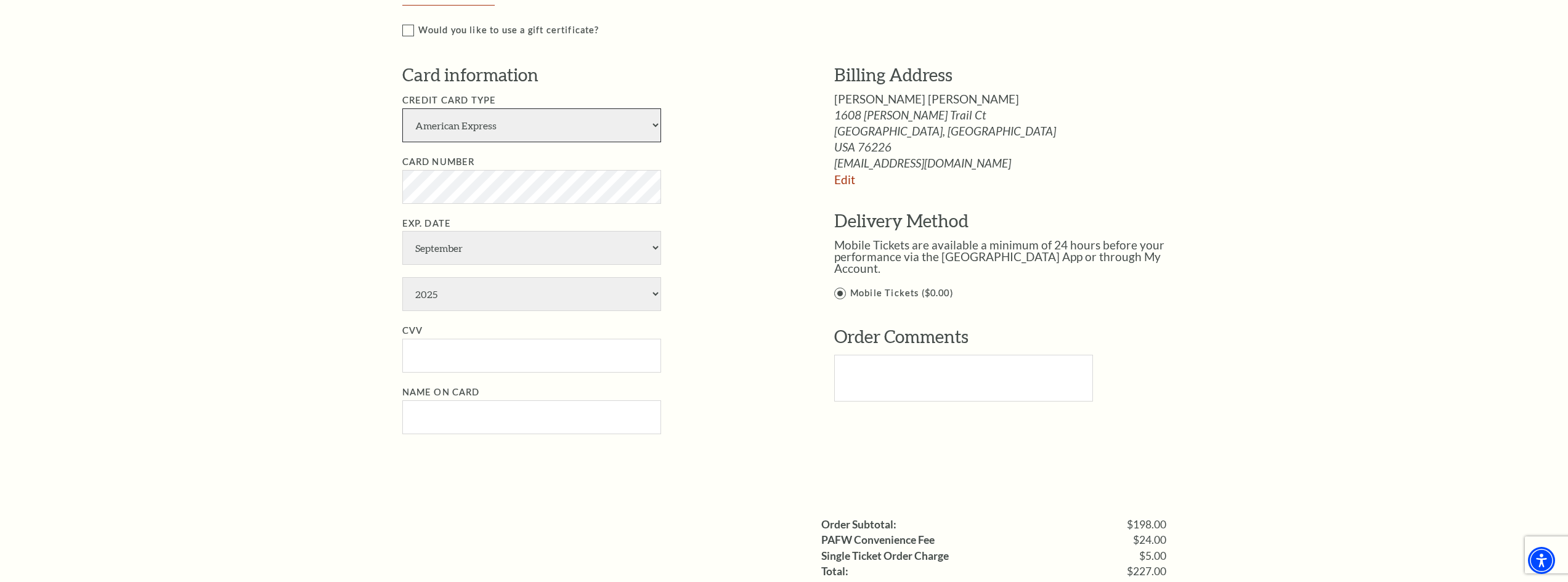
select select "25"
select select "4"
select select "2027"
type input "CONNOR D STAGLIANO"
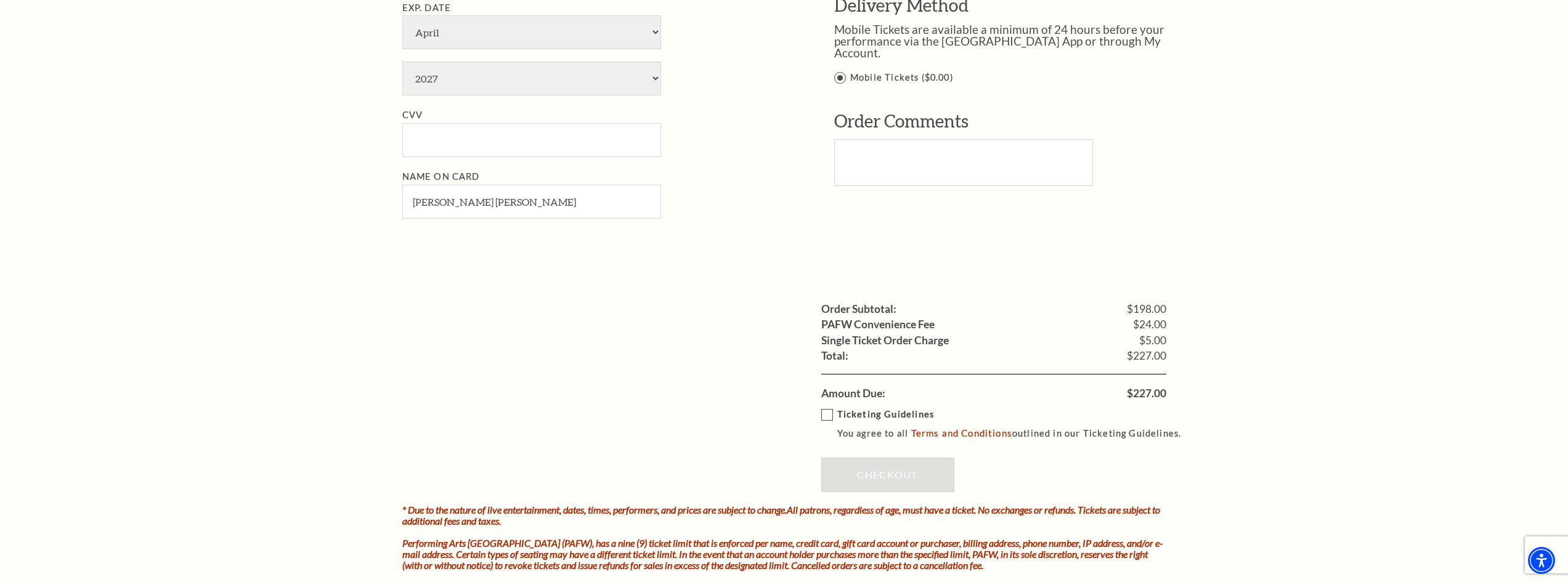
scroll to position [924, 0]
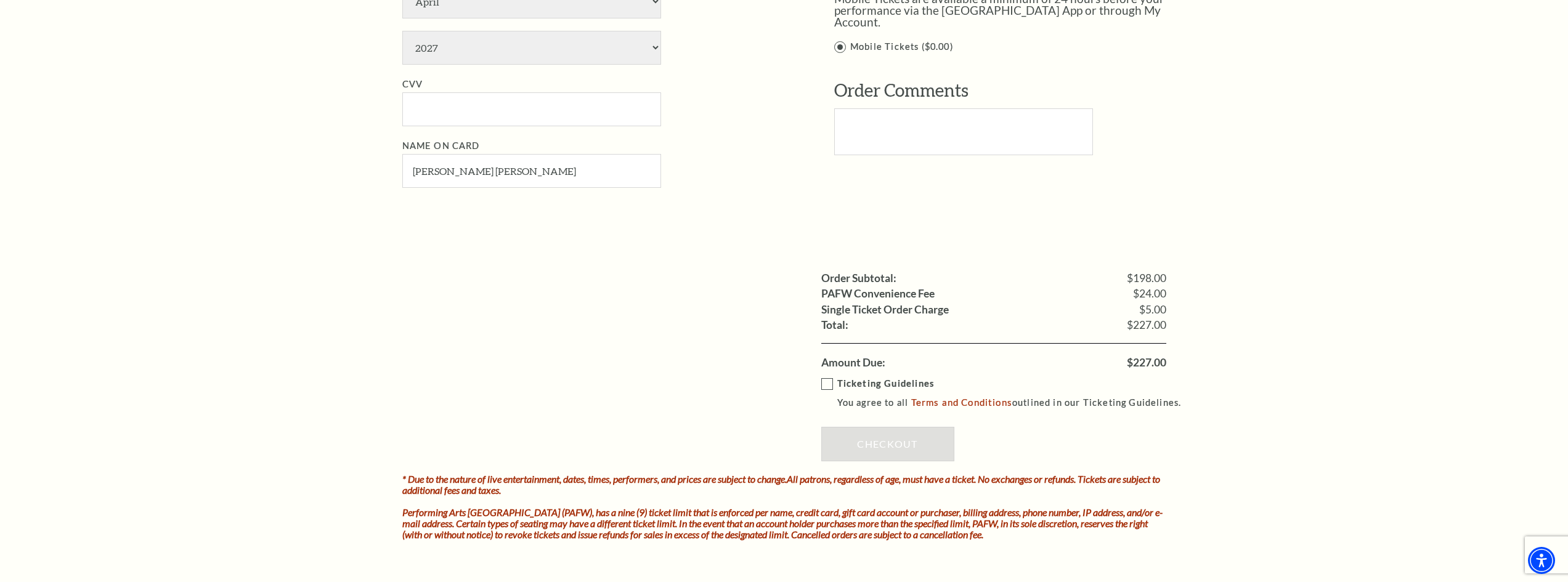
drag, startPoint x: 824, startPoint y: 382, endPoint x: 808, endPoint y: 387, distance: 16.8
click at [821, 383] on label "Ticketing Guidelines You agree to all Terms and Conditions outlined in our Tick…" at bounding box center [1007, 394] width 372 height 34
click at [0, 0] on input "Ticketing Guidelines You agree to all Terms and Conditions outlined in our Tick…" at bounding box center [0, 0] width 0 height 0
click at [843, 448] on link "Checkout" at bounding box center [887, 444] width 134 height 35
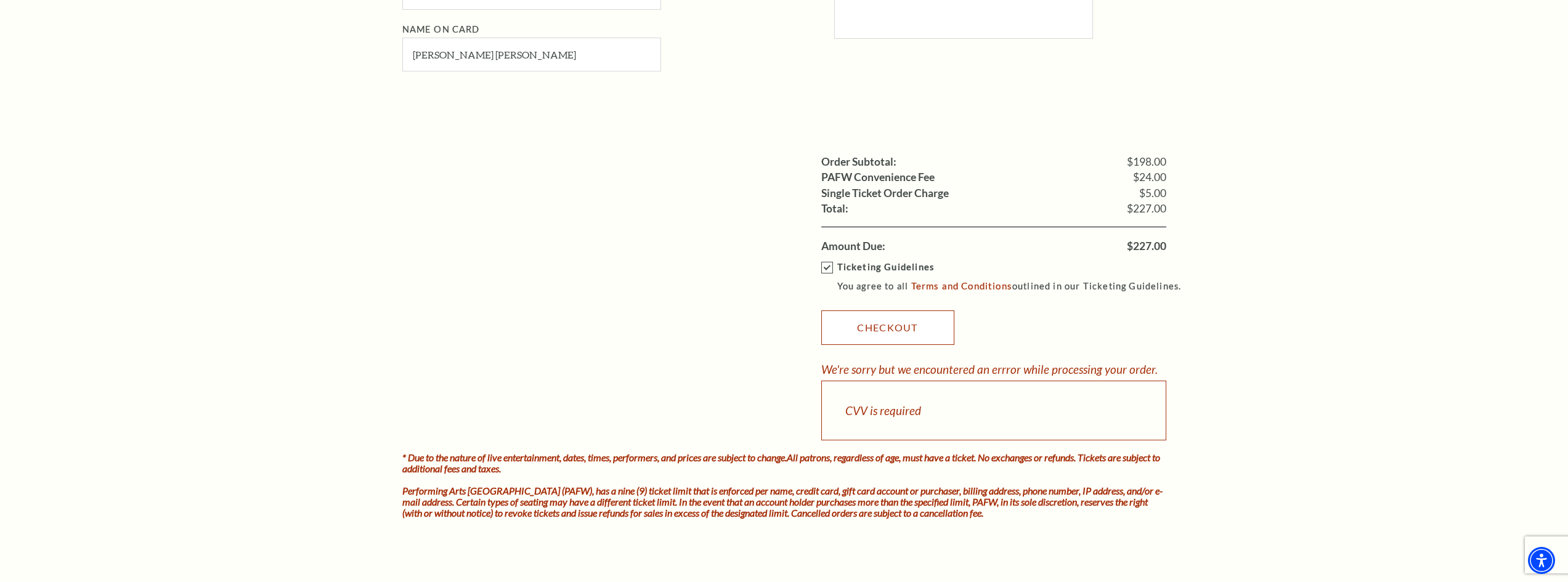
scroll to position [1048, 0]
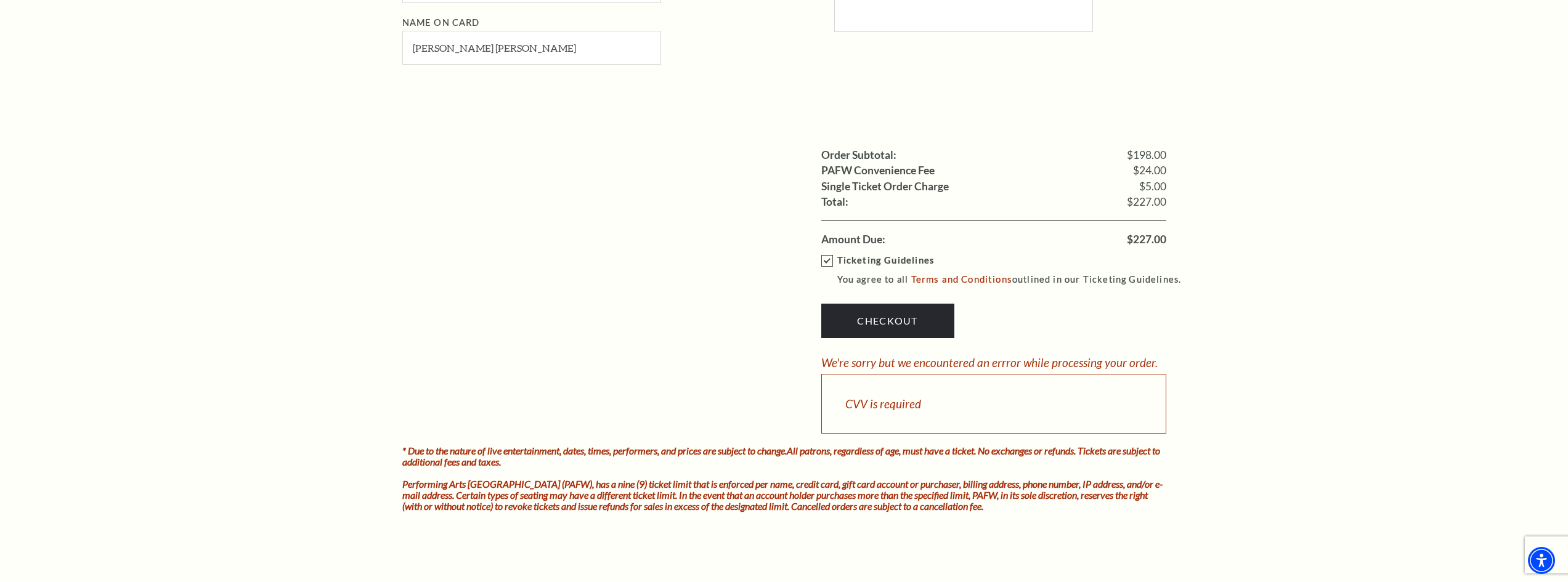
click at [908, 391] on div "CVV is required" at bounding box center [993, 404] width 345 height 60
click at [896, 410] on div "CVV is required" at bounding box center [993, 404] width 345 height 60
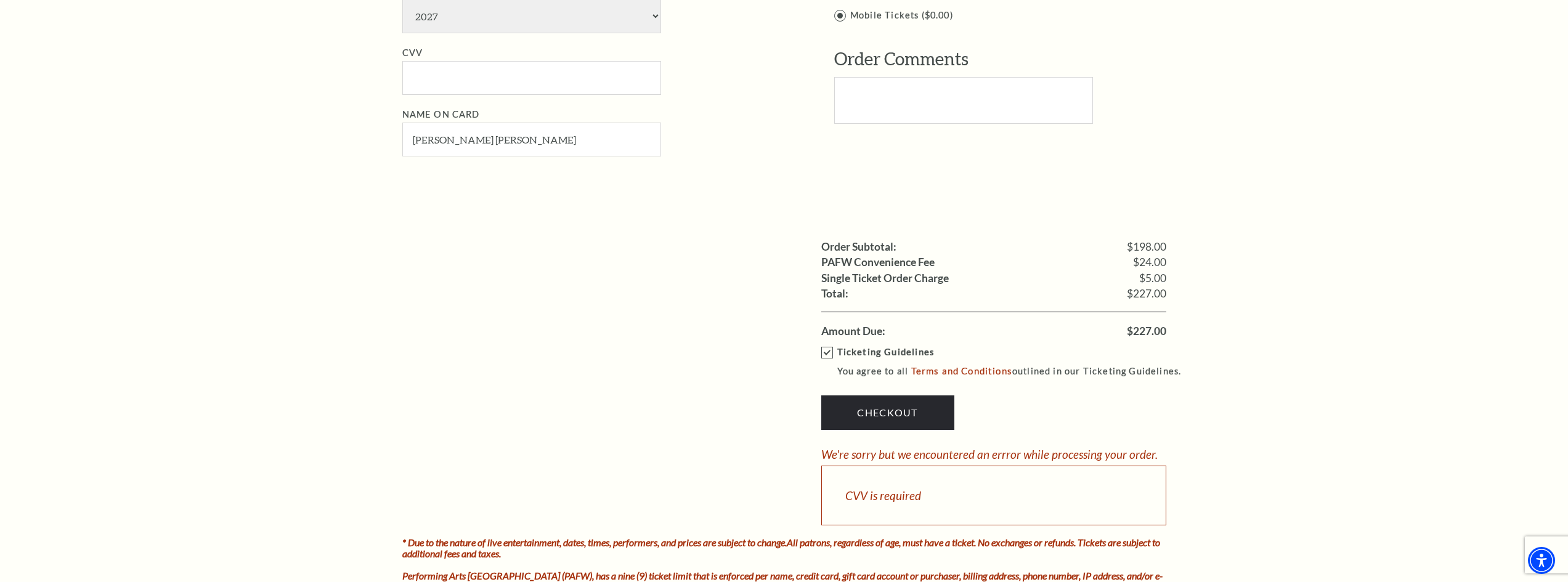
scroll to position [739, 0]
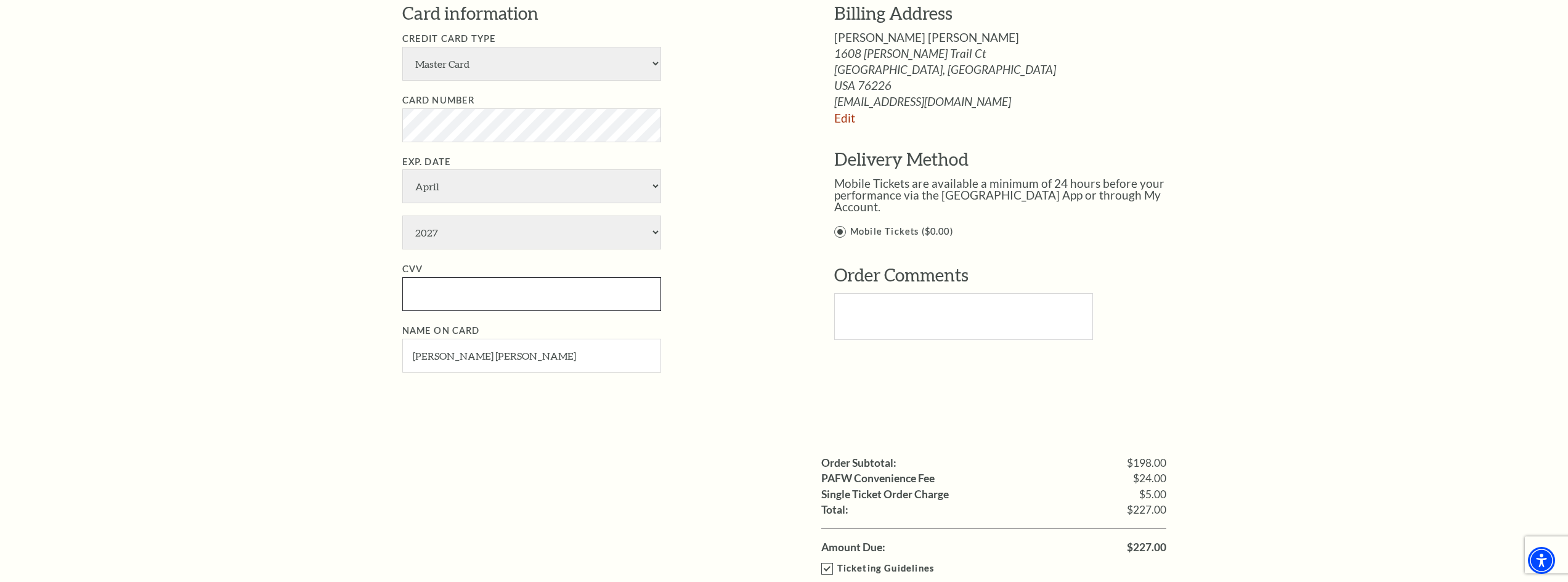
click at [494, 295] on input "CVV" at bounding box center [531, 294] width 259 height 34
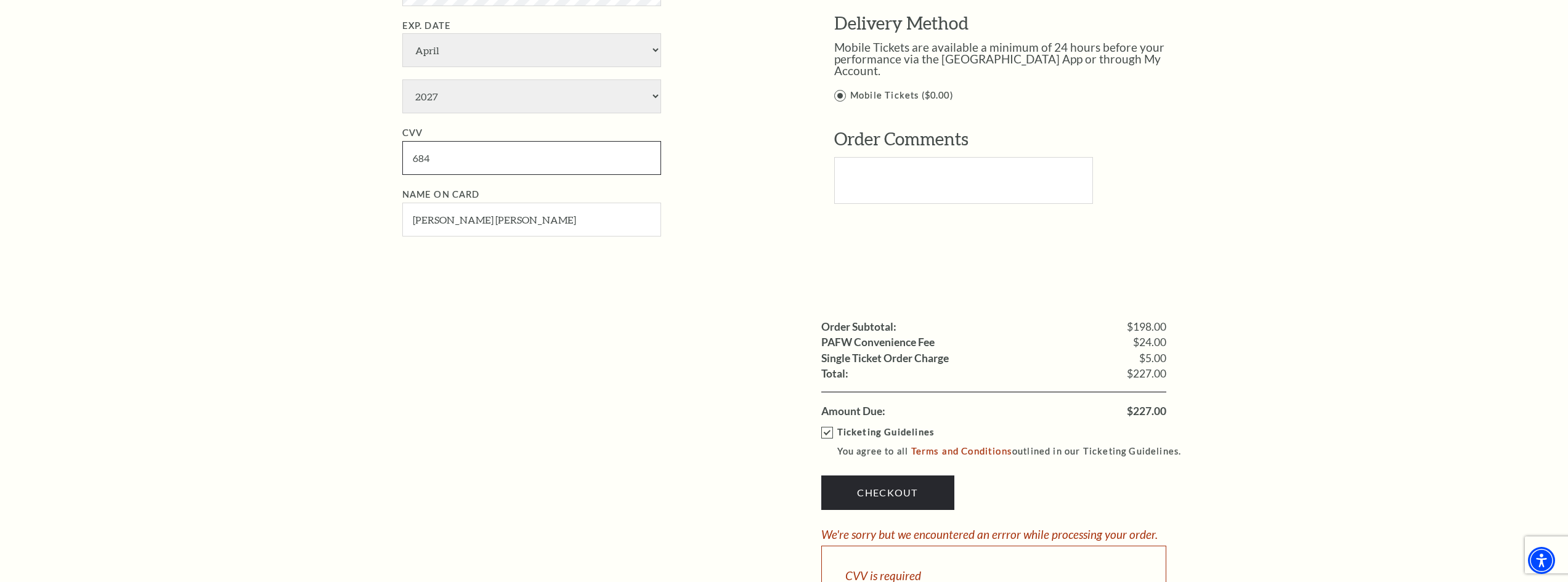
scroll to position [1048, 0]
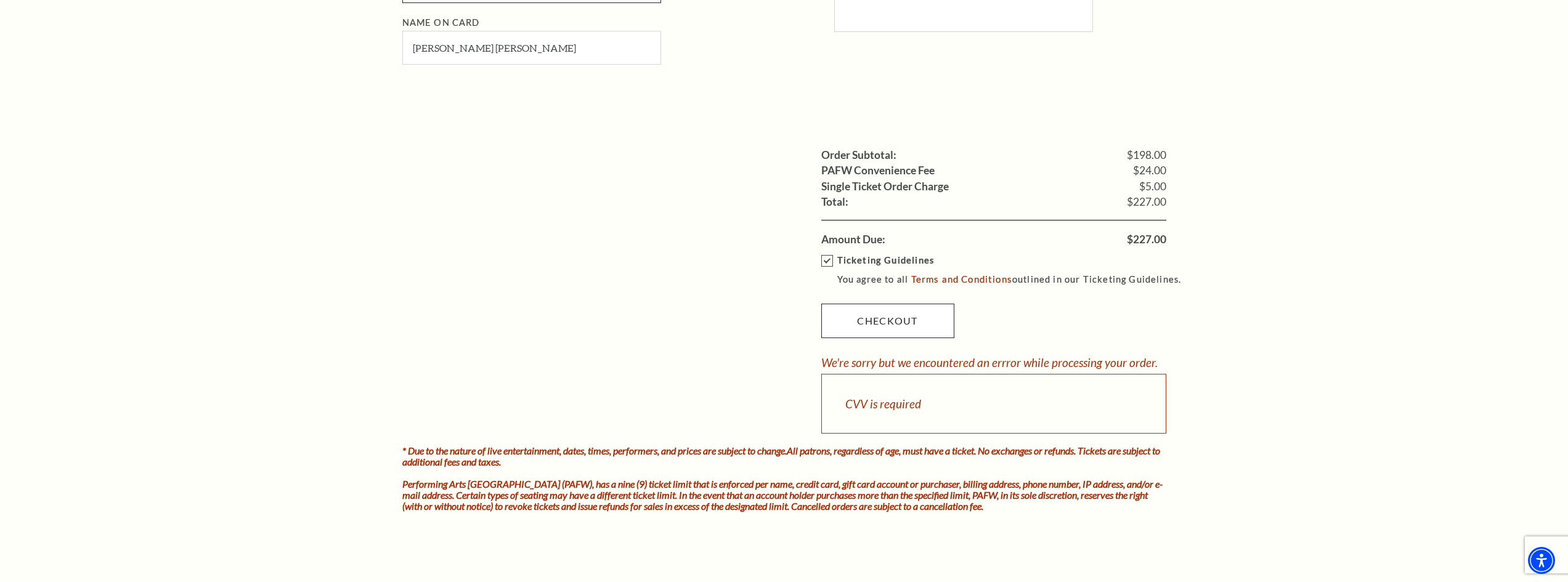
type input "684"
click at [855, 315] on link "Checkout" at bounding box center [887, 321] width 134 height 35
